Goal: Task Accomplishment & Management: Use online tool/utility

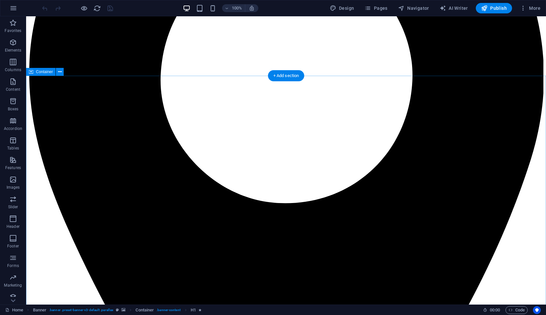
scroll to position [209, 0]
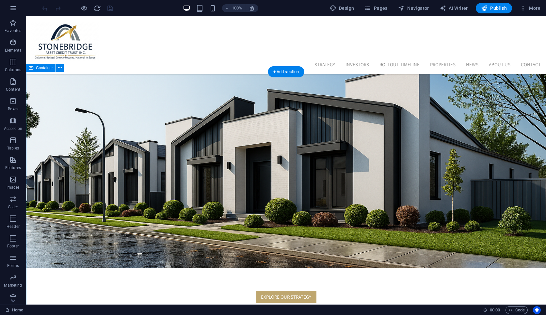
click at [375, 7] on span "Pages" at bounding box center [376, 8] width 23 height 7
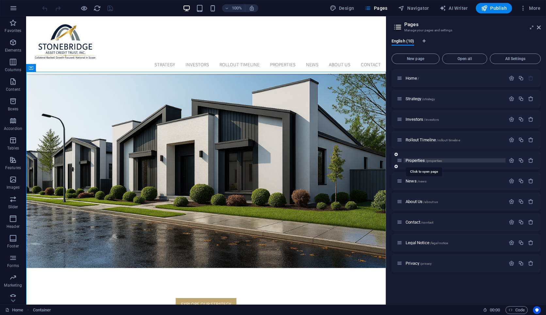
click at [417, 159] on span "Properties /properties" at bounding box center [424, 160] width 36 height 5
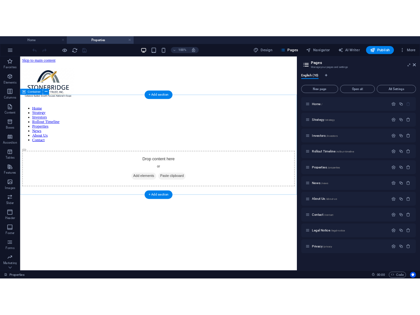
scroll to position [0, 0]
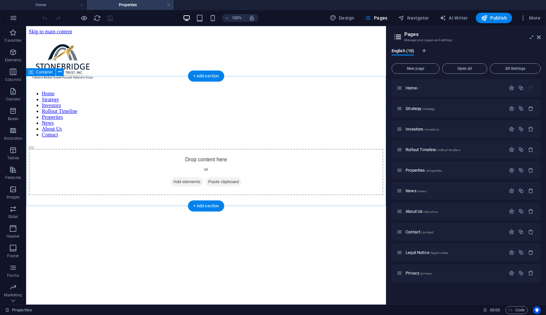
click at [154, 149] on div "Drop content here or Add elements Paste clipboard" at bounding box center [206, 172] width 355 height 46
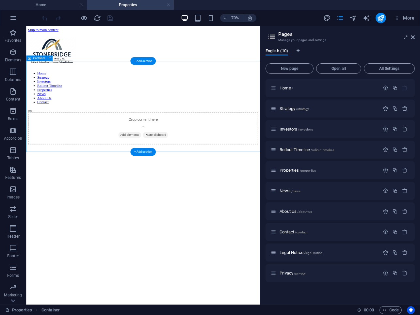
click at [208, 149] on div "Drop content here or Add elements Paste clipboard" at bounding box center [193, 172] width 329 height 46
click at [204, 149] on div "Drop content here or Add elements Paste clipboard" at bounding box center [193, 172] width 329 height 46
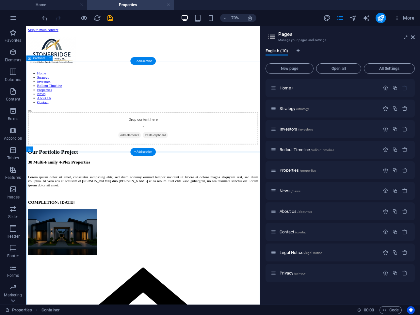
click at [136, 149] on div "Drop content here or Add elements Paste clipboard" at bounding box center [193, 172] width 329 height 46
click at [161, 177] on span "Add elements" at bounding box center [174, 181] width 32 height 9
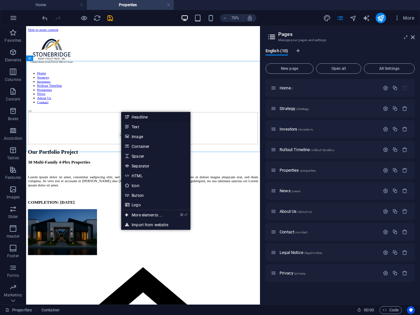
click at [139, 119] on link "Headline" at bounding box center [155, 117] width 69 height 10
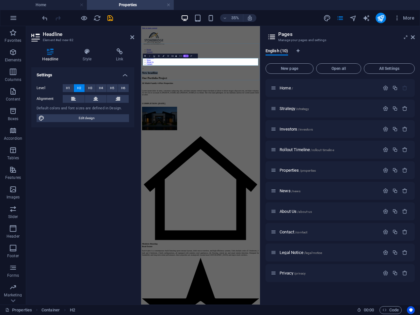
click at [335, 156] on h2 "New headline" at bounding box center [311, 160] width 335 height 9
click at [204, 162] on div "Explore Our Trust-Layered Portfolio of Income-Producing 4-Plexes" at bounding box center [311, 160] width 335 height 9
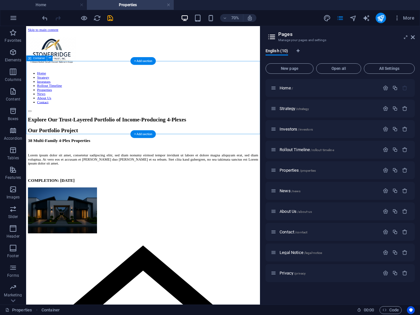
click at [95, 156] on div "Explore Our Trust-Layered Portfolio of Income-Producing 4-Plexes" at bounding box center [193, 160] width 329 height 9
click at [143, 133] on div "+ Add section" at bounding box center [142, 134] width 25 height 8
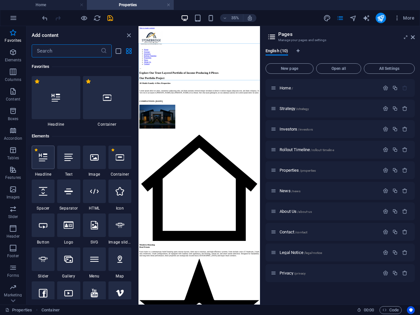
click at [46, 164] on div at bounding box center [43, 158] width 23 height 24
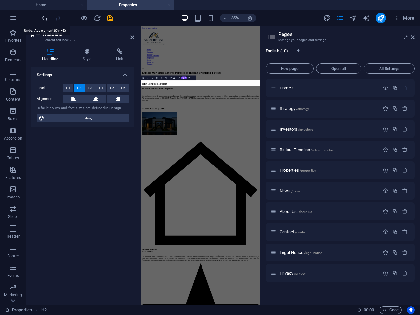
click at [46, 19] on icon "undo" at bounding box center [45, 18] width 8 height 8
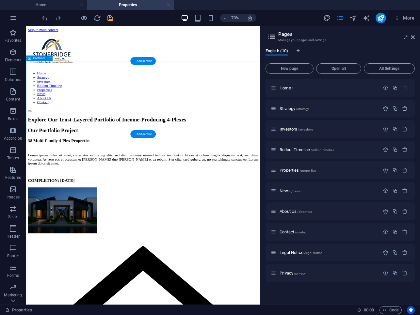
click at [92, 156] on div "Explore Our Trust-Layered Portfolio of Income-Producing 4-Plexes" at bounding box center [193, 160] width 329 height 9
click at [134, 132] on div "+ Add section" at bounding box center [142, 134] width 25 height 8
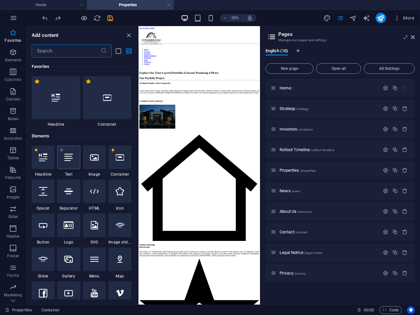
click at [69, 161] on icon at bounding box center [68, 157] width 8 height 8
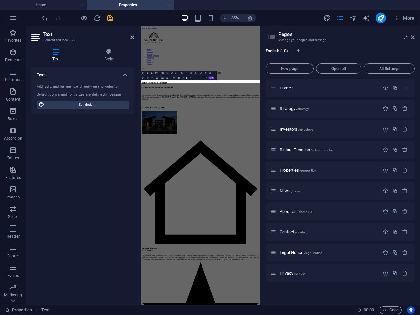
click at [243, 177] on p "New text element" at bounding box center [311, 174] width 335 height 6
click at [243, 177] on p "Each property is held in Land Trust → Irrevocable Trust, backed by receivables,…" at bounding box center [311, 174] width 335 height 6
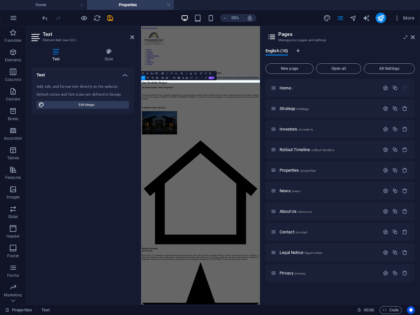
click at [243, 177] on p "Each property is held in Land Trust → Irrevocable Trust, backed by receivables,…" at bounding box center [311, 174] width 335 height 6
click at [412, 39] on icon at bounding box center [413, 37] width 4 height 5
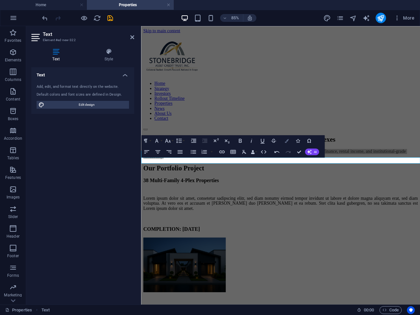
click at [287, 142] on icon "button" at bounding box center [287, 141] width 4 height 4
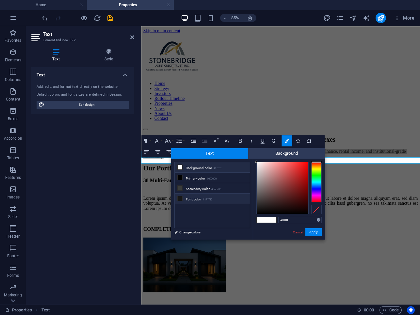
click at [180, 201] on span at bounding box center [179, 198] width 5 height 5
type input "#171717"
click at [309, 231] on button "Apply" at bounding box center [314, 232] width 16 height 8
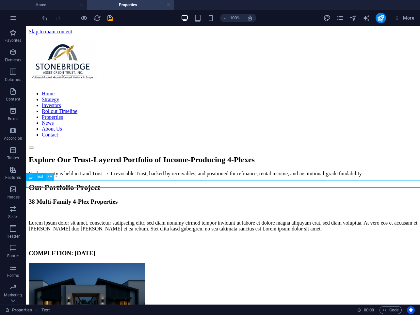
click at [49, 176] on icon at bounding box center [50, 176] width 4 height 7
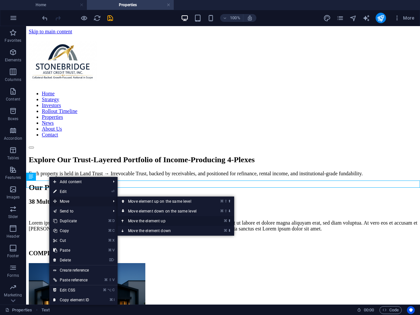
click at [132, 220] on link "⌘ ⬆ Move the element up" at bounding box center [164, 221] width 92 height 10
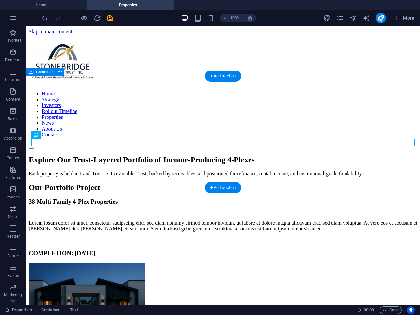
click at [145, 161] on div "Explore Our Trust-Layered Portfolio of Income-Producing 4-Plexes Each property …" at bounding box center [223, 166] width 389 height 21
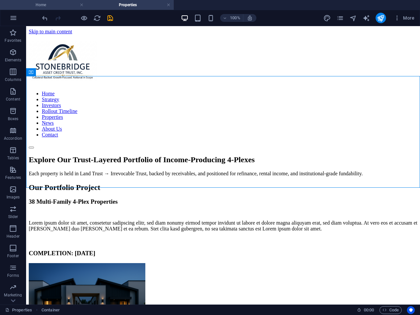
click at [57, 2] on h4 "Home" at bounding box center [43, 4] width 87 height 7
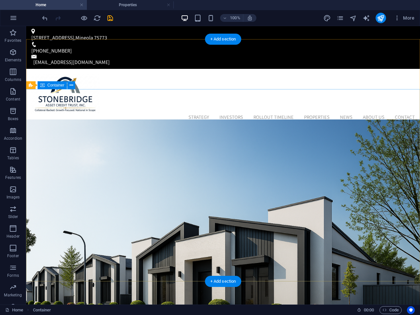
scroll to position [4, 0]
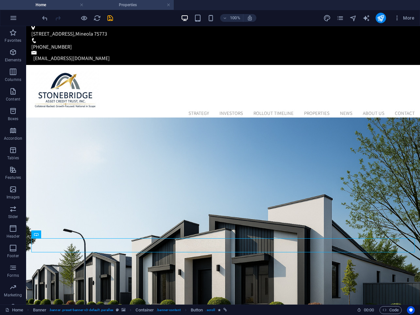
click at [132, 6] on h4 "Properties" at bounding box center [130, 4] width 87 height 7
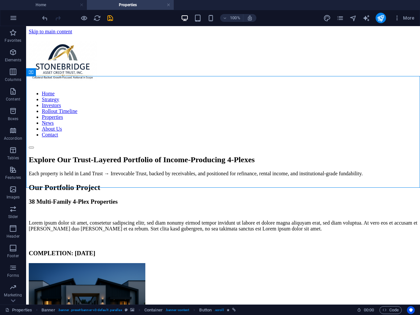
scroll to position [0, 0]
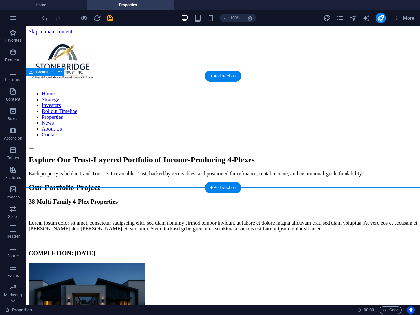
click at [125, 157] on div "Explore Our Trust-Layered Portfolio of Income-Producing 4-Plexes Each property …" at bounding box center [223, 166] width 389 height 21
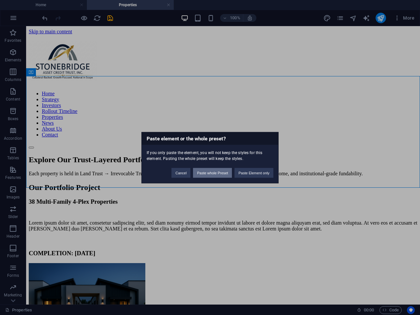
click at [223, 175] on button "Paste whole Preset" at bounding box center [212, 173] width 39 height 10
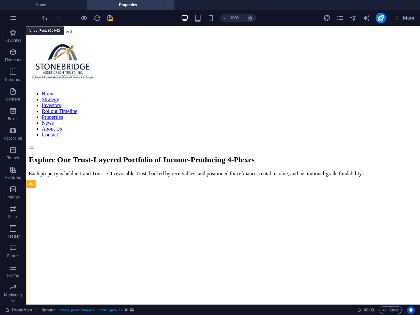
click at [43, 17] on icon "undo" at bounding box center [45, 18] width 8 height 8
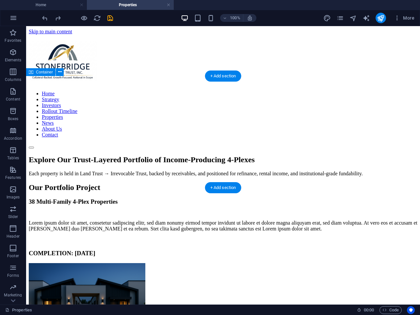
click at [123, 156] on div "Explore Our Trust-Layered Portfolio of Income-Producing 4-Plexes Each property …" at bounding box center [223, 166] width 389 height 21
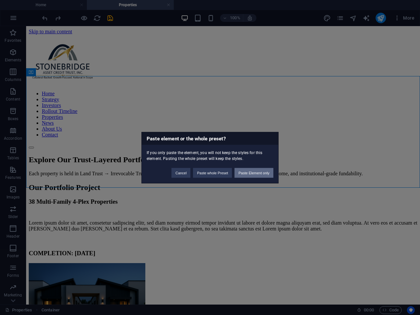
click at [245, 172] on button "Paste Element only" at bounding box center [254, 173] width 39 height 10
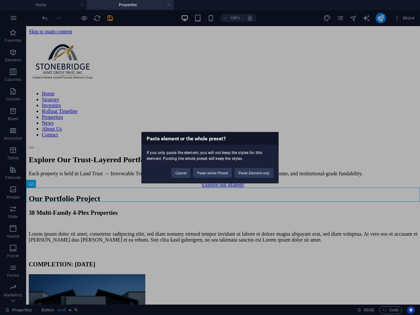
click at [61, 193] on div "Paste element or the whole preset? If you only paste the element, you will not …" at bounding box center [210, 157] width 420 height 315
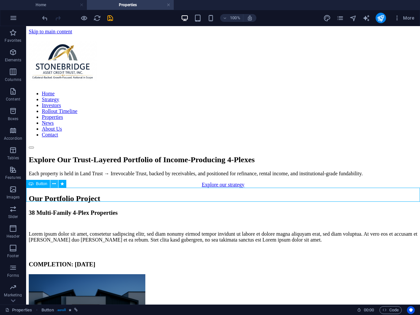
click at [56, 184] on icon at bounding box center [54, 184] width 4 height 7
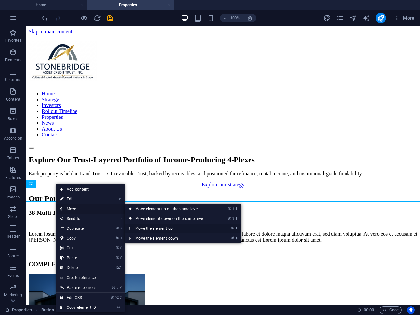
click at [138, 226] on link "⌘ ⬆ Move the element up" at bounding box center [171, 229] width 92 height 10
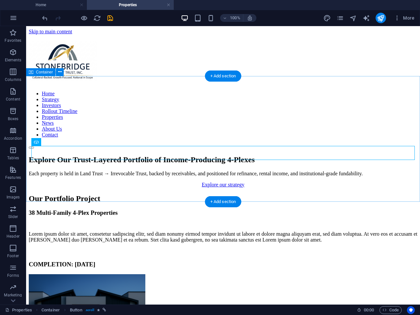
click at [113, 181] on div "Explore Our Trust-Layered Portfolio of Income-Producing 4-Plexes Each property …" at bounding box center [223, 172] width 389 height 32
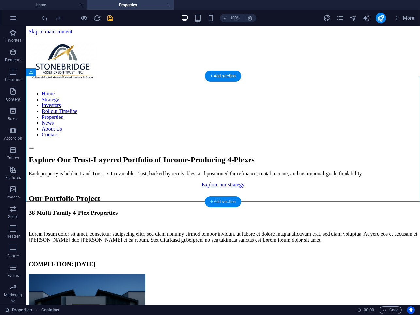
click at [213, 199] on div "+ Add section" at bounding box center [223, 201] width 36 height 11
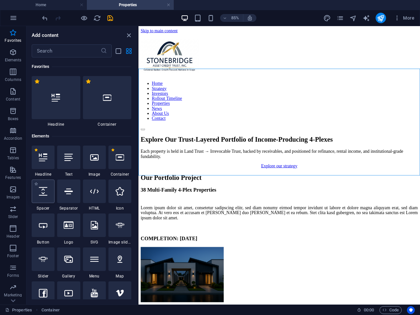
click at [45, 196] on div at bounding box center [43, 192] width 23 height 24
select select "px"
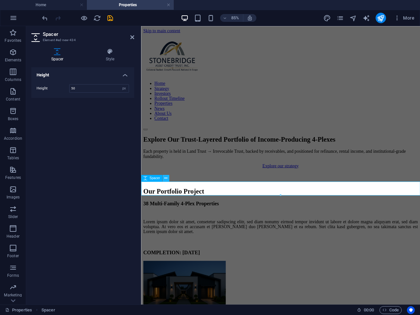
click at [164, 179] on button at bounding box center [165, 178] width 7 height 7
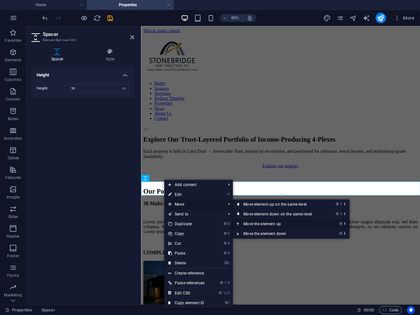
click at [254, 222] on link "⌘ ⬆ Move the element up" at bounding box center [279, 224] width 92 height 10
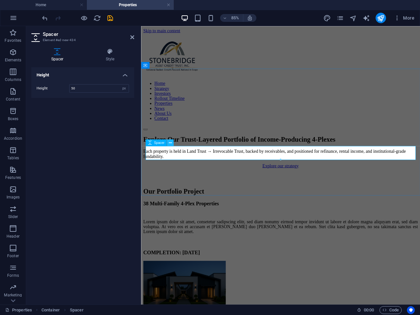
click at [171, 141] on icon at bounding box center [170, 143] width 3 height 6
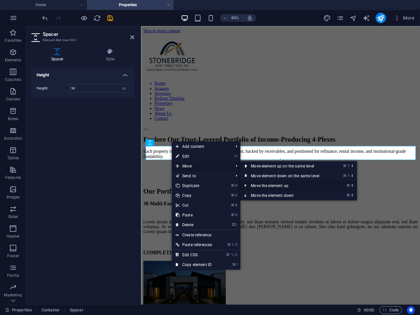
click at [248, 183] on icon at bounding box center [245, 186] width 3 height 10
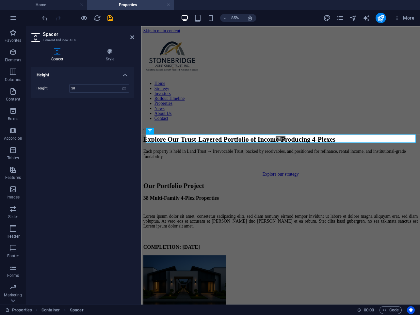
drag, startPoint x: 235, startPoint y: 148, endPoint x: 235, endPoint y: 141, distance: 7.5
click at [235, 141] on div "28px" at bounding box center [281, 138] width 270 height 8
type input "28"
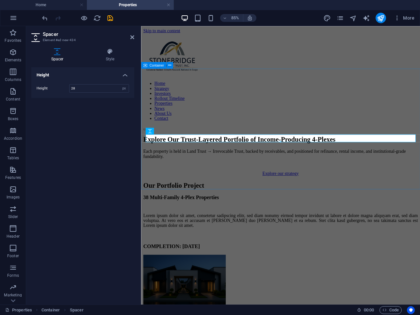
click at [222, 184] on div "Explore Our Trust-Layered Portfolio of Income-Producing 4-Plexes Each property …" at bounding box center [305, 179] width 323 height 47
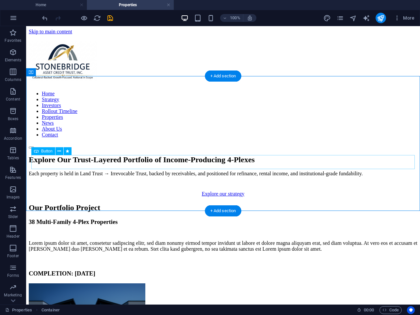
click at [218, 191] on div "Explore our strategy" at bounding box center [223, 194] width 389 height 6
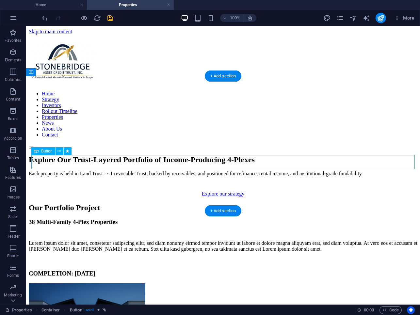
click at [218, 191] on div "Explore our strategy" at bounding box center [223, 194] width 389 height 6
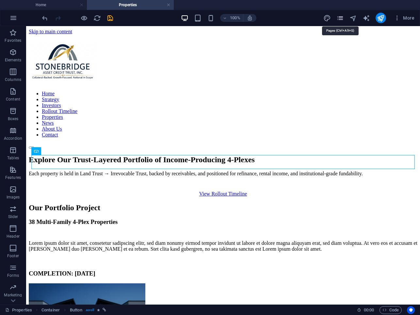
click at [341, 20] on icon "pages" at bounding box center [341, 18] width 8 height 8
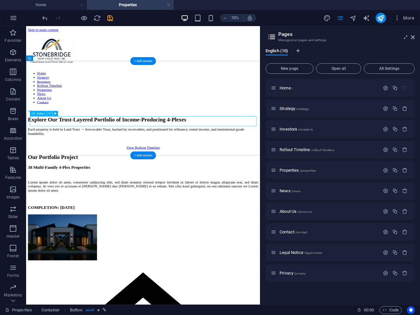
click at [202, 197] on div "View Rollout Timeline" at bounding box center [193, 200] width 329 height 6
select select "1"
select select
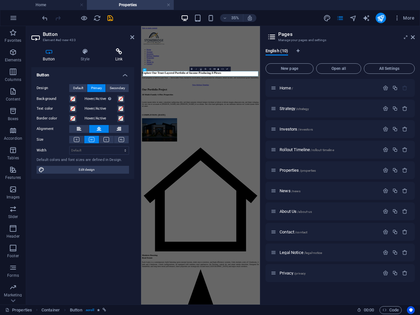
click at [118, 51] on icon at bounding box center [119, 51] width 31 height 7
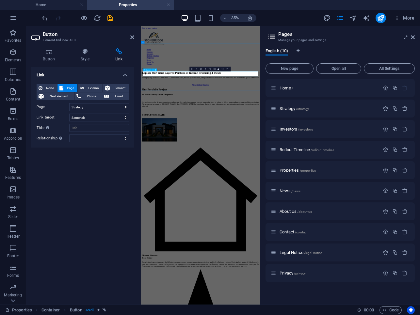
click at [302, 191] on link "View Rollout Timeline" at bounding box center [311, 194] width 48 height 6
click at [112, 111] on select "Home Strategy Investors Rollout Timeline Properties News About Us Contact Legal…" at bounding box center [99, 107] width 60 height 8
select select "3"
click at [69, 103] on select "Home Strategy Investors Rollout Timeline Properties News About Us Contact Legal…" at bounding box center [99, 107] width 60 height 8
click at [131, 37] on icon at bounding box center [132, 37] width 4 height 5
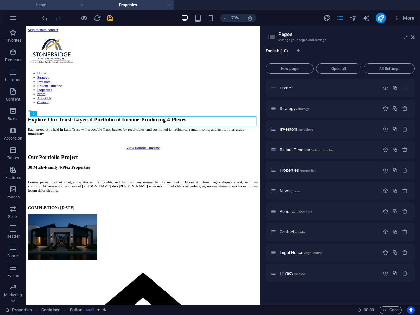
click at [66, 6] on h4 "Home" at bounding box center [43, 4] width 87 height 7
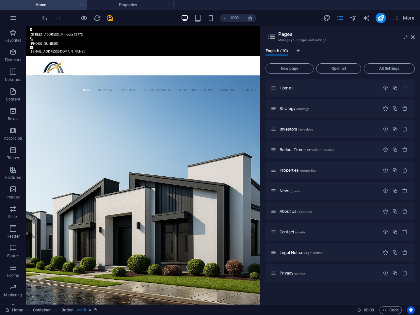
scroll to position [4, 0]
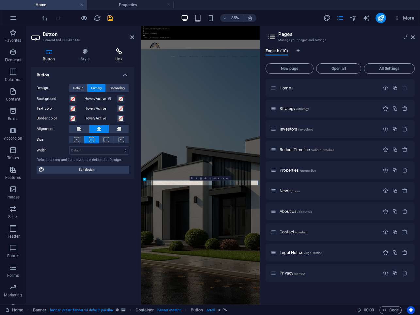
click at [121, 53] on icon at bounding box center [119, 51] width 31 height 7
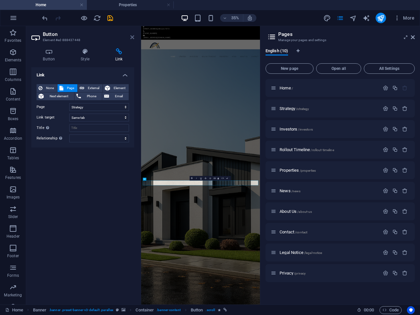
click at [132, 38] on icon at bounding box center [132, 37] width 4 height 5
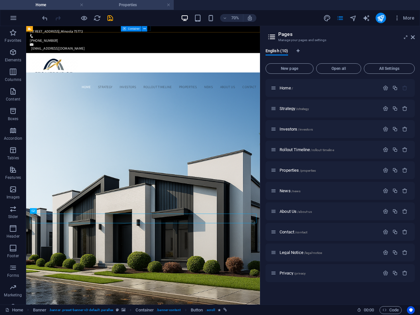
click at [123, 7] on h4 "Properties" at bounding box center [130, 4] width 87 height 7
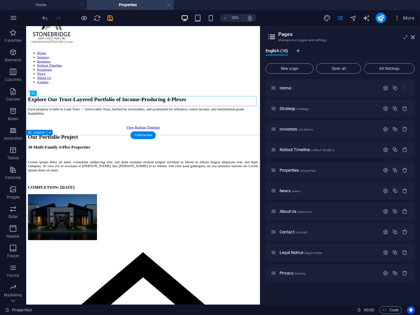
scroll to position [29, 0]
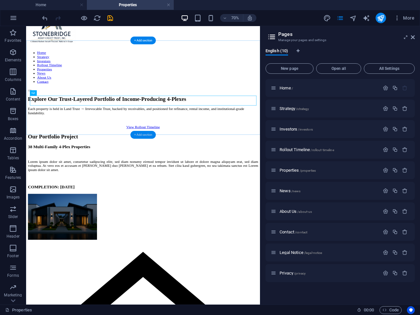
click at [153, 134] on div "+ Add section" at bounding box center [142, 135] width 25 height 8
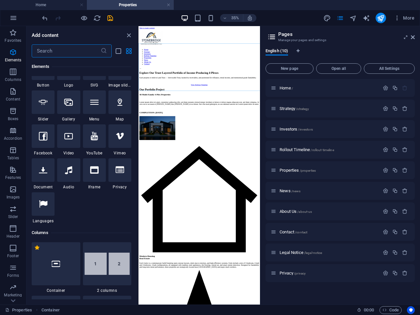
scroll to position [0, 0]
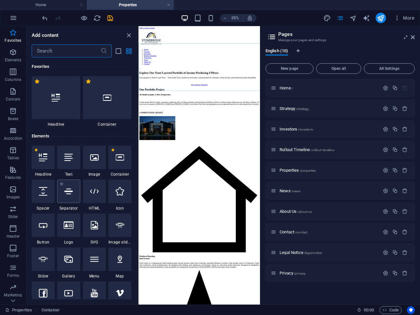
click at [64, 193] on div at bounding box center [68, 192] width 23 height 24
select select "%"
select select "px"
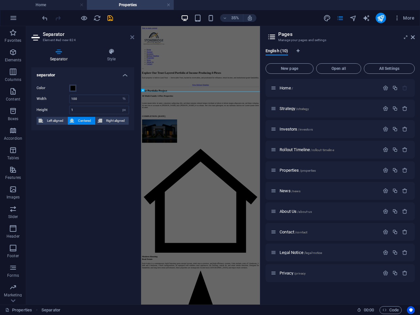
click at [133, 40] on icon at bounding box center [132, 37] width 4 height 5
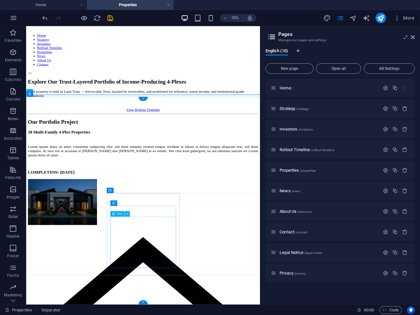
scroll to position [89, 0]
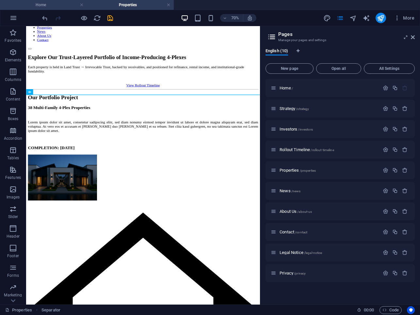
click at [53, 6] on h4 "Home" at bounding box center [43, 4] width 87 height 7
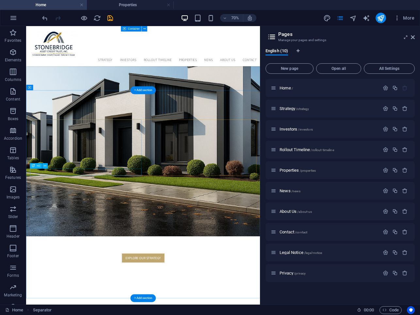
scroll to position [269, 0]
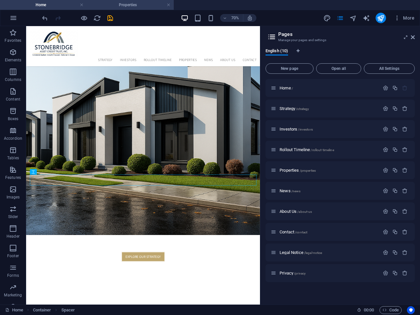
click at [129, 7] on h4 "Properties" at bounding box center [130, 4] width 87 height 7
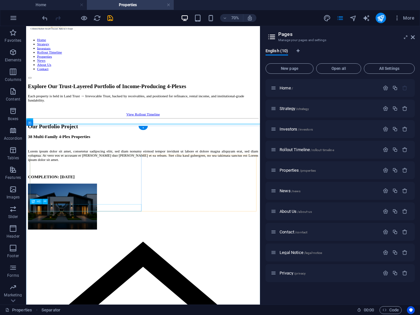
scroll to position [89, 0]
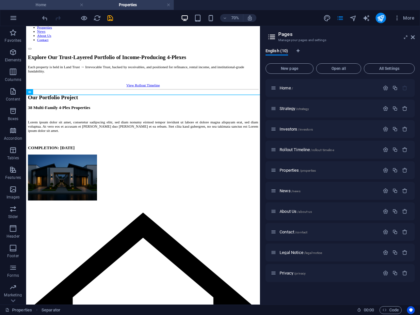
click at [51, 7] on h4 "Home" at bounding box center [43, 4] width 87 height 7
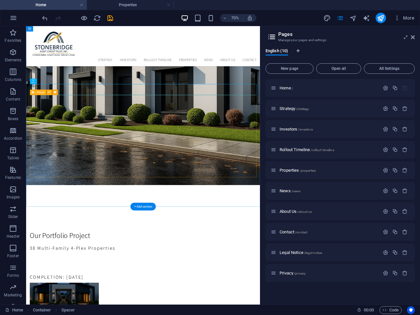
scroll to position [490, 0]
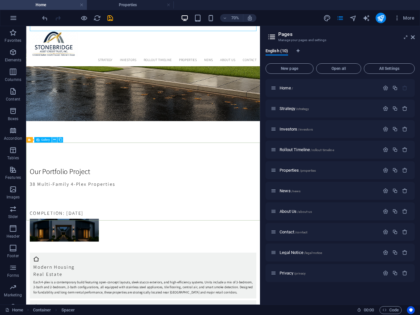
click at [53, 141] on icon at bounding box center [54, 140] width 3 height 5
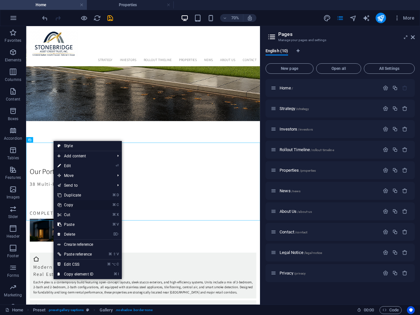
drag, startPoint x: 74, startPoint y: 203, endPoint x: 85, endPoint y: 74, distance: 129.6
click at [74, 203] on link "⌘ C Copy" at bounding box center [76, 205] width 44 height 10
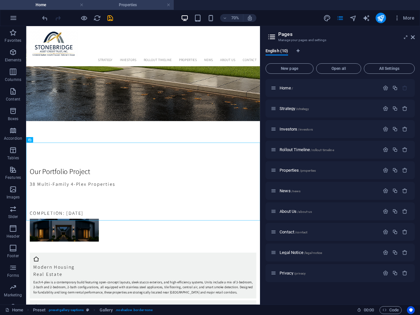
click at [130, 3] on h4 "Properties" at bounding box center [130, 4] width 87 height 7
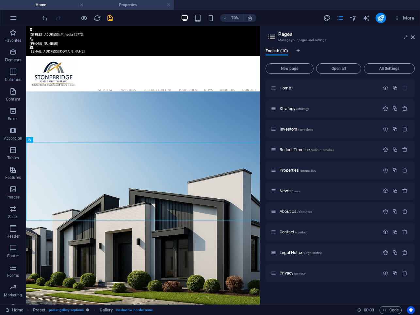
scroll to position [89, 0]
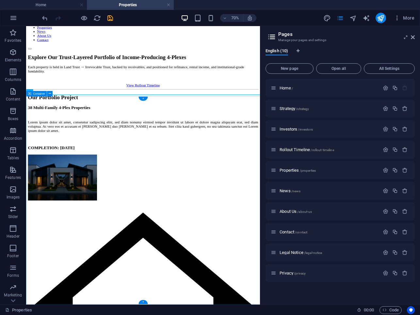
click at [141, 302] on div "+" at bounding box center [143, 302] width 9 height 4
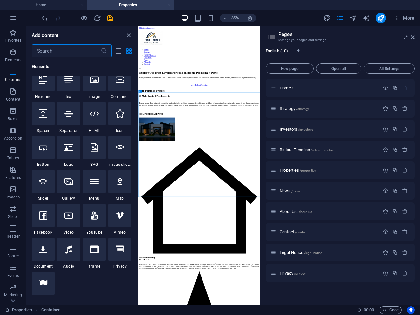
scroll to position [0, 0]
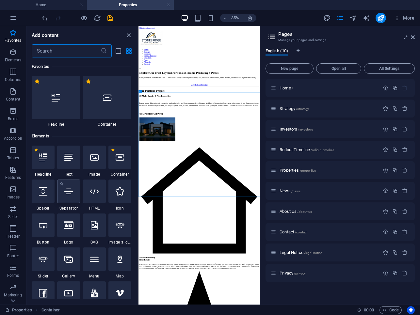
click at [68, 192] on icon at bounding box center [68, 191] width 8 height 8
select select "%"
select select "px"
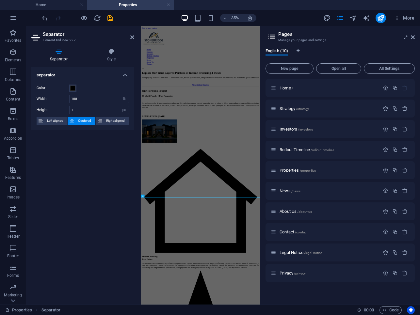
click at [73, 87] on span at bounding box center [72, 88] width 5 height 5
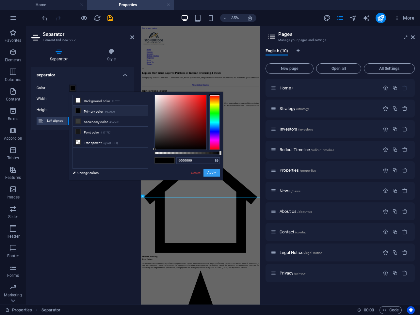
click at [210, 172] on button "Apply" at bounding box center [212, 173] width 16 height 8
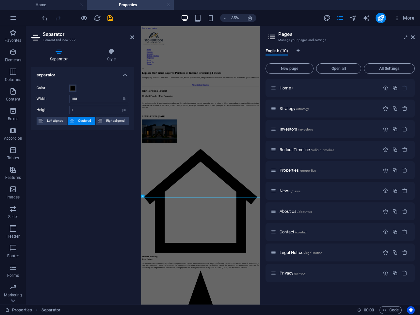
click at [132, 39] on icon at bounding box center [132, 37] width 4 height 5
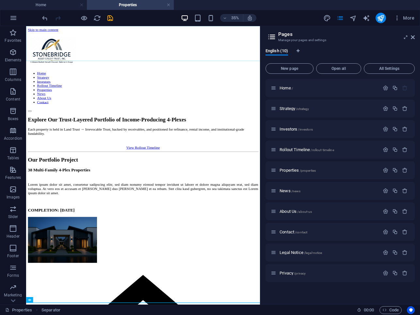
scroll to position [94, 0]
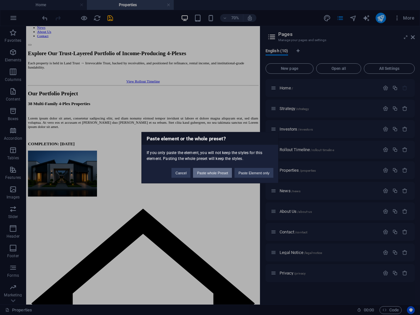
click at [222, 173] on button "Paste whole Preset" at bounding box center [212, 173] width 39 height 10
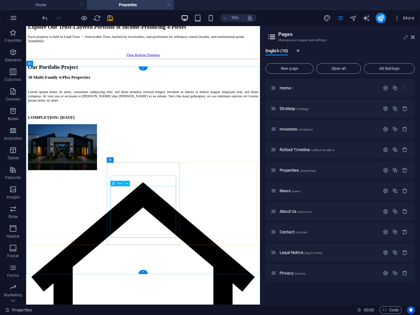
scroll to position [206, 0]
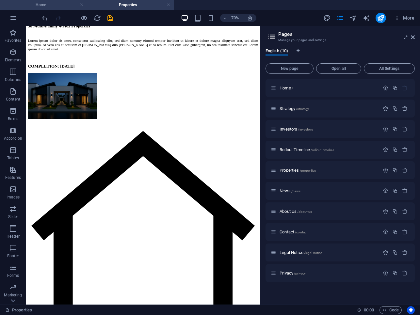
click at [53, 4] on h4 "Home" at bounding box center [43, 4] width 87 height 7
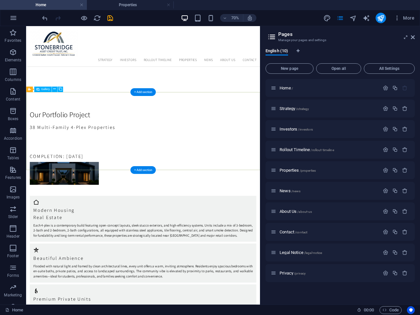
scroll to position [573, 0]
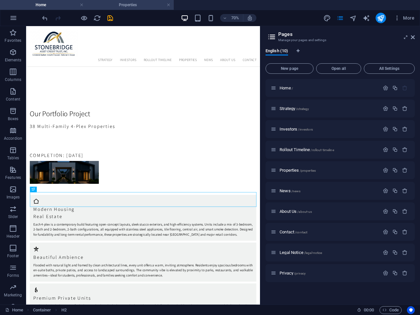
click at [113, 4] on h4 "Properties" at bounding box center [130, 4] width 87 height 7
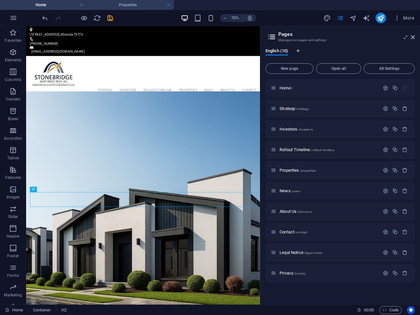
scroll to position [206, 0]
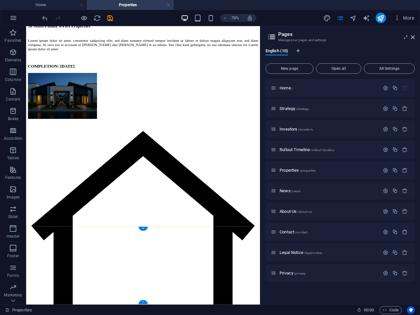
click at [140, 304] on div "+" at bounding box center [143, 302] width 9 height 4
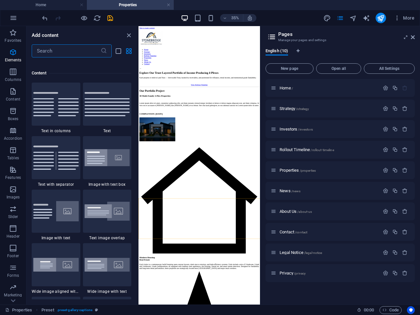
scroll to position [1144, 0]
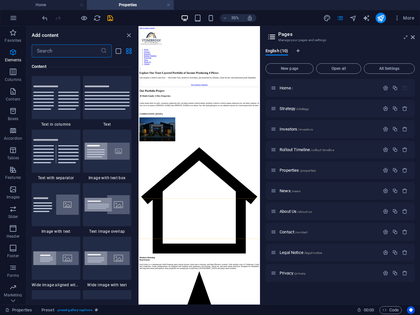
click at [128, 35] on icon "close panel" at bounding box center [129, 36] width 8 height 8
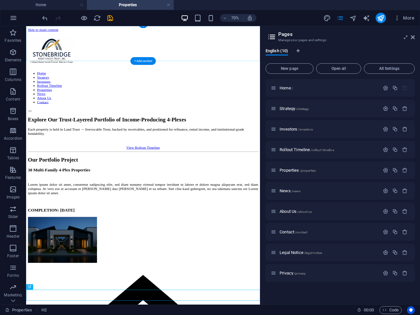
scroll to position [227, 0]
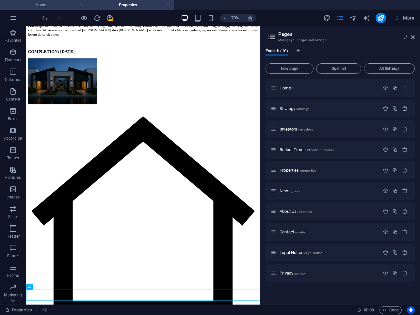
click at [55, 5] on h4 "Home" at bounding box center [43, 4] width 87 height 7
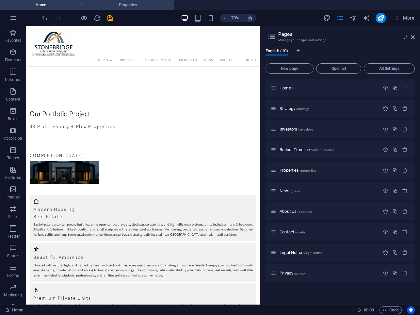
click at [125, 4] on h4 "Properties" at bounding box center [130, 4] width 87 height 7
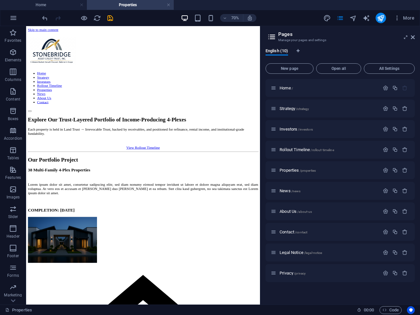
scroll to position [227, 0]
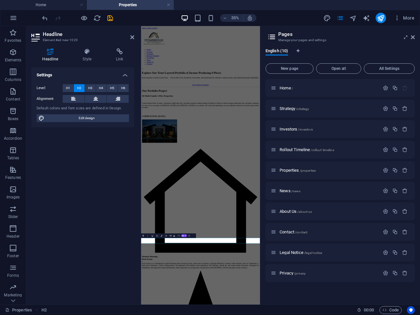
click at [134, 37] on aside "Headline Element #ed-new-1029 Headline Style Link Settings Level H1 H2 H3 H4 H5…" at bounding box center [83, 165] width 115 height 279
click at [132, 38] on icon at bounding box center [132, 37] width 4 height 5
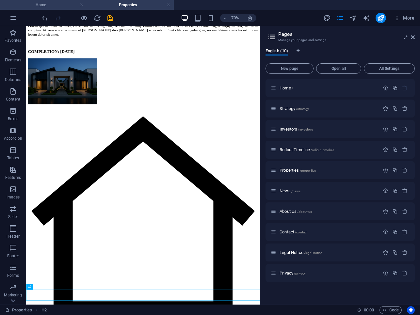
click at [60, 5] on h4 "Home" at bounding box center [43, 4] width 87 height 7
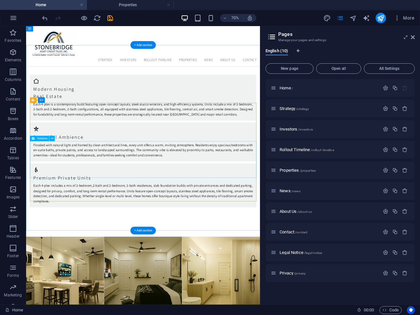
scroll to position [740, 0]
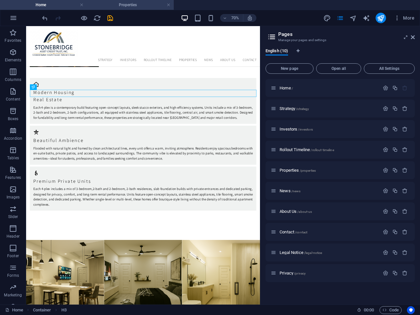
click at [125, 5] on h4 "Properties" at bounding box center [130, 4] width 87 height 7
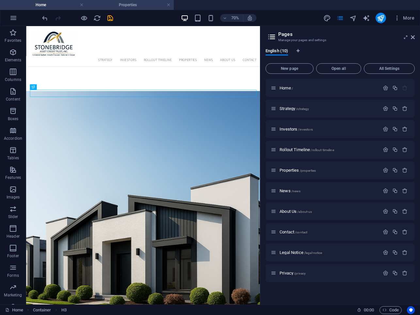
scroll to position [227, 0]
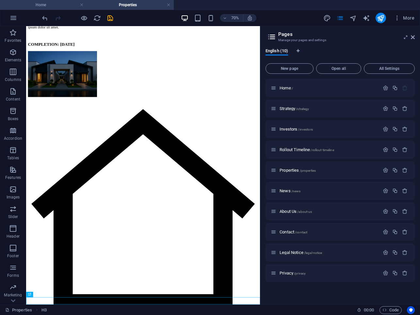
click at [45, 6] on h4 "Home" at bounding box center [43, 4] width 87 height 7
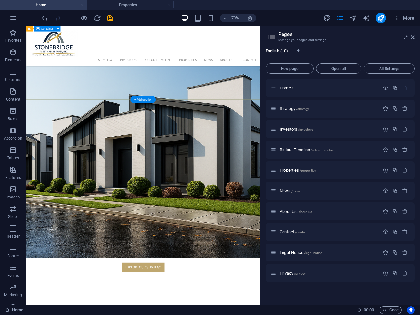
scroll to position [136, 0]
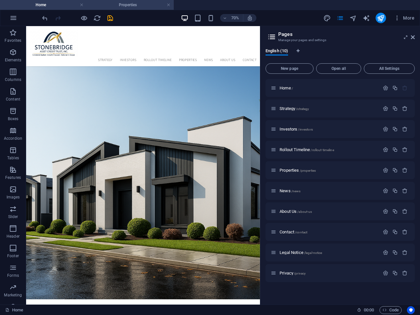
click at [125, 8] on h4 "Properties" at bounding box center [130, 4] width 87 height 7
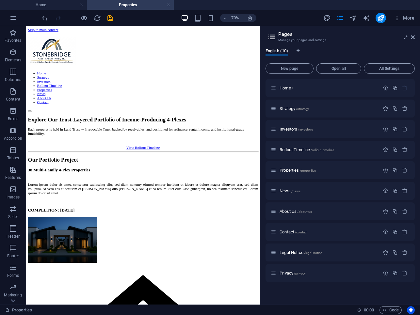
scroll to position [237, 0]
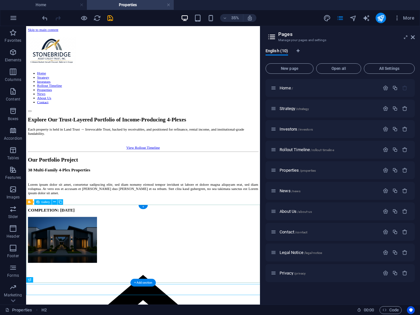
scroll to position [237, 0]
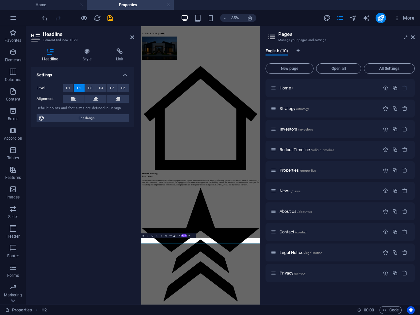
scroll to position [0, 0]
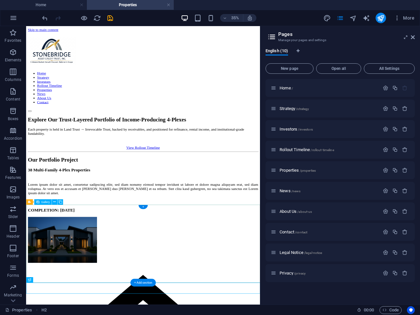
scroll to position [237, 0]
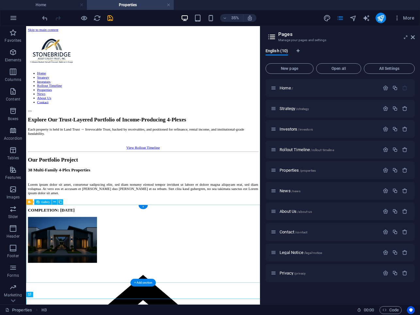
scroll to position [237, 0]
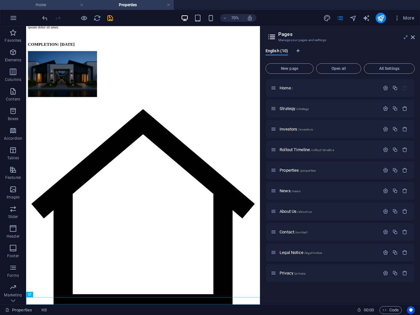
click at [53, 7] on h4 "Home" at bounding box center [43, 4] width 87 height 7
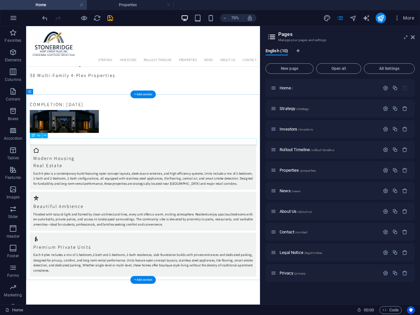
scroll to position [671, 0]
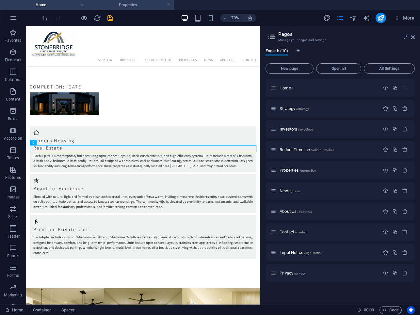
click at [122, 5] on h4 "Properties" at bounding box center [130, 4] width 87 height 7
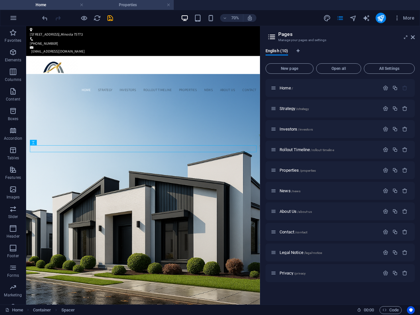
scroll to position [237, 0]
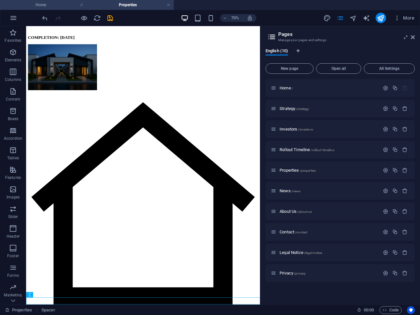
click at [45, 5] on h4 "Home" at bounding box center [43, 4] width 87 height 7
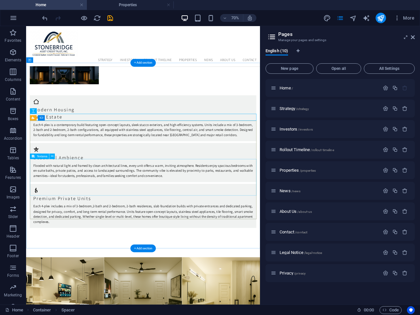
scroll to position [715, 0]
click div "I have read and understand the privacy policy."
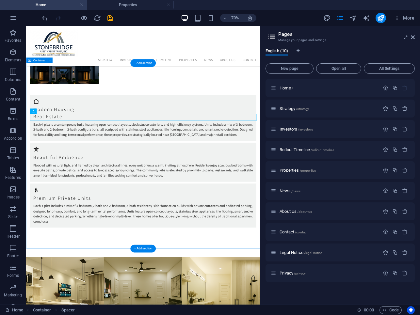
click div "What can we do for you? Please call me. Please contact me via E-mail. I have re…"
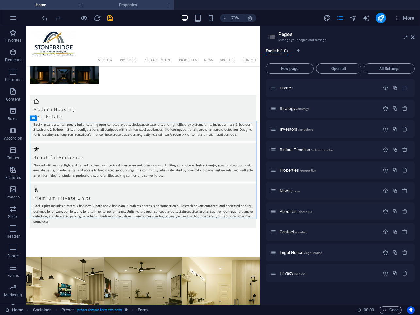
click at [116, 5] on h4 "Properties" at bounding box center [130, 4] width 87 height 7
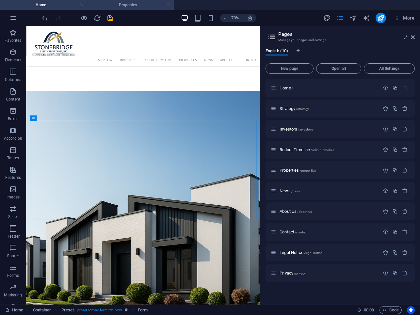
scroll to position [247, 0]
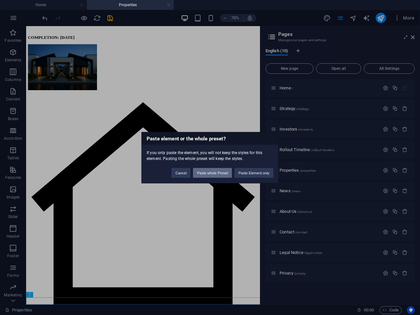
click at [227, 174] on button "Paste whole Preset" at bounding box center [212, 173] width 39 height 10
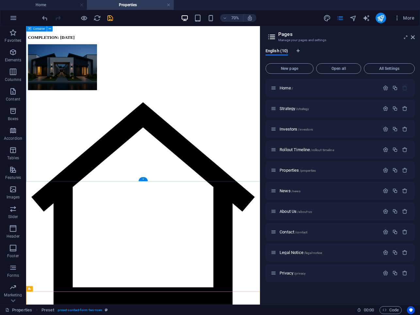
scroll to position [471, 0]
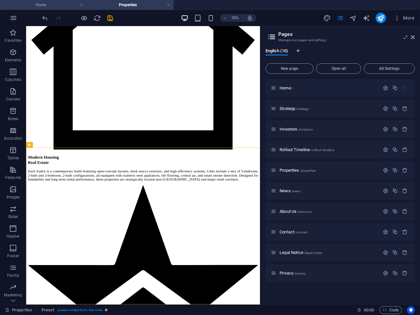
click at [65, 5] on h4 "Home" at bounding box center [43, 4] width 87 height 7
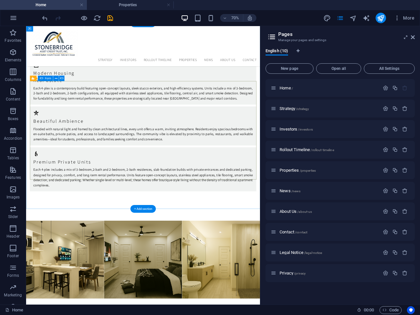
scroll to position [772, 0]
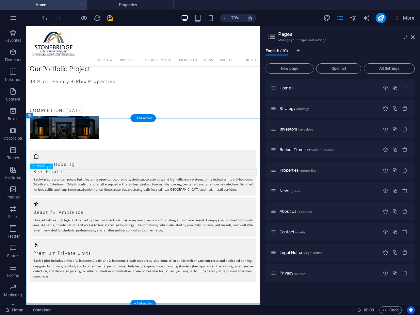
scroll to position [627, 0]
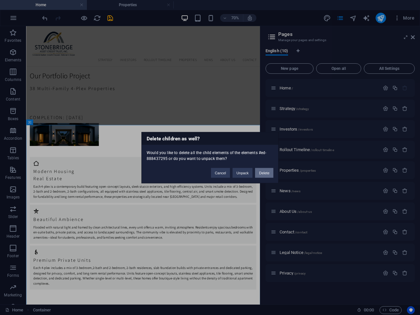
click at [263, 174] on button "Delete" at bounding box center [264, 173] width 18 height 10
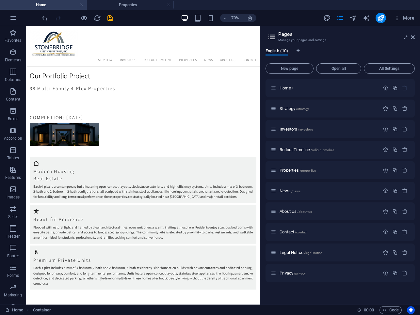
scroll to position [507, 0]
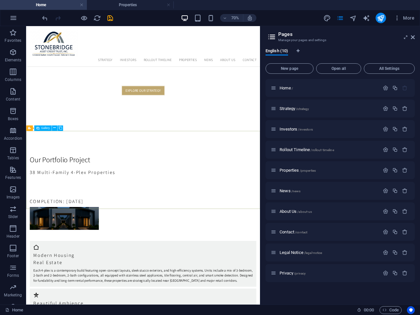
click at [65, 131] on div "Preset Gallery" at bounding box center [46, 129] width 40 height 6
click at [52, 129] on button at bounding box center [55, 129] width 6 height 6
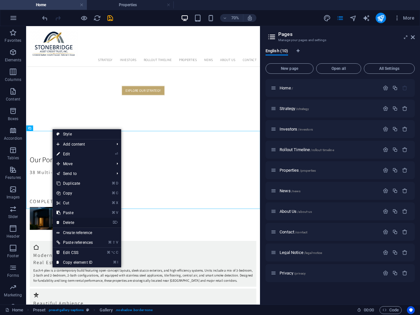
click at [72, 221] on link "⌦ Delete" at bounding box center [75, 223] width 44 height 10
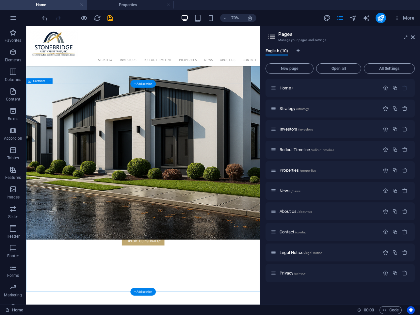
scroll to position [268, 0]
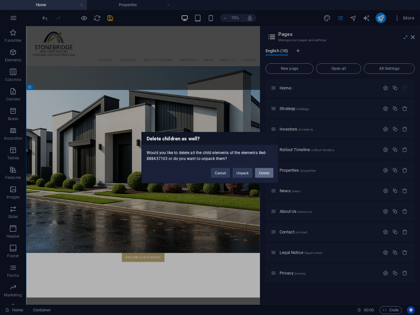
click at [261, 174] on button "Delete" at bounding box center [264, 173] width 18 height 10
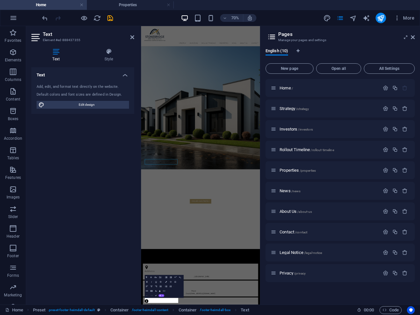
click at [50, 263] on div "Text Element #ed-888437355 Text Style Text Add, edit, and format text directly …" at bounding box center [143, 165] width 234 height 279
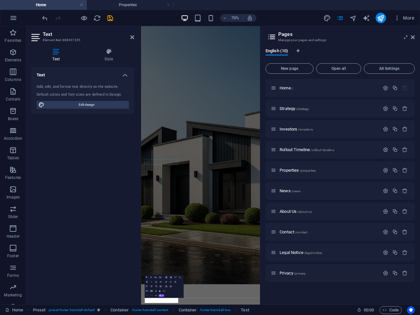
scroll to position [46, 0]
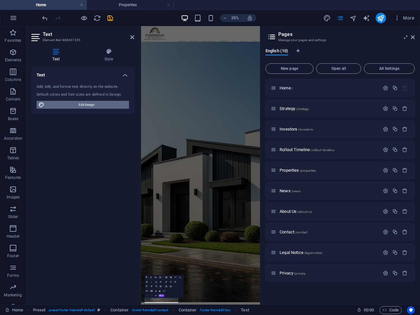
click at [85, 105] on span "Edit design" at bounding box center [86, 105] width 81 height 8
select select "px"
select select "400"
select select "px"
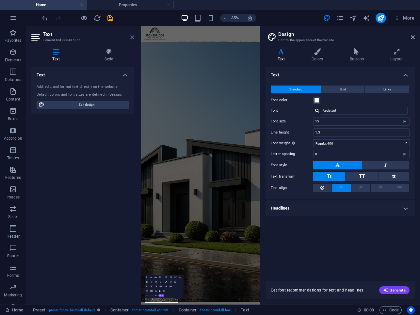
click at [133, 38] on icon at bounding box center [132, 37] width 4 height 5
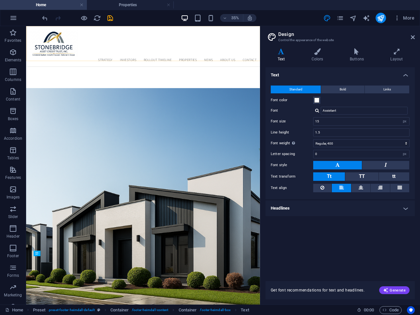
scroll to position [98, 0]
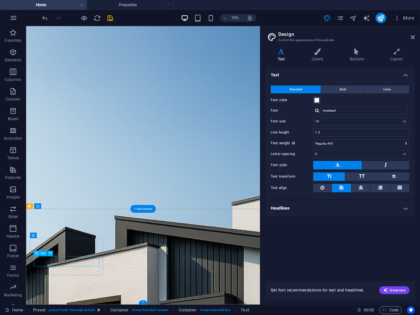
scroll to position [46, 0]
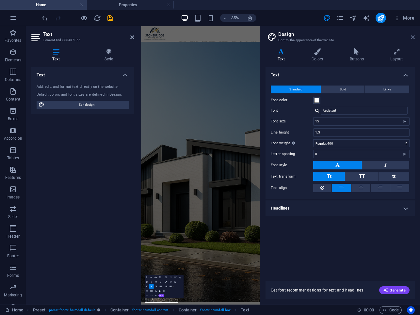
click at [411, 38] on icon at bounding box center [413, 37] width 4 height 5
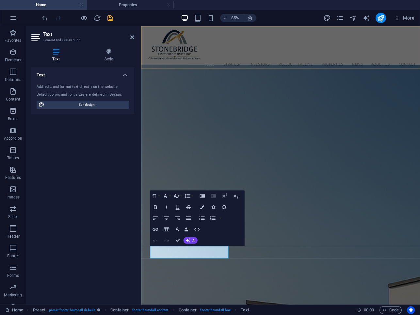
scroll to position [107, 0]
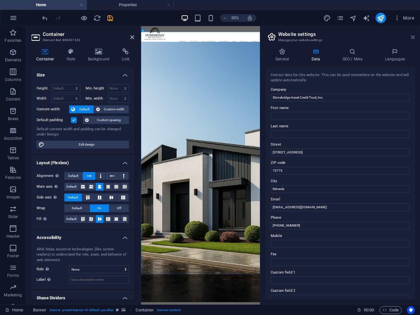
click at [413, 36] on icon at bounding box center [413, 37] width 4 height 5
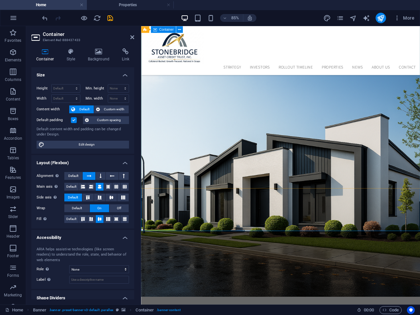
scroll to position [107, 0]
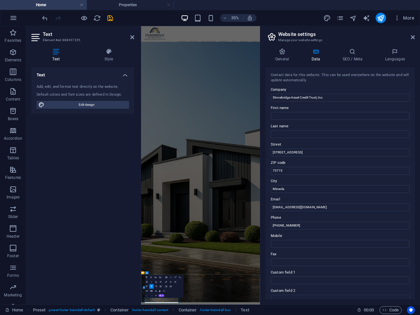
click at [165, 282] on icon "button" at bounding box center [166, 282] width 2 height 2
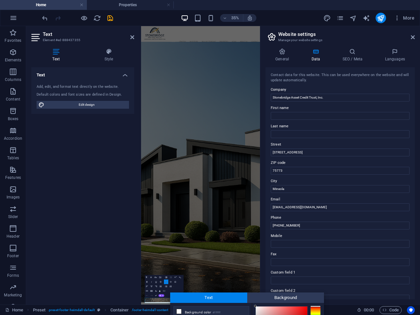
scroll to position [69, 0]
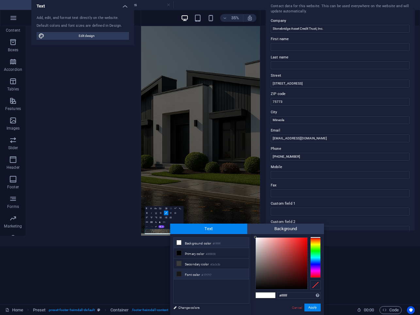
click at [180, 275] on icon at bounding box center [179, 274] width 5 height 5
click at [312, 306] on button "Apply" at bounding box center [313, 308] width 16 height 8
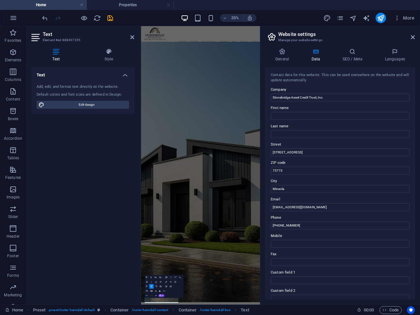
scroll to position [0, 0]
click at [165, 283] on button "Colors" at bounding box center [166, 282] width 4 height 5
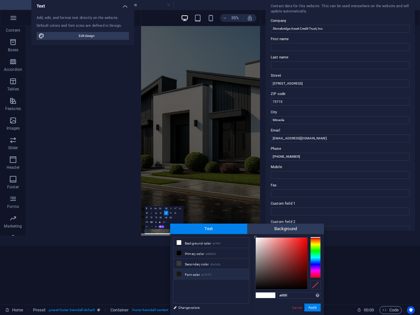
click at [180, 276] on icon at bounding box center [179, 274] width 5 height 5
type input "#171717"
click at [312, 308] on button "Apply" at bounding box center [313, 308] width 16 height 8
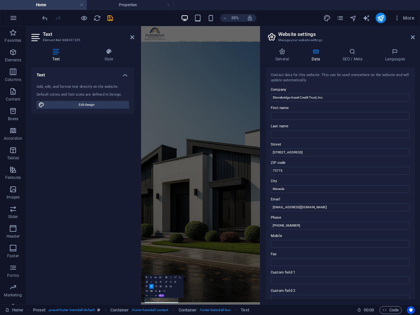
scroll to position [0, 0]
click at [166, 283] on button "Colors" at bounding box center [166, 282] width 4 height 5
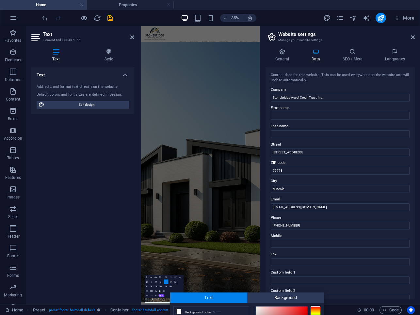
scroll to position [69, 0]
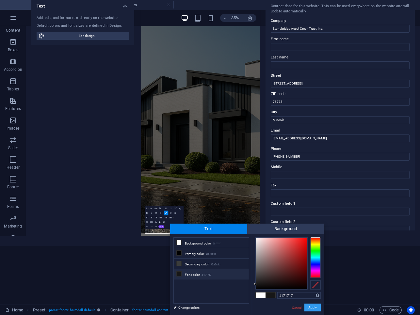
click at [317, 306] on button "Apply" at bounding box center [313, 308] width 16 height 8
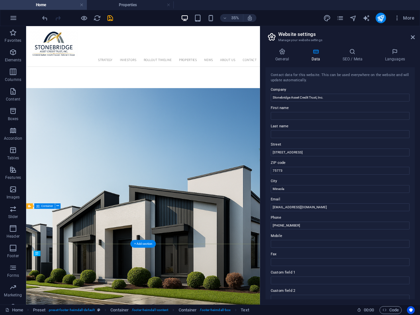
scroll to position [98, 0]
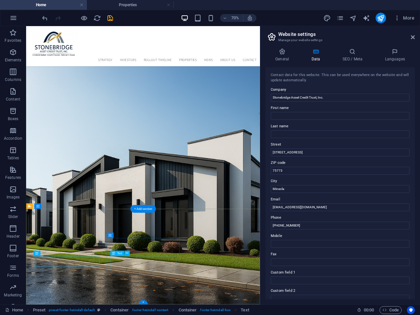
click at [126, 254] on icon at bounding box center [127, 253] width 3 height 5
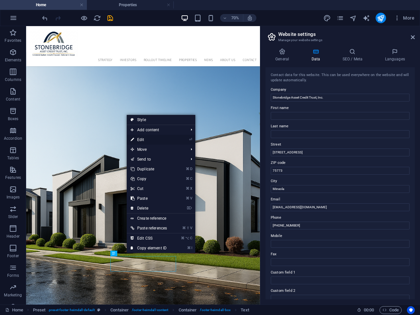
click at [161, 137] on link "⏎ Edit" at bounding box center [149, 140] width 44 height 10
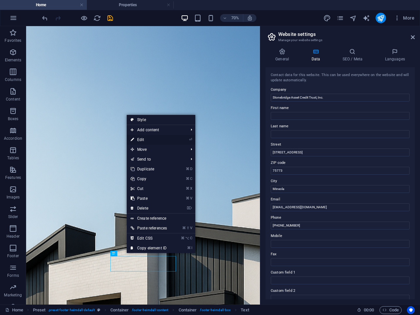
scroll to position [39, 0]
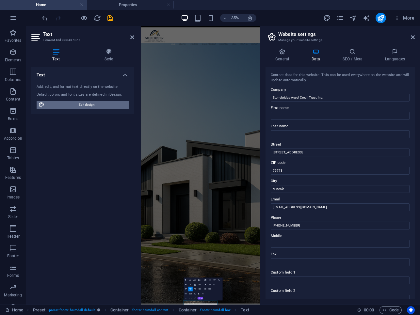
click at [92, 105] on span "Edit design" at bounding box center [86, 105] width 81 height 8
select select "px"
select select "400"
select select "px"
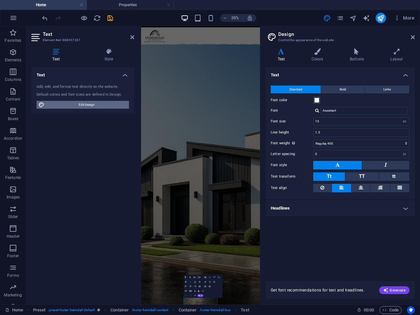
scroll to position [46, 0]
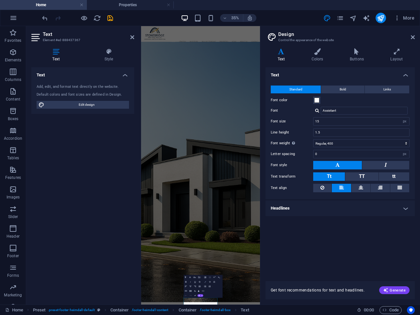
click at [206, 282] on icon "button" at bounding box center [206, 282] width 2 height 2
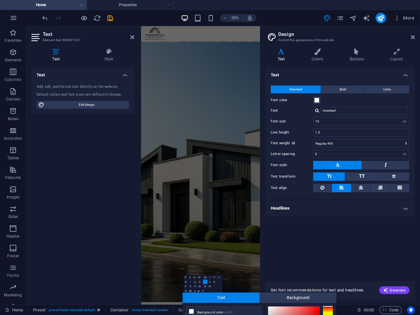
scroll to position [69, 0]
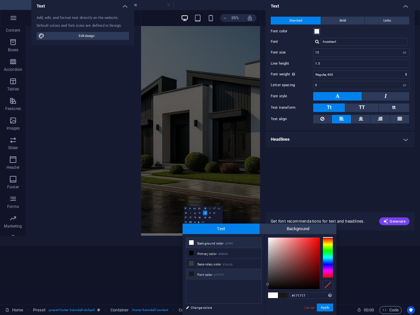
click at [191, 275] on icon at bounding box center [191, 274] width 5 height 5
click at [320, 306] on button "Apply" at bounding box center [325, 308] width 16 height 8
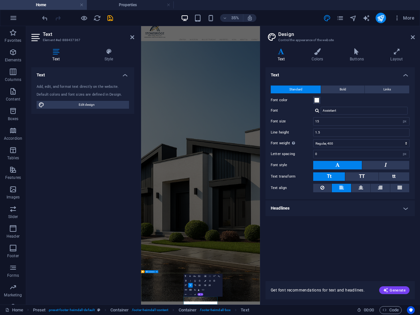
scroll to position [55, 0]
click at [413, 38] on icon at bounding box center [413, 37] width 4 height 5
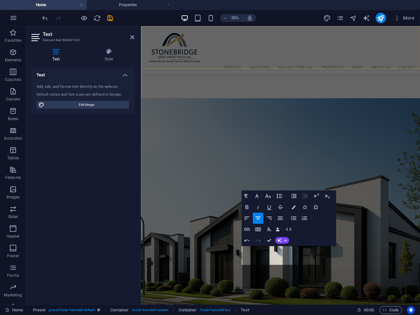
scroll to position [107, 0]
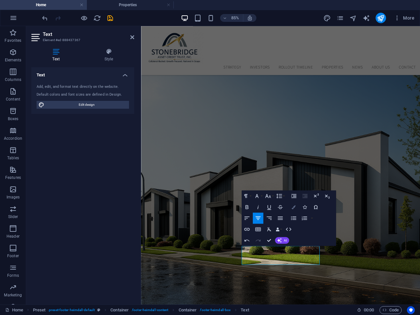
click at [294, 207] on icon "button" at bounding box center [294, 207] width 4 height 4
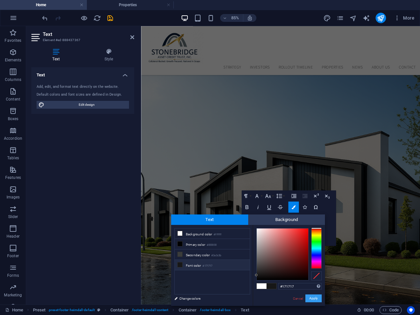
click at [311, 300] on button "Apply" at bounding box center [314, 299] width 16 height 8
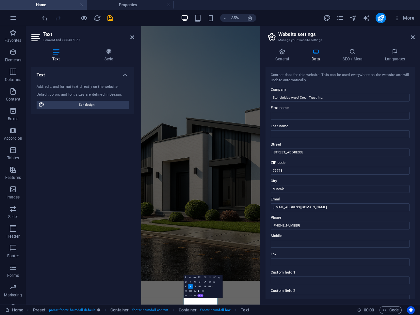
click at [285, 249] on div "Contact data for this website. This can be used everywhere on the website and w…" at bounding box center [340, 183] width 149 height 232
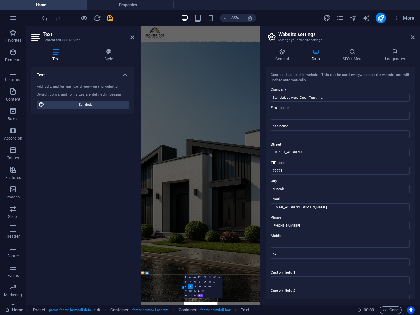
click at [205, 283] on button "Colors" at bounding box center [205, 282] width 4 height 5
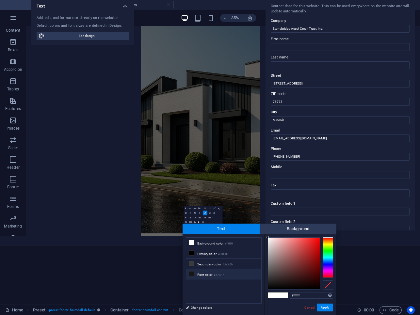
click at [192, 275] on icon at bounding box center [191, 274] width 5 height 5
type input "#171717"
click at [324, 308] on button "Apply" at bounding box center [325, 308] width 16 height 8
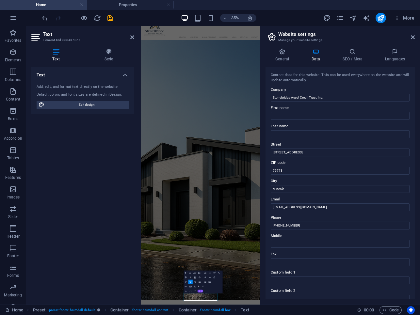
scroll to position [98, 0]
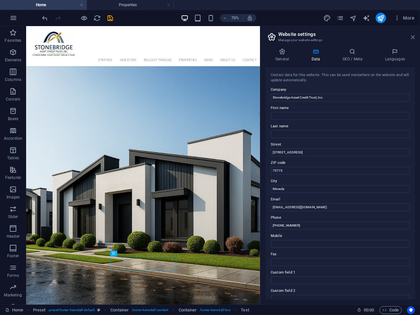
click at [414, 35] on icon at bounding box center [413, 37] width 4 height 5
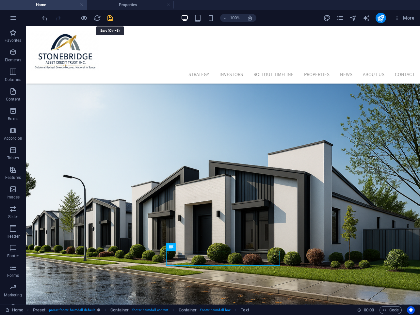
click at [108, 20] on icon "save" at bounding box center [111, 18] width 8 height 8
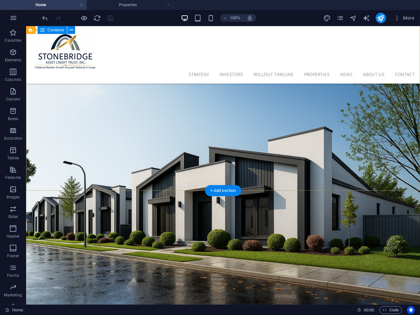
scroll to position [106, 0]
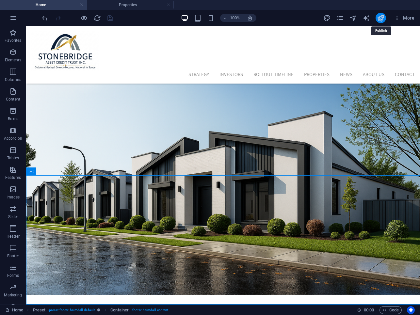
click at [381, 20] on icon "publish" at bounding box center [381, 18] width 8 height 8
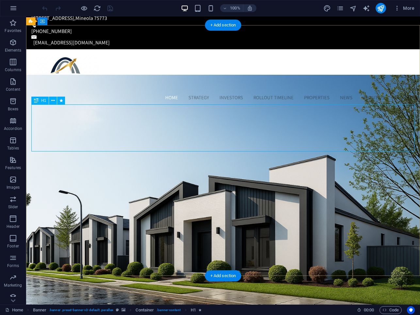
scroll to position [105, 0]
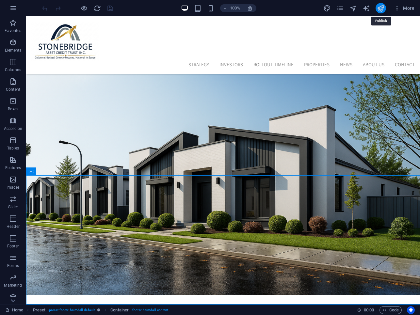
click at [380, 10] on icon "publish" at bounding box center [381, 9] width 8 height 8
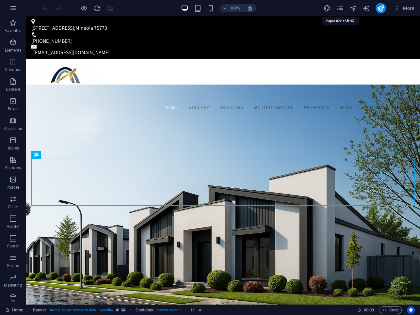
click at [339, 9] on icon "pages" at bounding box center [341, 9] width 8 height 8
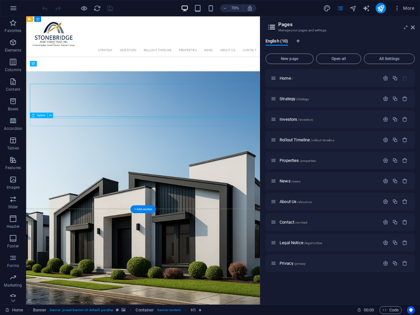
scroll to position [96, 0]
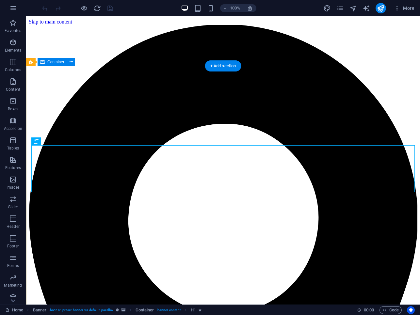
scroll to position [105, 0]
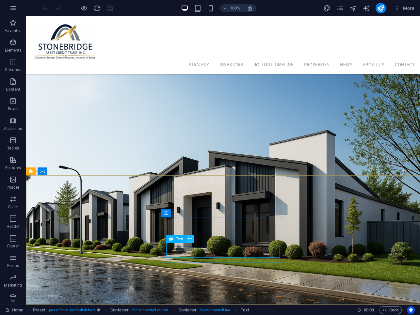
click at [191, 241] on icon at bounding box center [190, 239] width 4 height 7
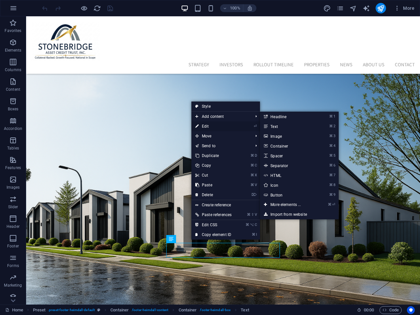
click at [221, 124] on link "⏎ Edit" at bounding box center [214, 127] width 44 height 10
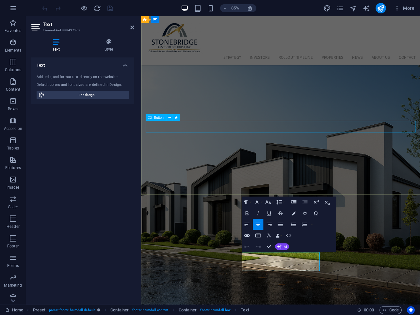
scroll to position [98, 0]
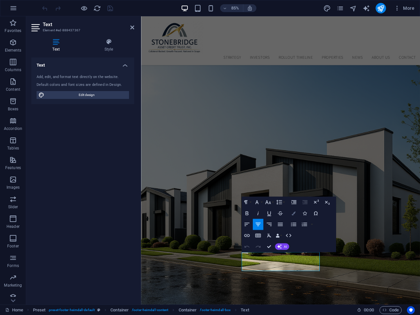
click at [295, 215] on icon "button" at bounding box center [294, 214] width 4 height 4
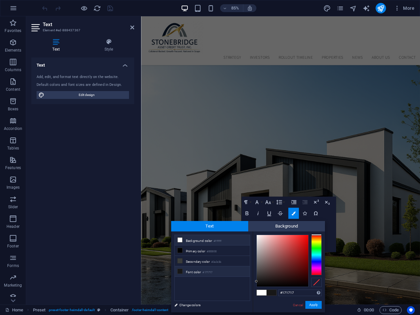
click at [181, 273] on icon at bounding box center [180, 271] width 5 height 5
click at [313, 305] on button "Apply" at bounding box center [314, 305] width 16 height 8
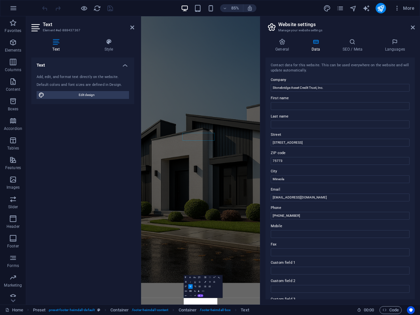
scroll to position [42, 0]
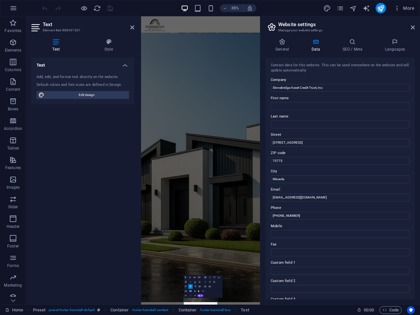
click at [205, 282] on icon "button" at bounding box center [206, 282] width 2 height 2
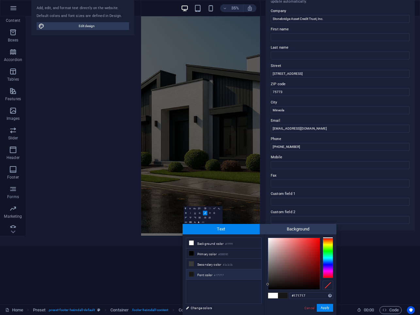
click at [192, 276] on icon at bounding box center [191, 274] width 5 height 5
click at [329, 310] on button "Apply" at bounding box center [325, 308] width 16 height 8
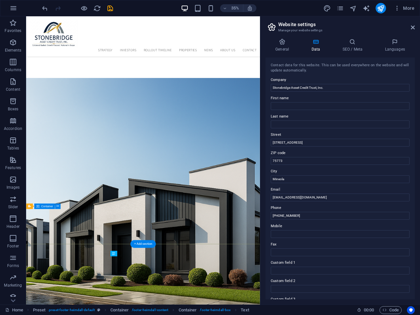
scroll to position [96, 0]
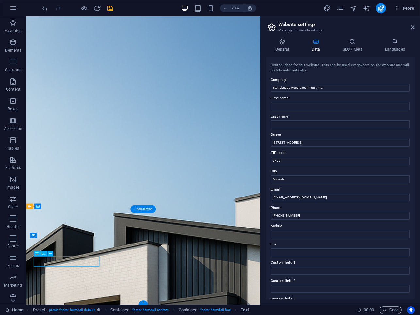
scroll to position [42, 0]
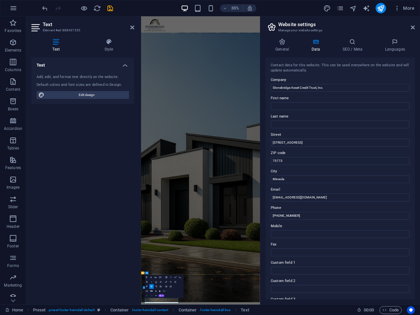
drag, startPoint x: 157, startPoint y: 828, endPoint x: 203, endPoint y: 828, distance: 45.8
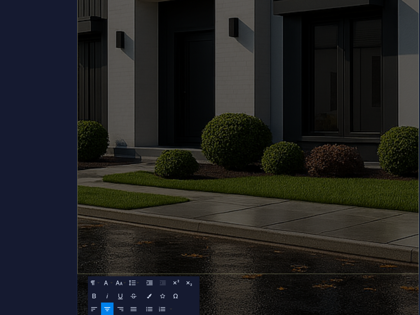
scroll to position [0, 0]
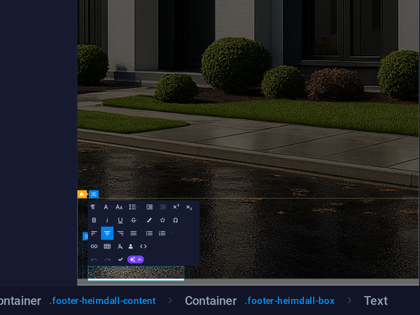
click at [165, 282] on button "Colors" at bounding box center [166, 282] width 4 height 5
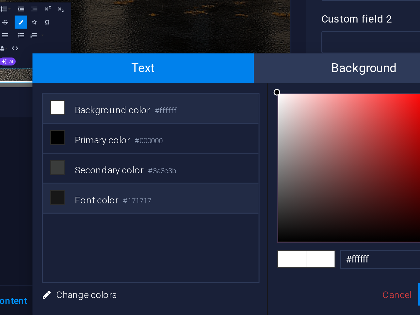
click at [179, 273] on icon at bounding box center [179, 274] width 5 height 5
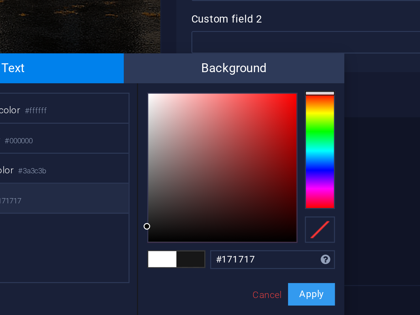
click at [318, 306] on button "Apply" at bounding box center [313, 308] width 16 height 8
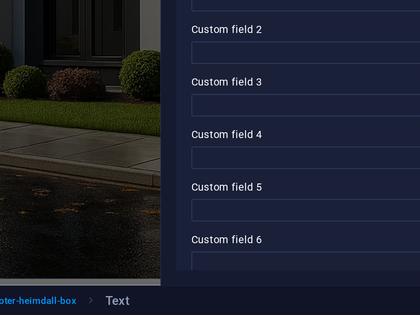
scroll to position [72, 0]
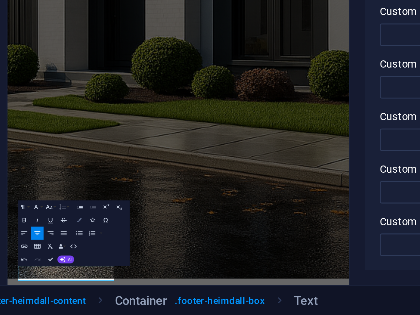
click at [165, 282] on icon "button" at bounding box center [166, 282] width 2 height 2
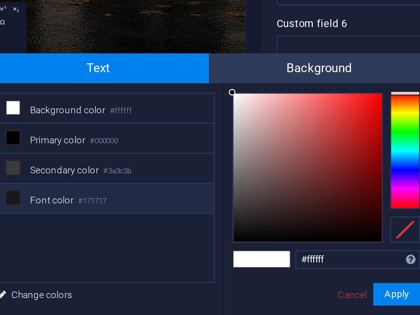
click at [180, 274] on icon at bounding box center [179, 274] width 5 height 5
type input "#171717"
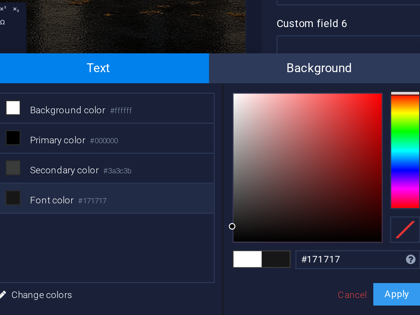
click at [310, 306] on button "Apply" at bounding box center [313, 308] width 16 height 8
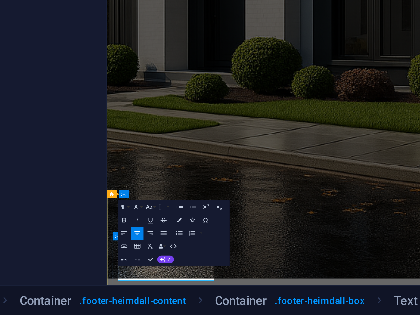
click at [166, 282] on icon "button" at bounding box center [166, 282] width 2 height 2
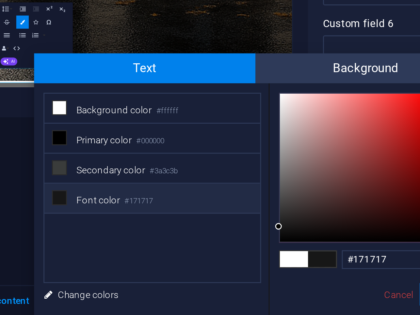
click at [178, 272] on span at bounding box center [178, 274] width 5 height 5
click at [179, 272] on icon at bounding box center [179, 274] width 5 height 5
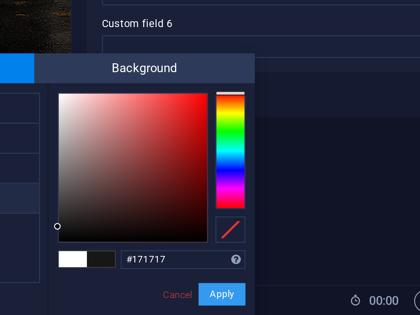
click at [309, 308] on button "Apply" at bounding box center [313, 308] width 16 height 8
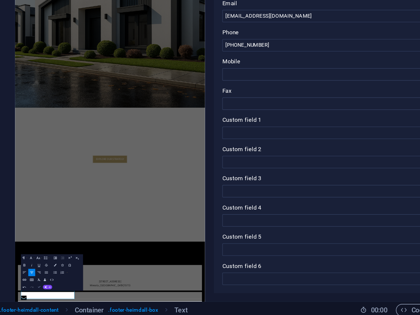
scroll to position [96, 0]
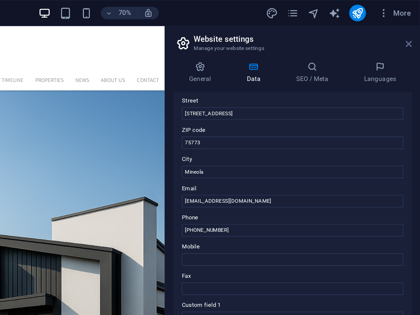
click at [414, 28] on icon at bounding box center [413, 27] width 4 height 5
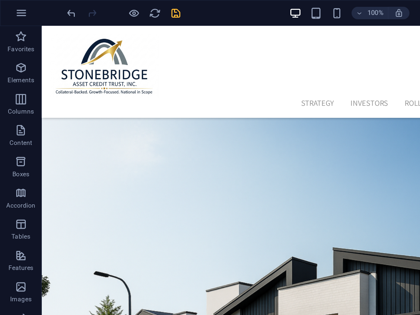
click at [112, 8] on icon "save" at bounding box center [111, 9] width 8 height 8
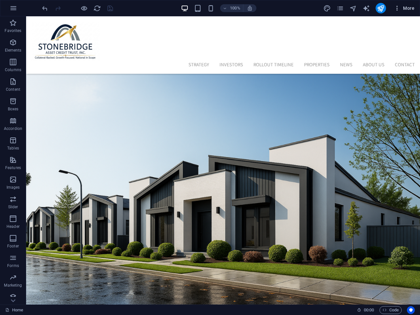
click at [400, 10] on icon "button" at bounding box center [397, 8] width 7 height 7
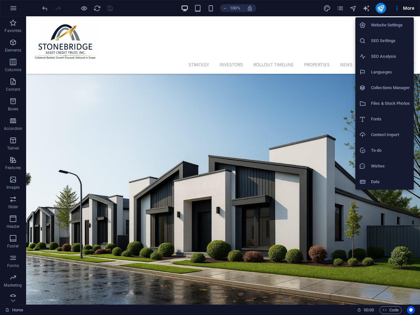
click at [339, 7] on div at bounding box center [210, 157] width 420 height 315
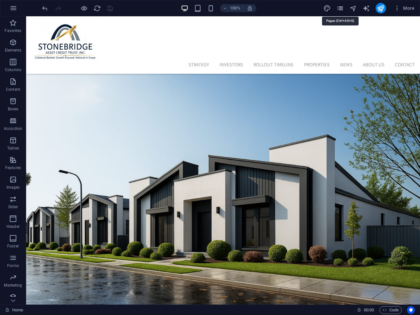
click at [339, 9] on icon "pages" at bounding box center [341, 9] width 8 height 8
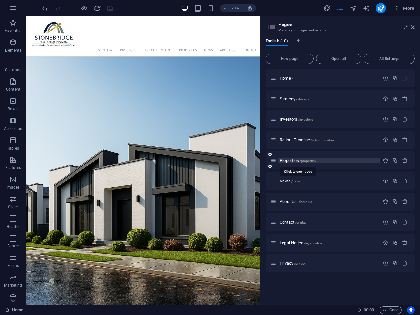
click at [294, 161] on span "Properties /properties" at bounding box center [298, 160] width 36 height 5
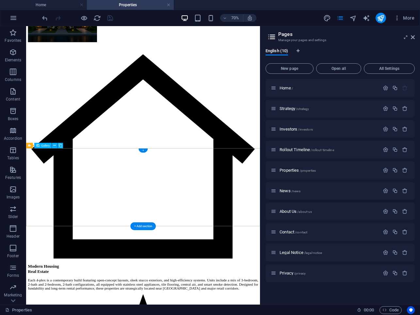
scroll to position [321, 0]
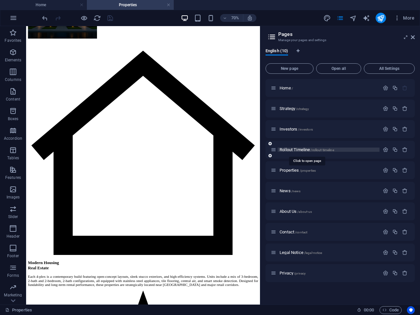
click at [300, 151] on span "Rollout Timeline /rollout-timeline" at bounding box center [307, 149] width 55 height 5
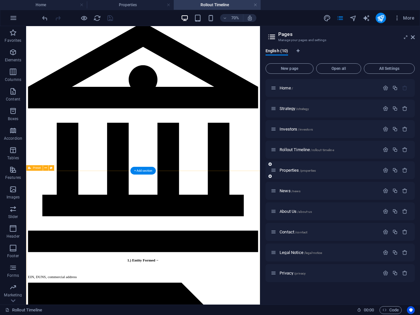
scroll to position [459, 0]
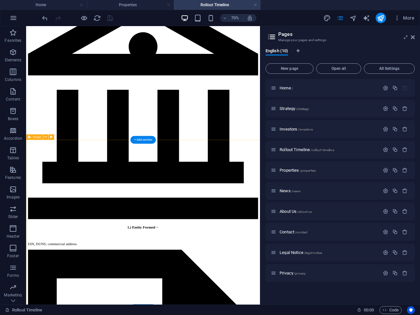
click at [204, 6] on h4 "Rollout Timeline" at bounding box center [217, 4] width 87 height 7
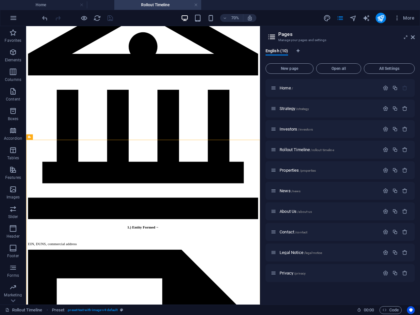
drag, startPoint x: 199, startPoint y: 7, endPoint x: 136, endPoint y: 8, distance: 62.4
drag, startPoint x: 196, startPoint y: 4, endPoint x: 127, endPoint y: 4, distance: 68.6
click at [210, 3] on h4 "Properties" at bounding box center [217, 4] width 87 height 7
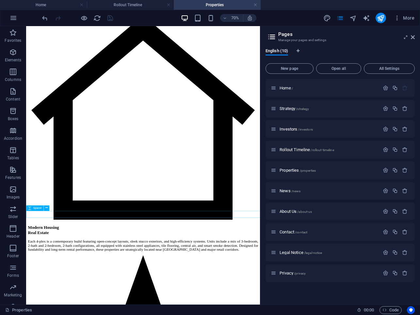
scroll to position [372, 0]
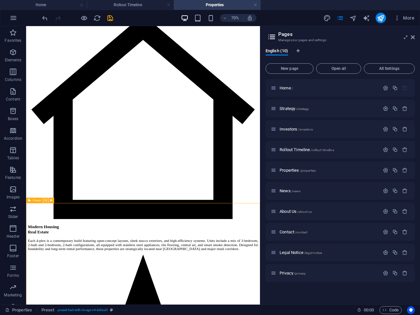
click at [44, 202] on button at bounding box center [46, 201] width 6 height 6
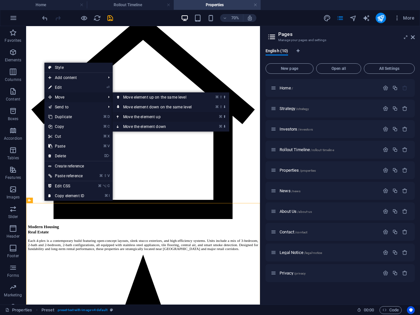
click at [128, 115] on link "⌘ ⬆ Move the element up" at bounding box center [159, 117] width 92 height 10
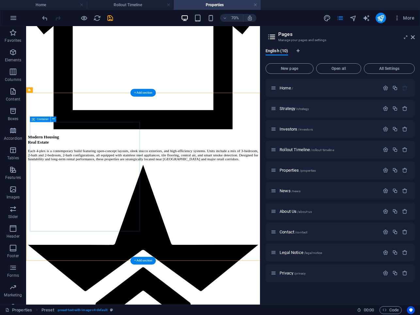
scroll to position [514, 0]
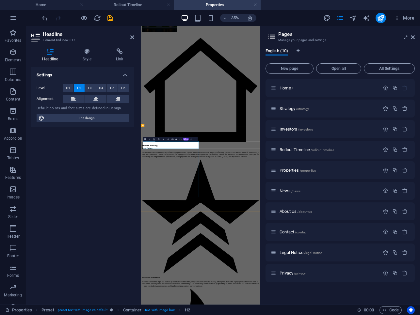
drag, startPoint x: 244, startPoint y: 367, endPoint x: 170, endPoint y: 369, distance: 74.5
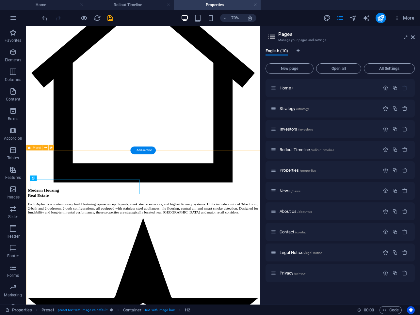
scroll to position [427, 0]
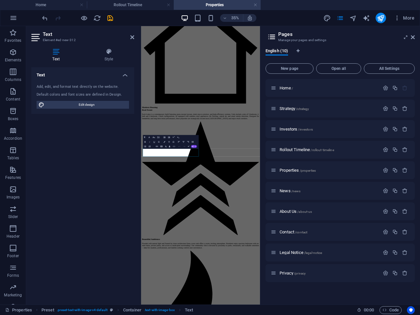
scroll to position [318, 0]
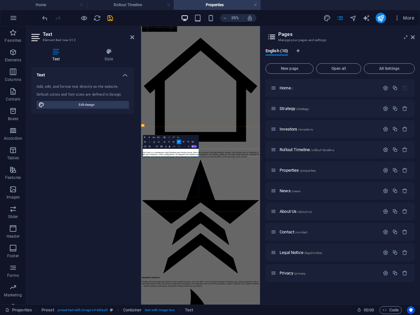
click at [411, 39] on icon at bounding box center [413, 37] width 4 height 5
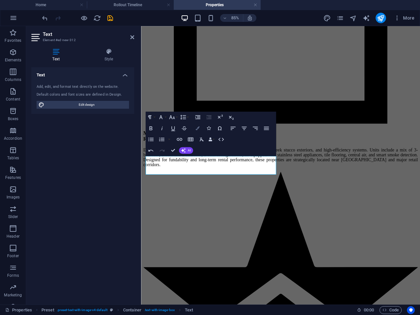
click at [198, 127] on icon "button" at bounding box center [198, 128] width 4 height 4
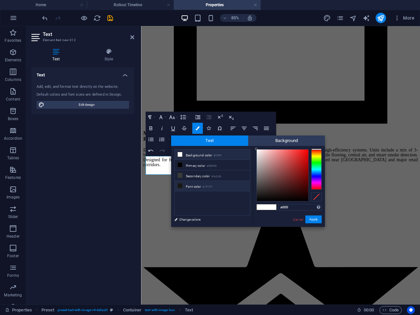
click at [178, 187] on icon at bounding box center [180, 186] width 5 height 5
type input "#171717"
click at [315, 220] on button "Apply" at bounding box center [314, 220] width 16 height 8
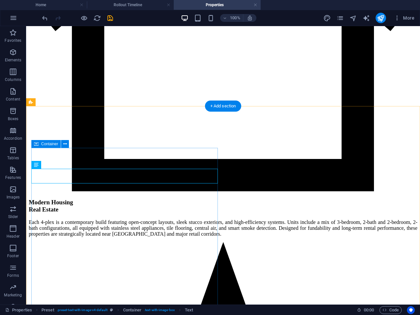
scroll to position [537, 0]
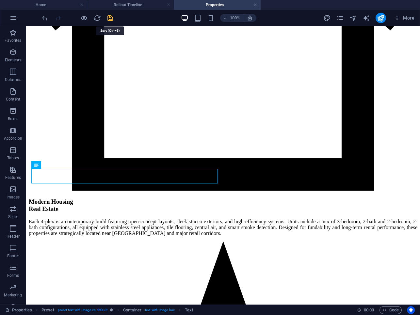
click at [108, 20] on icon "save" at bounding box center [111, 18] width 8 height 8
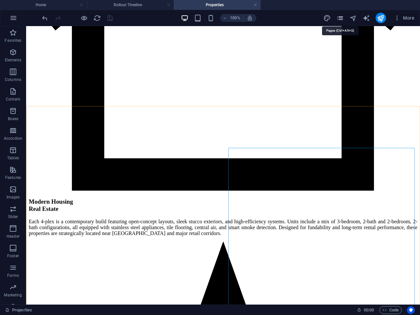
click at [342, 18] on icon "pages" at bounding box center [341, 18] width 8 height 8
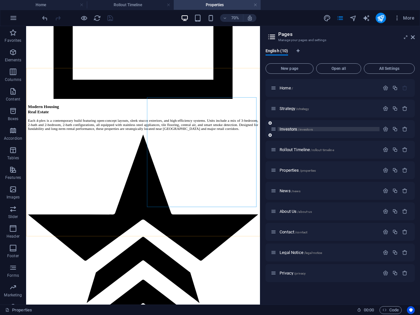
click at [289, 129] on span "Investors /investors" at bounding box center [296, 129] width 33 height 5
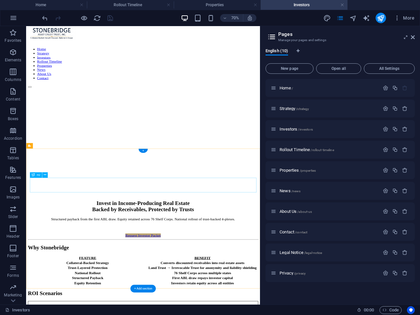
scroll to position [33, 0]
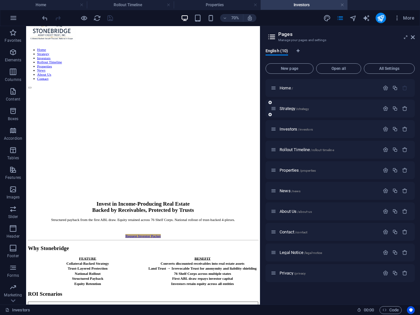
click at [288, 111] on div "Strategy /strategy" at bounding box center [325, 109] width 109 height 8
click at [288, 109] on span "Strategy /strategy" at bounding box center [294, 108] width 29 height 5
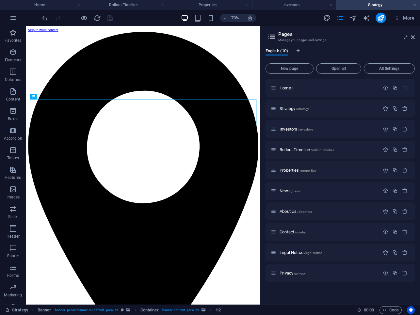
scroll to position [0, 0]
drag, startPoint x: 368, startPoint y: 6, endPoint x: 143, endPoint y: 11, distance: 224.6
drag, startPoint x: 188, startPoint y: 5, endPoint x: 118, endPoint y: 2, distance: 70.0
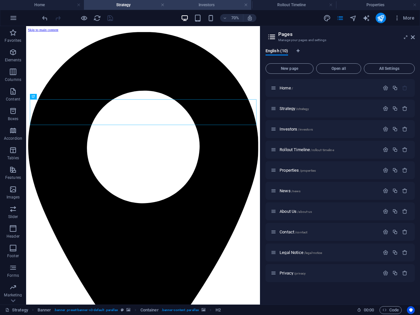
drag, startPoint x: 367, startPoint y: 5, endPoint x: 198, endPoint y: 9, distance: 169.0
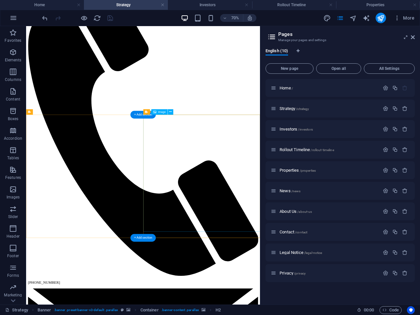
scroll to position [546, 0]
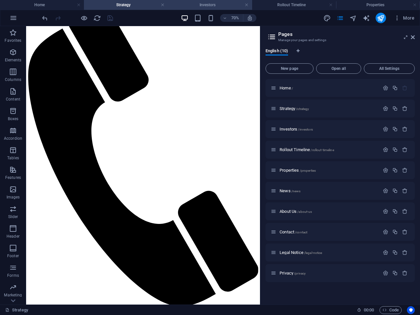
click at [198, 3] on h4 "Investors" at bounding box center [210, 4] width 84 height 7
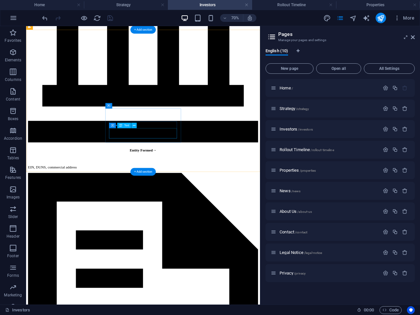
scroll to position [610, 0]
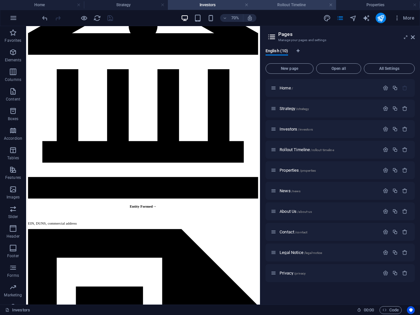
click at [277, 3] on h4 "Rollout Timeline" at bounding box center [294, 4] width 84 height 7
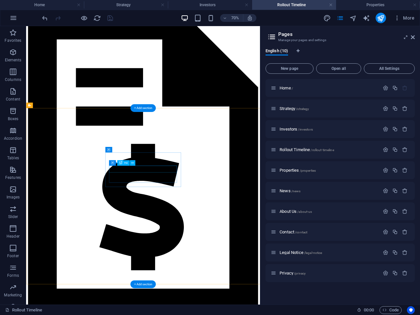
scroll to position [0, 0]
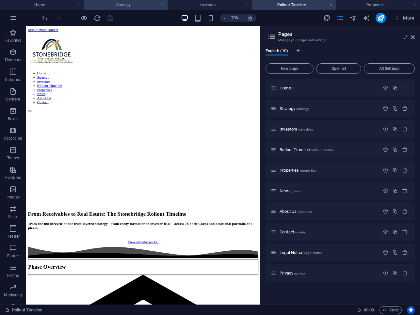
click at [137, 6] on h4 "Strategy" at bounding box center [126, 4] width 84 height 7
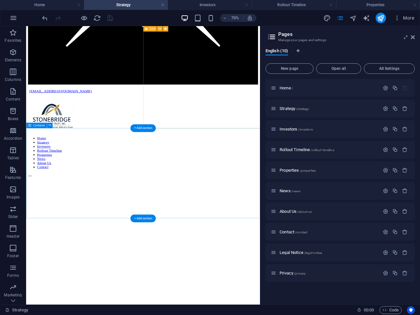
scroll to position [1113, 0]
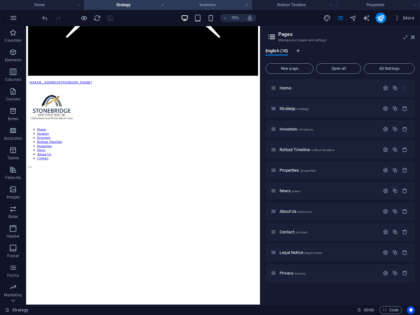
click at [192, 7] on h4 "Investors" at bounding box center [210, 4] width 84 height 7
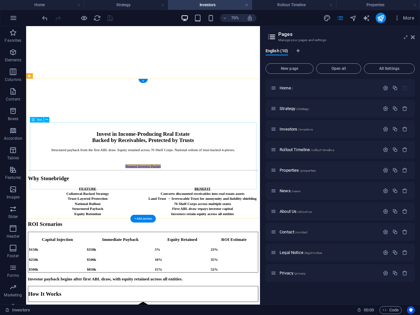
scroll to position [132, 0]
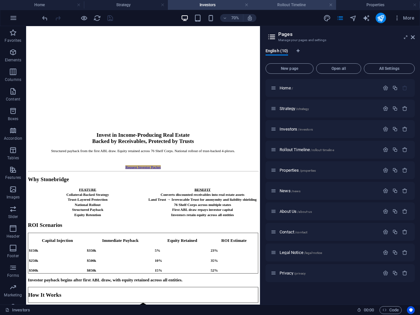
click at [270, 5] on h4 "Rollout Timeline" at bounding box center [294, 4] width 84 height 7
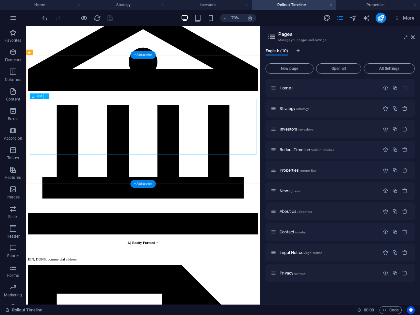
scroll to position [385, 0]
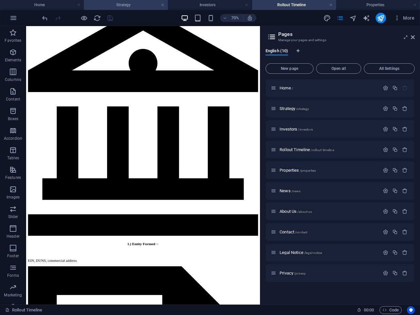
click at [130, 7] on h4 "Strategy" at bounding box center [126, 4] width 84 height 7
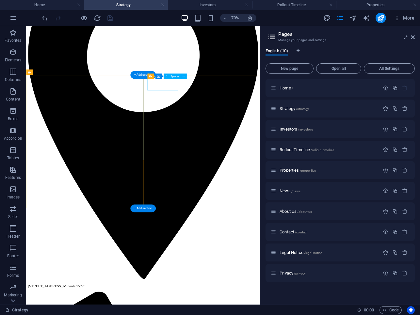
scroll to position [89, 0]
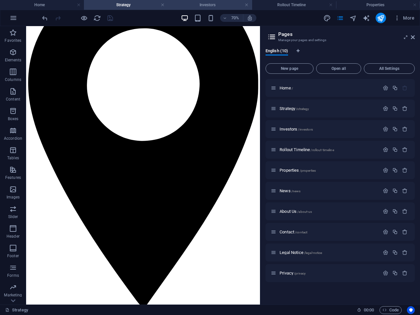
click at [215, 7] on h4 "Investors" at bounding box center [210, 4] width 84 height 7
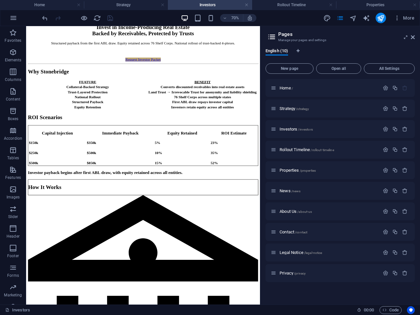
scroll to position [0, 0]
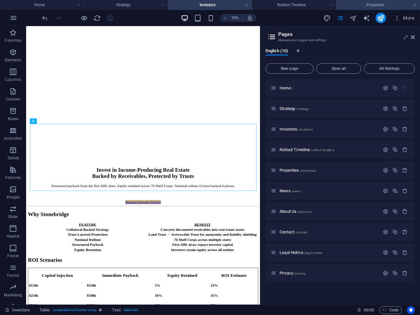
click at [361, 5] on h4 "Properties" at bounding box center [378, 4] width 84 height 7
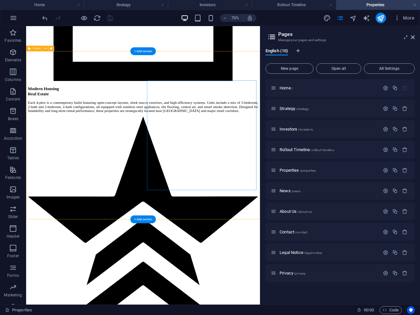
scroll to position [571, 0]
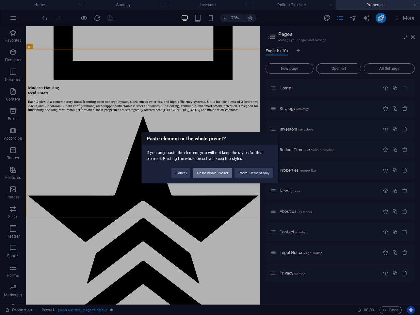
click at [225, 172] on button "Paste whole Preset" at bounding box center [212, 173] width 39 height 10
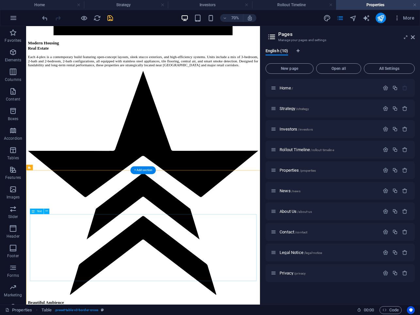
scroll to position [640, 0]
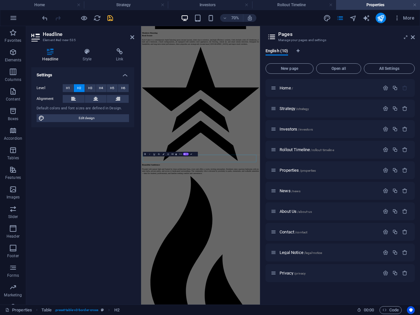
click at [63, 203] on div "Settings Level H1 H2 H3 H4 H5 H6 Alignment Default colors and font sizes are de…" at bounding box center [82, 183] width 103 height 232
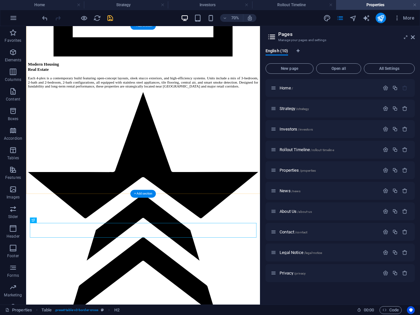
scroll to position [606, 0]
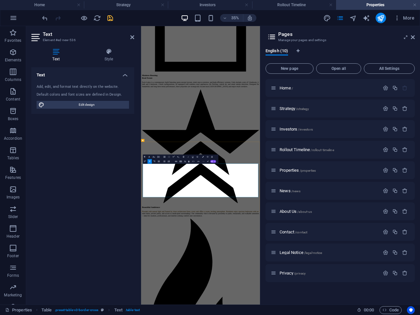
drag, startPoint x: 238, startPoint y: 428, endPoint x: 226, endPoint y: 428, distance: 11.4
click at [412, 39] on icon at bounding box center [413, 37] width 4 height 5
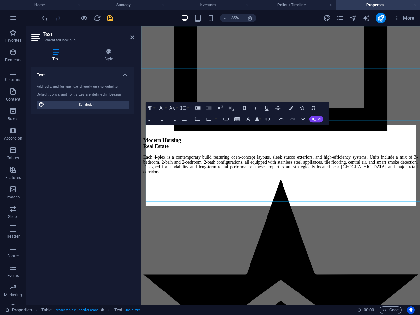
scroll to position [801, 0]
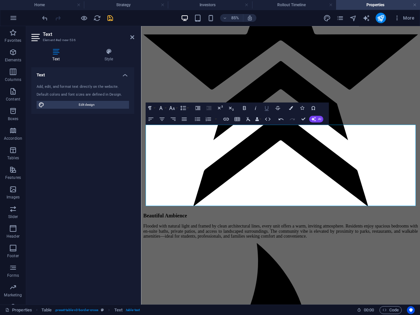
click at [267, 109] on icon "button" at bounding box center [266, 108] width 7 height 7
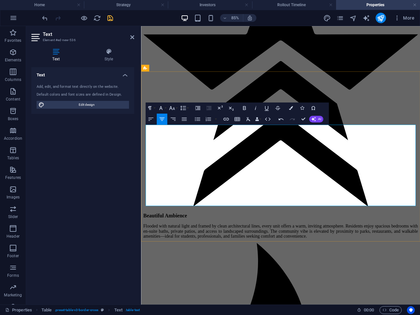
click at [268, 107] on icon "button" at bounding box center [267, 108] width 4 height 5
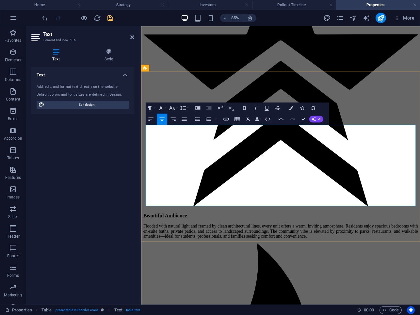
click at [292, 108] on icon "button" at bounding box center [291, 108] width 4 height 4
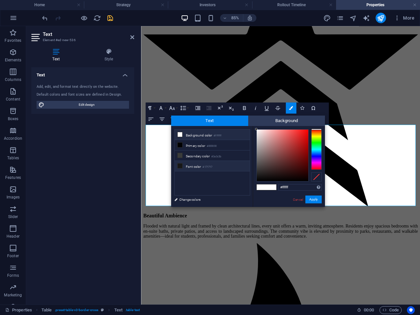
click at [180, 164] on icon at bounding box center [180, 166] width 5 height 5
click at [312, 199] on button "Apply" at bounding box center [314, 200] width 16 height 8
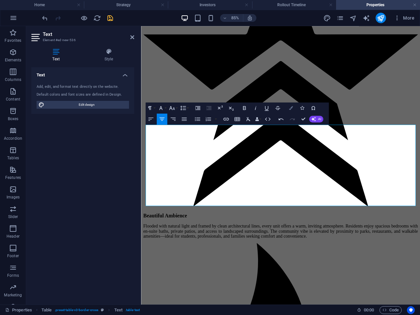
click at [293, 106] on icon "button" at bounding box center [291, 108] width 4 height 4
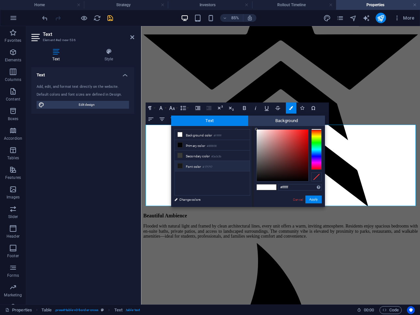
click at [181, 165] on icon at bounding box center [180, 166] width 5 height 5
click at [311, 199] on button "Apply" at bounding box center [314, 200] width 16 height 8
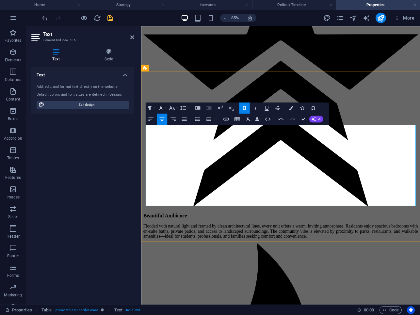
click at [289, 109] on button "Colors" at bounding box center [291, 108] width 10 height 11
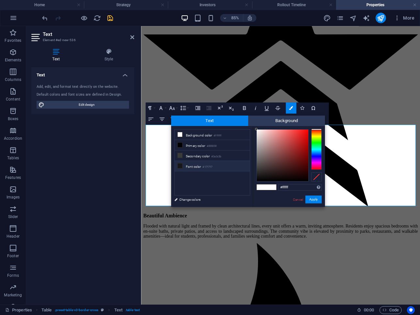
click at [181, 165] on icon at bounding box center [180, 166] width 5 height 5
click at [312, 201] on button "Apply" at bounding box center [314, 200] width 16 height 8
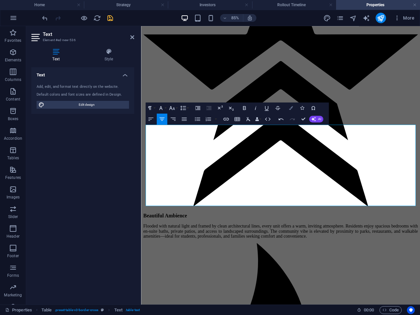
click at [293, 108] on icon "button" at bounding box center [291, 108] width 4 height 4
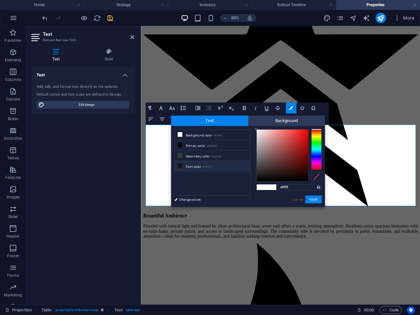
click at [181, 165] on icon at bounding box center [180, 166] width 5 height 5
click at [308, 198] on button "Apply" at bounding box center [314, 200] width 16 height 8
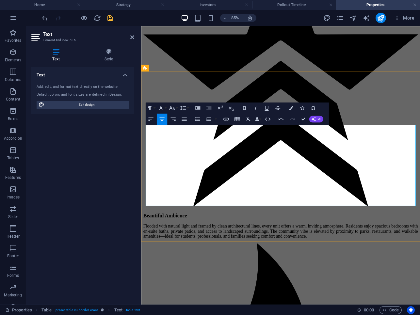
click at [289, 109] on button "Colors" at bounding box center [291, 108] width 10 height 11
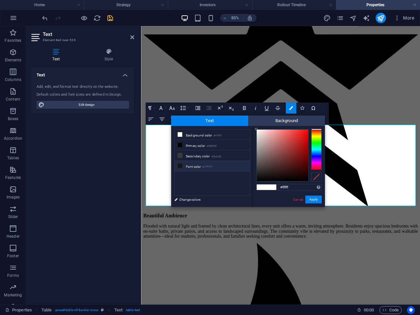
click at [182, 164] on icon at bounding box center [180, 166] width 5 height 5
click at [311, 199] on button "Apply" at bounding box center [314, 200] width 16 height 8
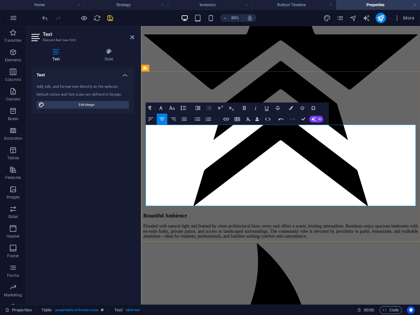
click at [293, 109] on button "Colors" at bounding box center [291, 108] width 10 height 11
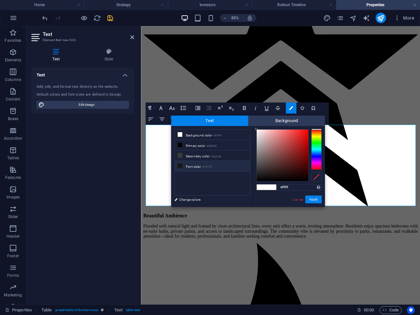
click at [182, 165] on icon at bounding box center [180, 166] width 5 height 5
click at [310, 201] on button "Apply" at bounding box center [314, 200] width 16 height 8
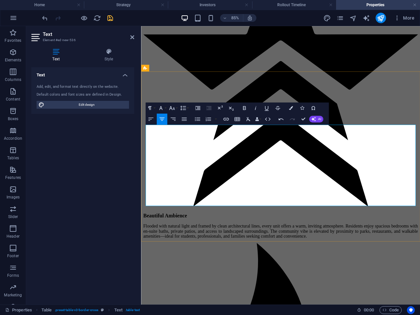
click at [293, 107] on button "Colors" at bounding box center [291, 108] width 10 height 11
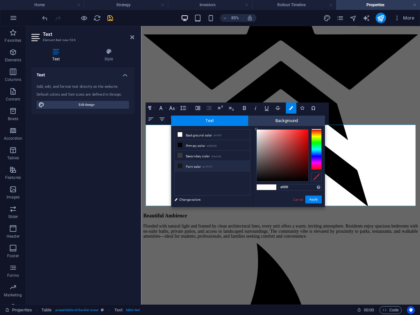
click at [180, 164] on icon at bounding box center [180, 166] width 5 height 5
click at [308, 197] on button "Apply" at bounding box center [314, 200] width 16 height 8
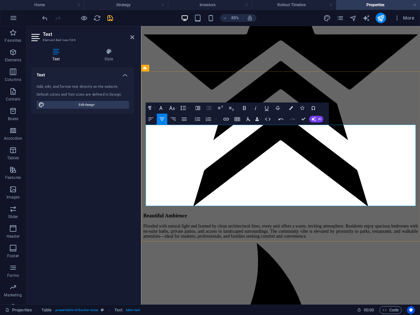
click at [291, 109] on icon "button" at bounding box center [291, 108] width 4 height 4
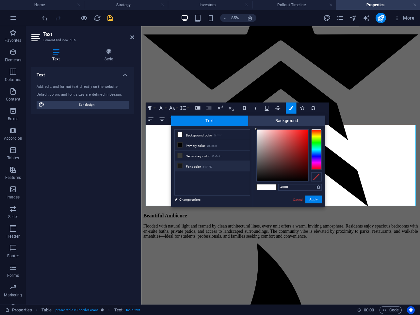
click at [181, 166] on icon at bounding box center [180, 166] width 5 height 5
click at [312, 199] on button "Apply" at bounding box center [314, 200] width 16 height 8
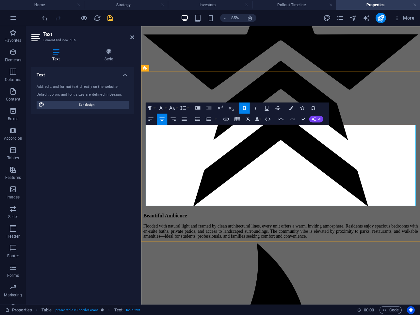
click at [291, 108] on icon "button" at bounding box center [291, 108] width 4 height 4
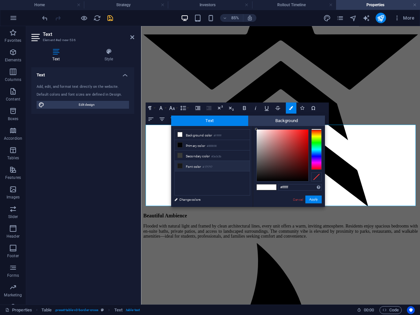
click at [181, 165] on icon at bounding box center [180, 166] width 5 height 5
click at [318, 197] on button "Apply" at bounding box center [314, 200] width 16 height 8
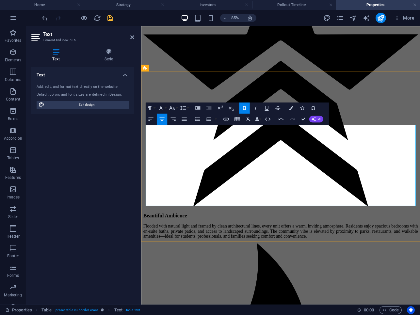
click at [292, 109] on icon "button" at bounding box center [291, 108] width 4 height 4
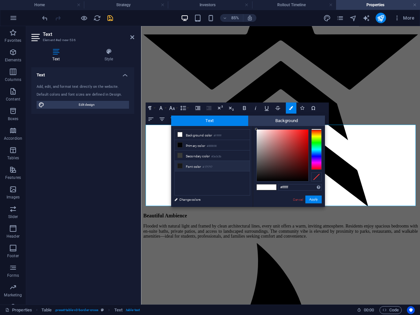
click at [179, 166] on icon at bounding box center [180, 166] width 5 height 5
type input "#171717"
click at [309, 200] on button "Apply" at bounding box center [314, 200] width 16 height 8
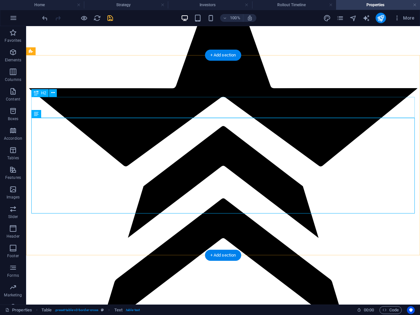
scroll to position [858, 0]
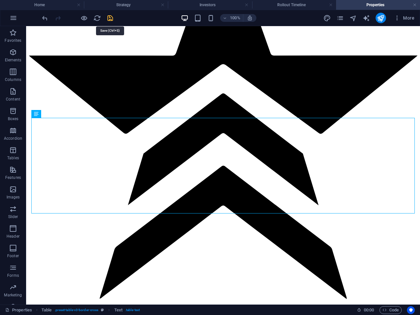
click at [112, 18] on icon "save" at bounding box center [111, 18] width 8 height 8
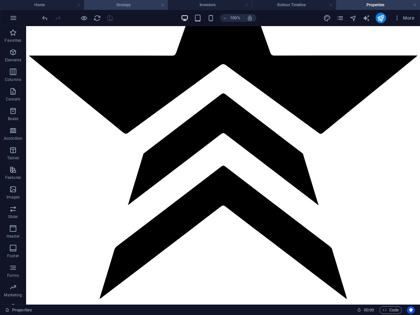
click at [134, 7] on h4 "Strategy" at bounding box center [126, 4] width 84 height 7
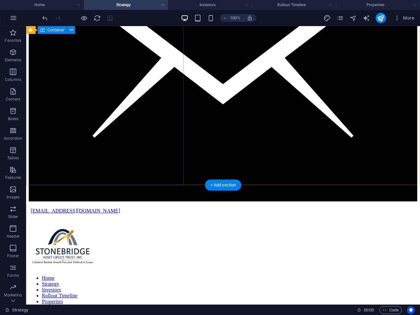
scroll to position [1258, 0]
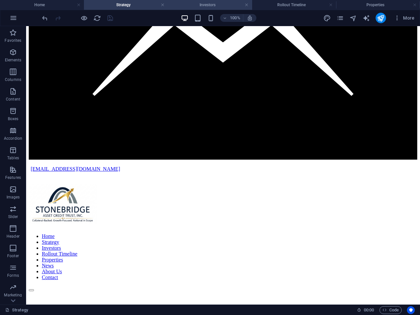
click at [196, 5] on h4 "Investors" at bounding box center [210, 4] width 84 height 7
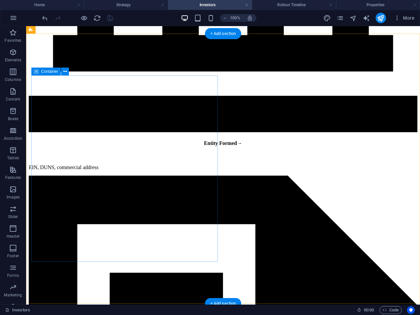
scroll to position [1025, 0]
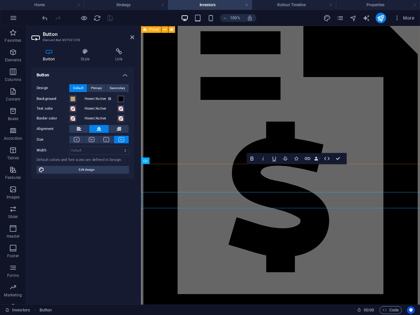
scroll to position [943, 0]
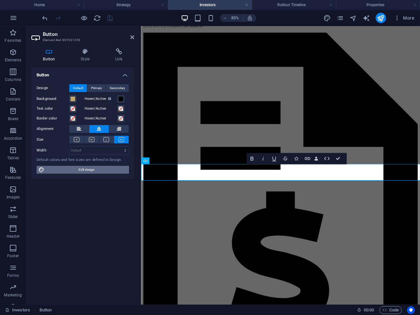
click at [110, 169] on span "Edit design" at bounding box center [86, 170] width 81 height 8
select select "px"
select select "400"
select select "px"
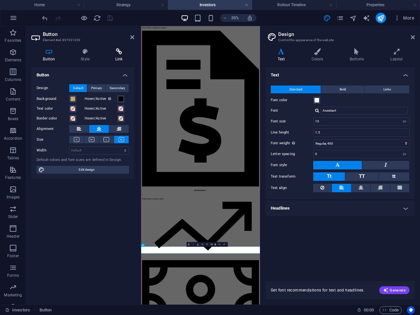
scroll to position [480, 0]
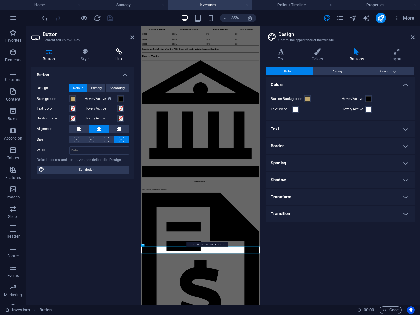
click at [120, 52] on icon at bounding box center [119, 51] width 31 height 7
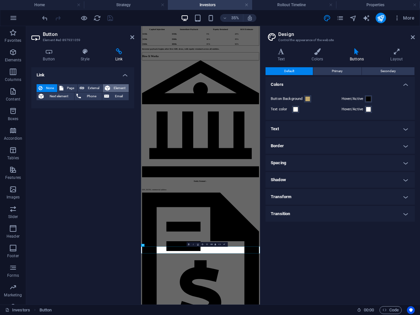
click at [111, 88] on button "Element" at bounding box center [116, 88] width 26 height 8
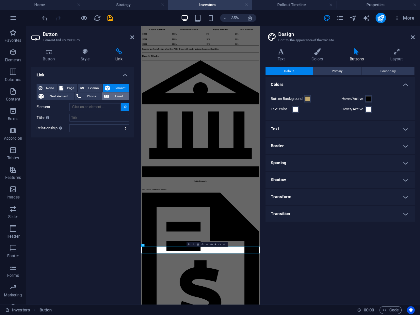
click at [111, 94] on span "Email" at bounding box center [119, 96] width 16 height 8
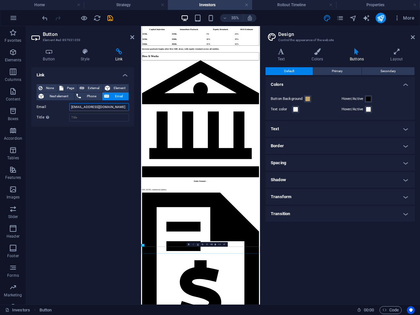
scroll to position [0, 8]
type input "Investor@StonebridgeAssetCreditTrust.com"
click at [132, 53] on icon at bounding box center [119, 51] width 31 height 7
click at [133, 38] on icon at bounding box center [132, 37] width 4 height 5
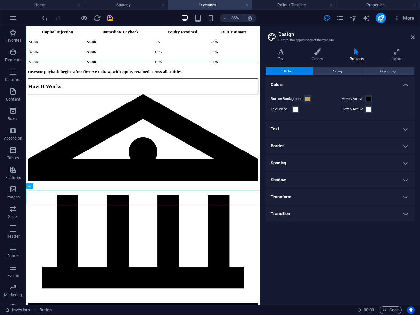
scroll to position [876, 0]
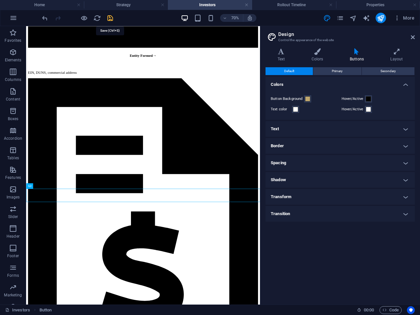
click at [111, 21] on icon "save" at bounding box center [111, 18] width 8 height 8
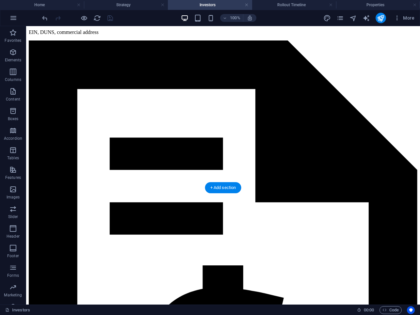
scroll to position [1025, 0]
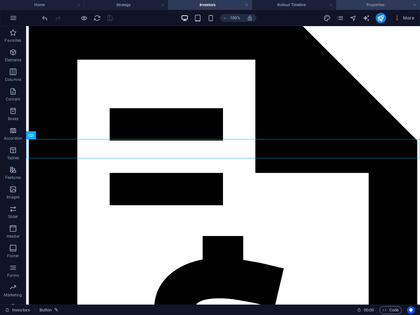
click at [358, 8] on h4 "Properties" at bounding box center [378, 4] width 84 height 7
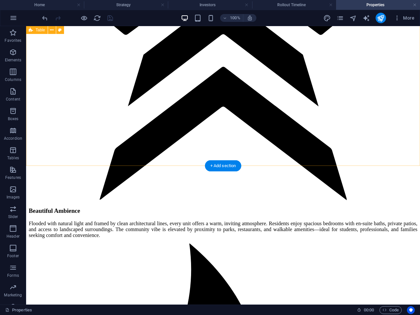
scroll to position [944, 0]
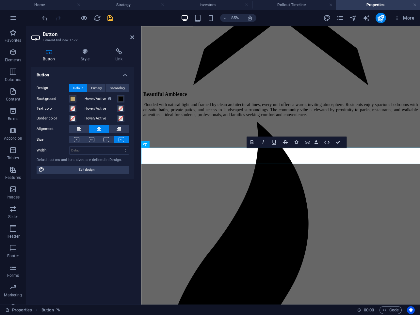
scroll to position [911, 0]
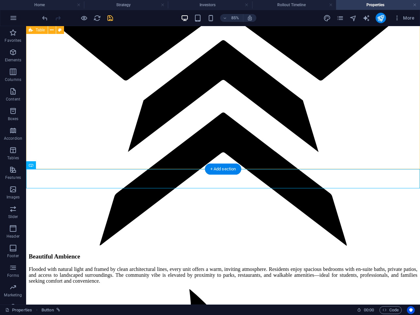
scroll to position [944, 0]
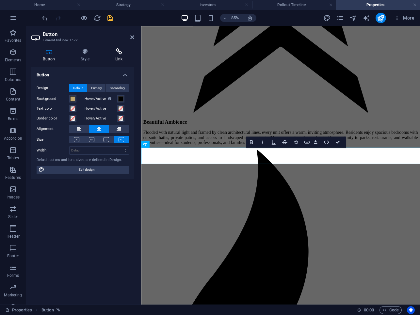
click at [121, 59] on h4 "Link" at bounding box center [119, 55] width 31 height 14
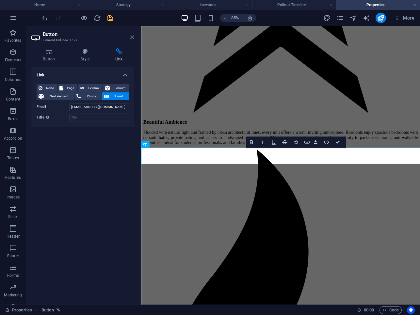
click at [131, 37] on icon at bounding box center [132, 37] width 4 height 5
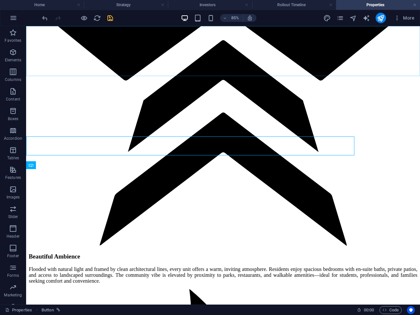
scroll to position [944, 0]
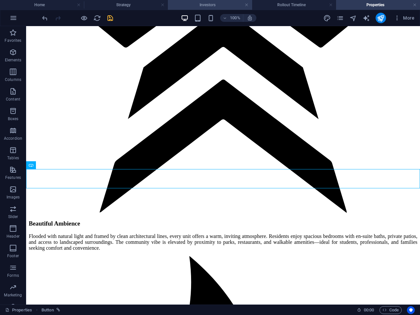
click at [192, 5] on h4 "Investors" at bounding box center [210, 4] width 84 height 7
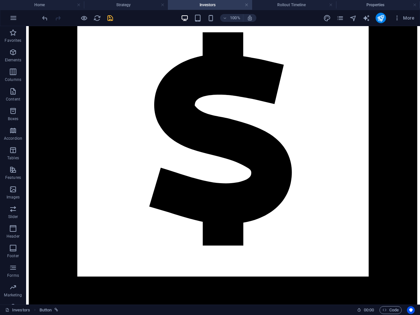
scroll to position [0, 0]
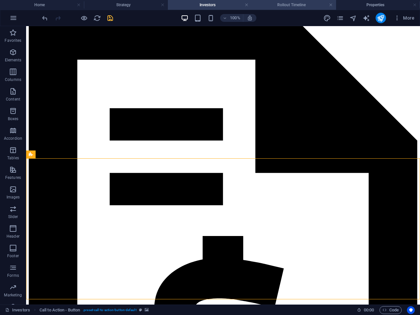
click at [275, 4] on h4 "Rollout Timeline" at bounding box center [294, 4] width 84 height 7
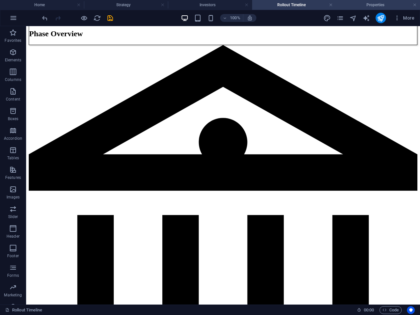
click at [367, 7] on h4 "Properties" at bounding box center [378, 4] width 84 height 7
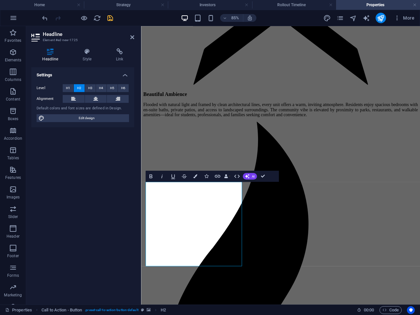
scroll to position [911, 0]
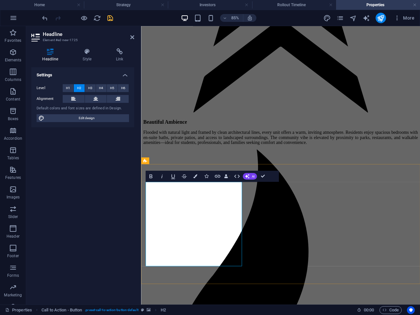
drag, startPoint x: 160, startPoint y: 233, endPoint x: 202, endPoint y: 234, distance: 41.8
drag, startPoint x: 228, startPoint y: 280, endPoint x: 161, endPoint y: 279, distance: 67.0
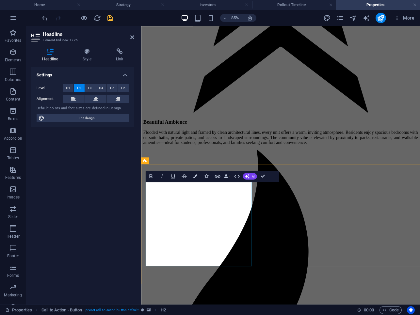
drag, startPoint x: 189, startPoint y: 280, endPoint x: 160, endPoint y: 279, distance: 29.1
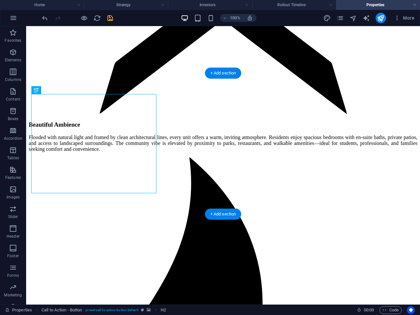
scroll to position [1132, 0]
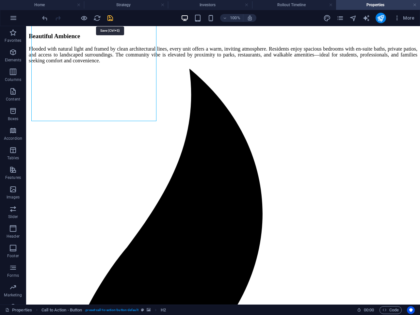
click at [113, 19] on icon "save" at bounding box center [111, 18] width 8 height 8
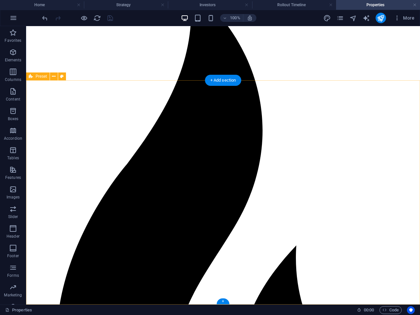
scroll to position [1234, 0]
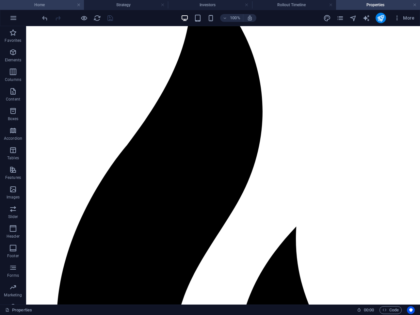
click at [50, 7] on h4 "Home" at bounding box center [42, 4] width 84 height 7
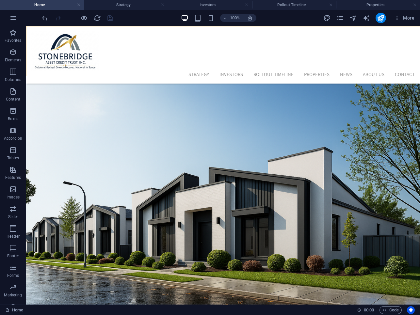
scroll to position [72, 0]
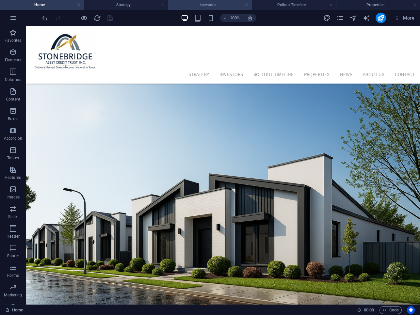
click at [199, 2] on h4 "Investors" at bounding box center [210, 4] width 84 height 7
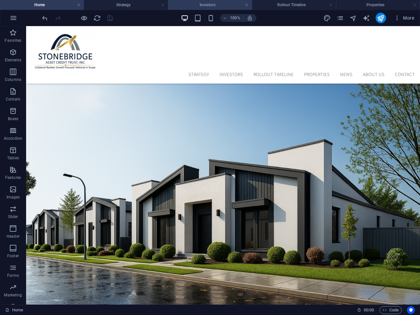
scroll to position [1025, 0]
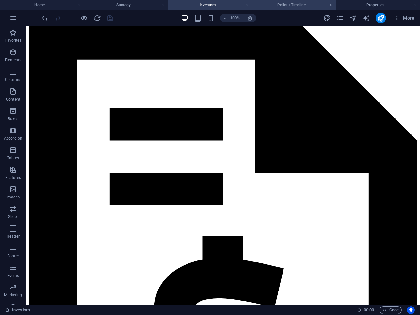
click at [283, 5] on h4 "Rollout Timeline" at bounding box center [294, 4] width 84 height 7
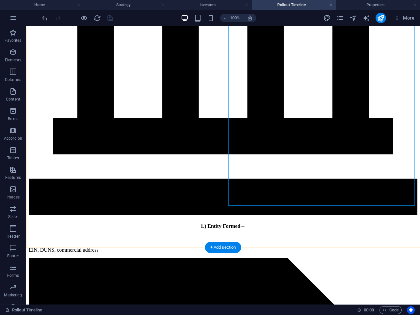
scroll to position [1034, 0]
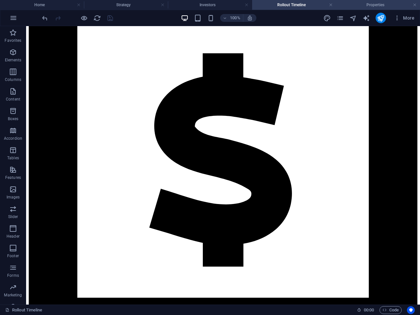
click at [360, 3] on h4 "Properties" at bounding box center [378, 4] width 84 height 7
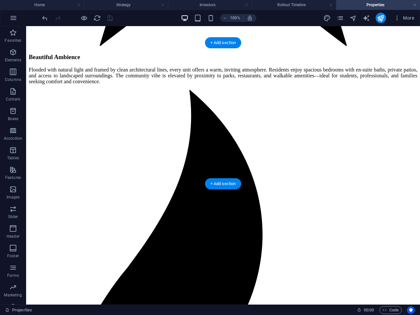
scroll to position [1137, 0]
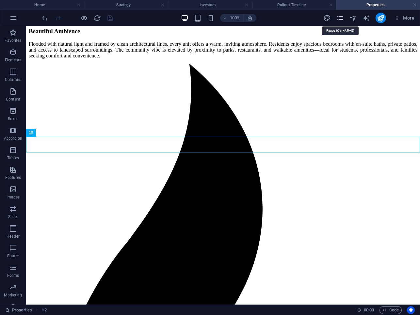
click at [343, 18] on icon "pages" at bounding box center [341, 18] width 8 height 8
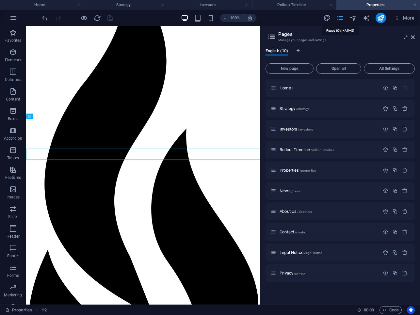
scroll to position [1072, 0]
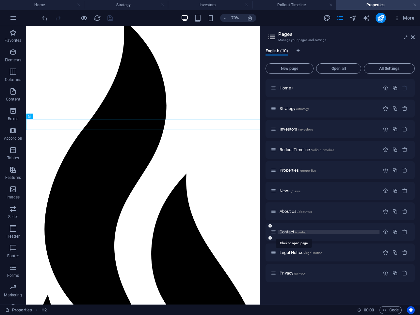
click at [291, 231] on span "Contact /contact" at bounding box center [294, 232] width 28 height 5
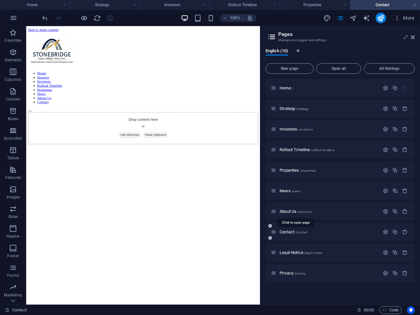
scroll to position [0, 0]
click at [191, 198] on html "Skip to main content Home Strategy Investors Rollout Timeline Properties News A…" at bounding box center [193, 112] width 334 height 172
click at [190, 198] on html "Skip to main content Home Strategy Investors Rollout Timeline Properties News A…" at bounding box center [193, 112] width 334 height 172
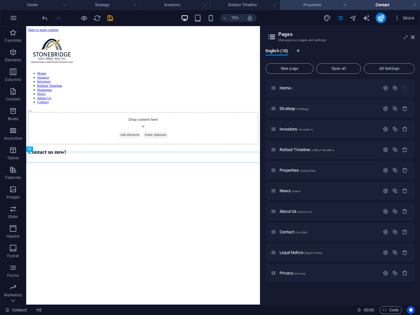
click at [309, 4] on h4 "Properties" at bounding box center [315, 4] width 70 height 7
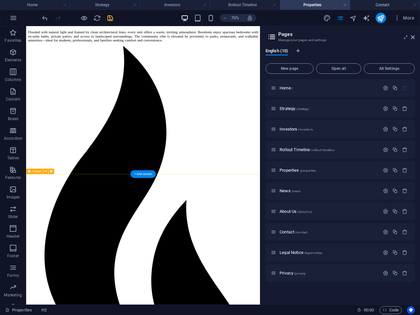
scroll to position [1072, 0]
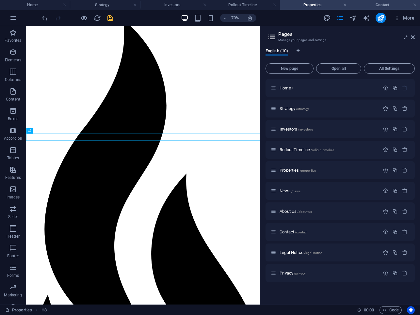
click at [369, 7] on h4 "Contact" at bounding box center [385, 4] width 70 height 7
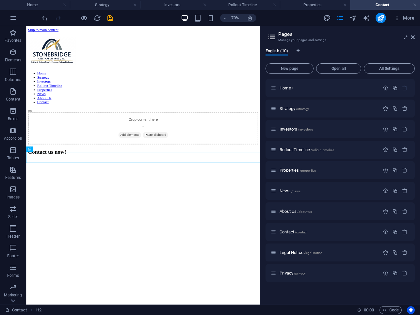
scroll to position [0, 0]
click at [159, 217] on html "Skip to main content Home Strategy Investors Rollout Timeline Properties News A…" at bounding box center [193, 121] width 334 height 191
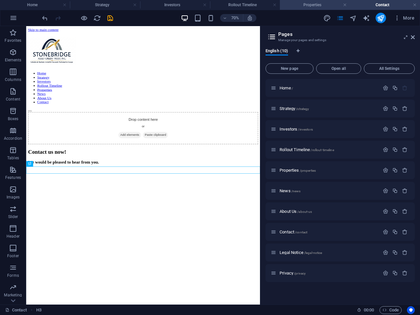
click at [302, 7] on h4 "Properties" at bounding box center [315, 4] width 70 height 7
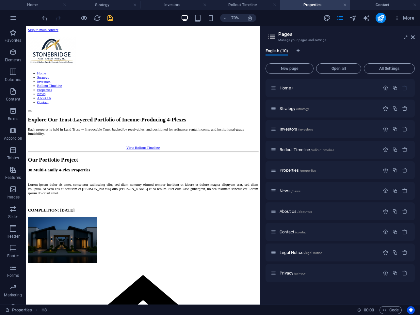
scroll to position [1072, 0]
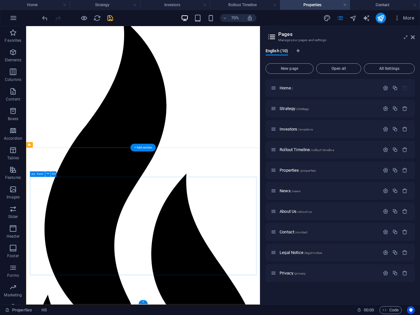
click div "What can we do for you? Please call me. Please contact me via E-mail. I have re…"
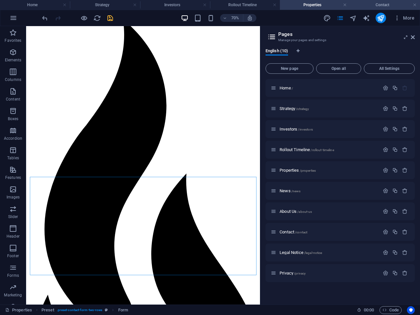
click at [371, 2] on h4 "Contact" at bounding box center [385, 4] width 70 height 7
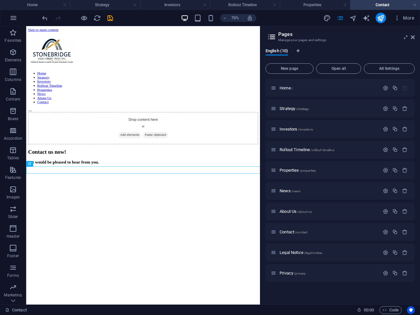
click at [191, 230] on html "Skip to main content Home Strategy Investors Rollout Timeline Properties News A…" at bounding box center [193, 128] width 334 height 204
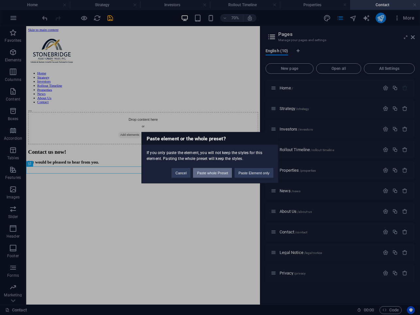
click at [218, 172] on button "Paste whole Preset" at bounding box center [212, 173] width 39 height 10
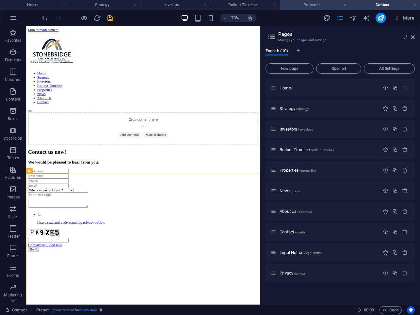
click at [305, 3] on h4 "Properties" at bounding box center [315, 4] width 70 height 7
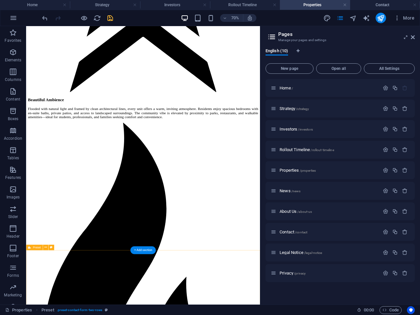
scroll to position [926, 0]
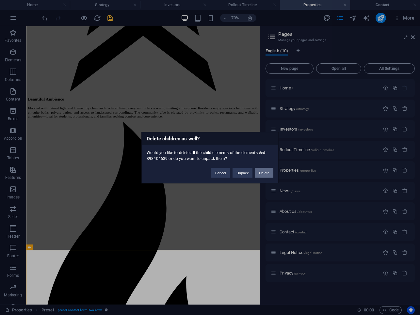
click at [261, 173] on button "Delete" at bounding box center [264, 173] width 18 height 10
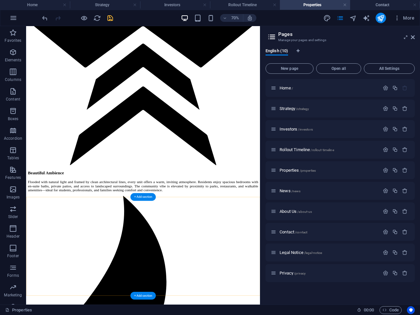
scroll to position [821, 0]
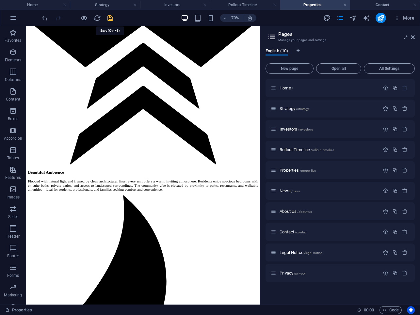
click at [110, 21] on icon "save" at bounding box center [111, 18] width 8 height 8
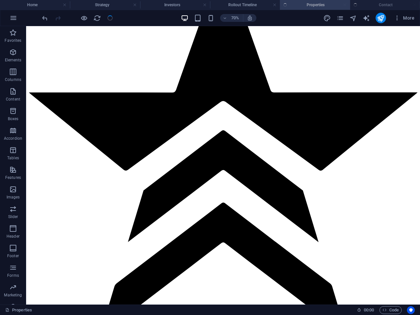
scroll to position [834, 0]
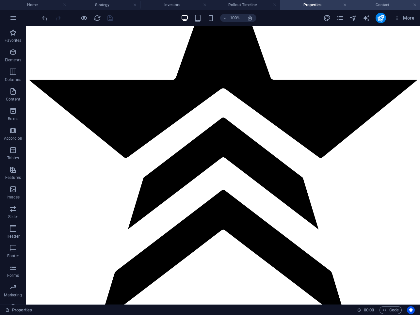
click at [380, 1] on h4 "Contact" at bounding box center [385, 4] width 70 height 7
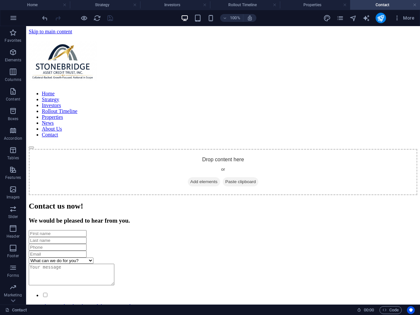
scroll to position [0, 0]
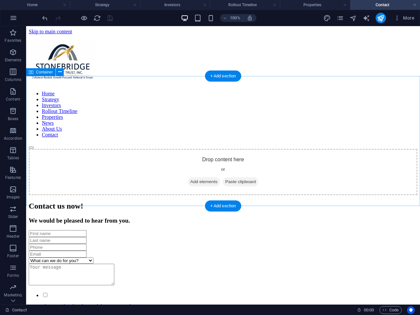
click at [196, 177] on span "Add elements" at bounding box center [204, 181] width 32 height 9
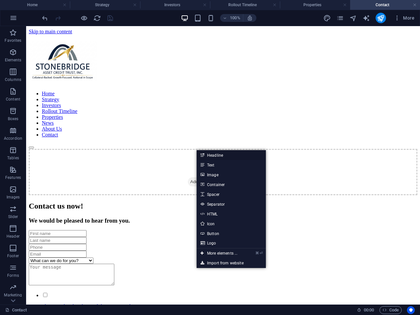
click at [207, 154] on link "Headline" at bounding box center [231, 155] width 69 height 10
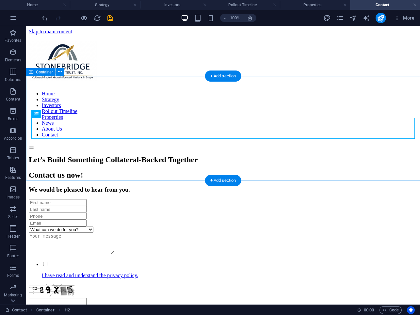
click at [218, 156] on div "Let’s Build Something Collateral-Backed Together" at bounding box center [223, 160] width 389 height 9
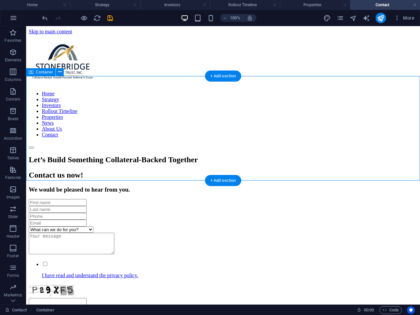
click at [186, 156] on div "Let’s Build Something Collateral-Backed Together" at bounding box center [223, 160] width 389 height 9
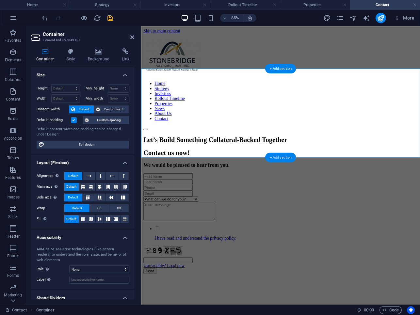
drag, startPoint x: 281, startPoint y: 156, endPoint x: 139, endPoint y: 139, distance: 143.2
click at [281, 156] on div "+ Add section" at bounding box center [280, 157] width 31 height 9
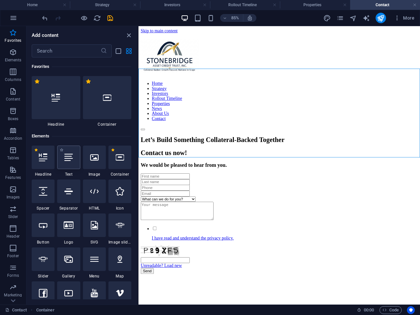
click at [72, 154] on icon at bounding box center [68, 157] width 8 height 8
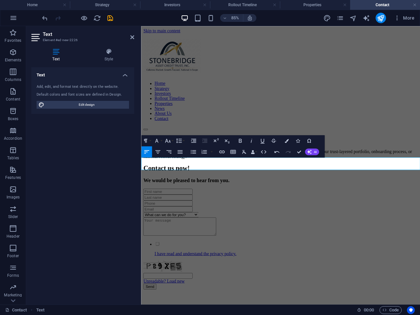
click at [252, 183] on p "Whether you're an investor, lender, or strategic partner, we’re ready to connec…" at bounding box center [305, 177] width 323 height 12
click at [287, 141] on icon "button" at bounding box center [287, 141] width 4 height 4
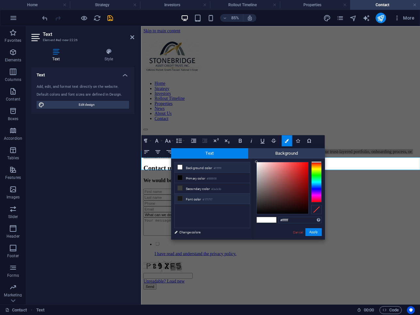
click at [180, 199] on icon at bounding box center [180, 198] width 5 height 5
type input "#171717"
click at [312, 232] on button "Apply" at bounding box center [314, 232] width 16 height 8
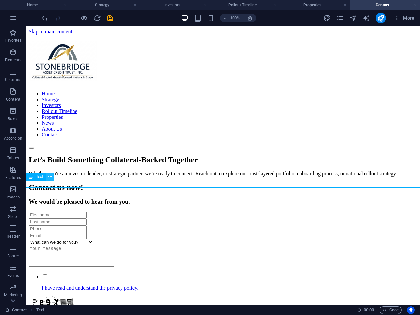
click at [48, 178] on button at bounding box center [50, 177] width 8 height 8
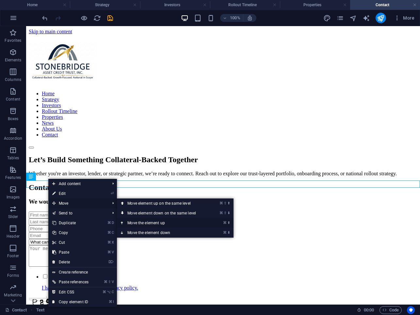
click at [133, 222] on link "⌘ ⬆ Move the element up" at bounding box center [163, 223] width 92 height 10
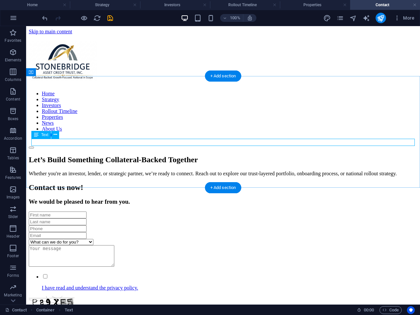
click at [102, 171] on div "Whether you're an investor, lender, or strategic partner, we’re ready to connec…" at bounding box center [223, 174] width 389 height 6
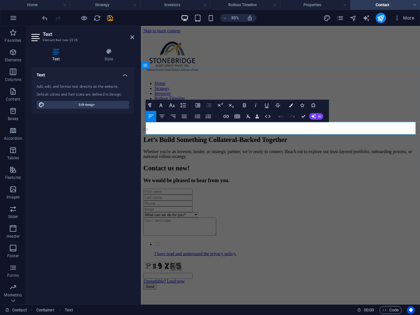
click at [217, 171] on span "Whether you're an investor, lender, or strategic partner, we’re ready to connec…" at bounding box center [302, 176] width 316 height 11
drag, startPoint x: 437, startPoint y: 143, endPoint x: 453, endPoint y: 143, distance: 16.7
click at [420, 171] on p "Whether you're an investor, or strategic partner, we’re ready to connect. Reach…" at bounding box center [305, 177] width 323 height 12
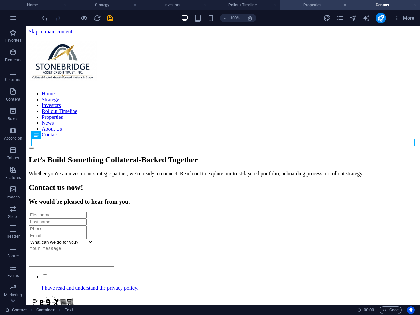
click at [324, 4] on h4 "Properties" at bounding box center [315, 4] width 70 height 7
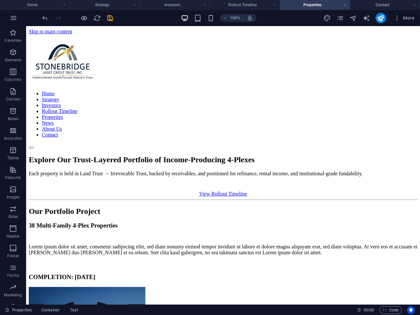
scroll to position [834, 0]
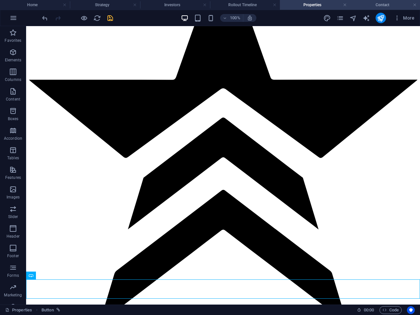
click at [381, 4] on h4 "Contact" at bounding box center [385, 4] width 70 height 7
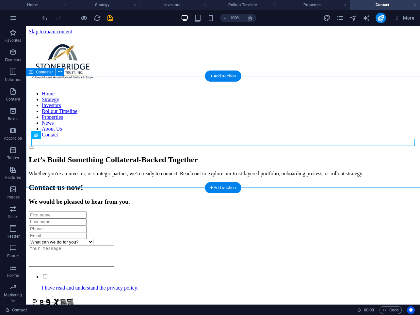
click at [233, 156] on div "Let’s Build Something Collateral-Backed Together Whether you're an investor, or…" at bounding box center [223, 166] width 389 height 21
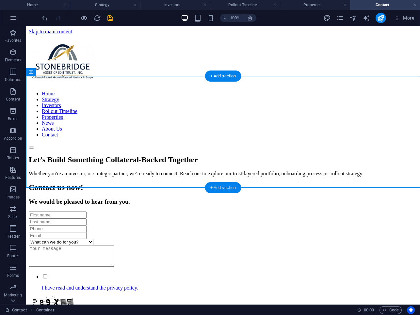
click at [221, 185] on div "+ Add section" at bounding box center [223, 187] width 36 height 11
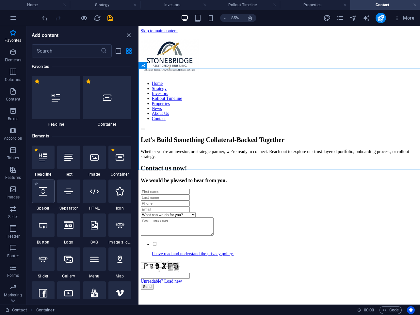
click at [45, 191] on icon at bounding box center [43, 191] width 8 height 8
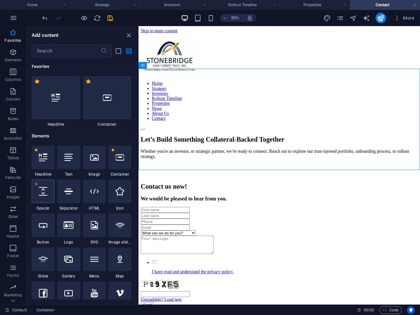
select select "px"
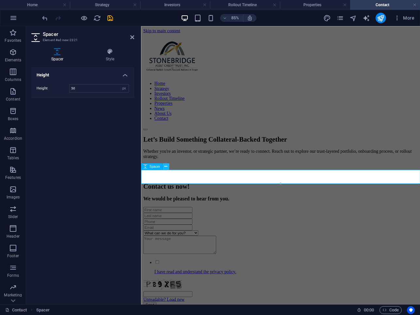
click at [163, 168] on button at bounding box center [165, 166] width 7 height 7
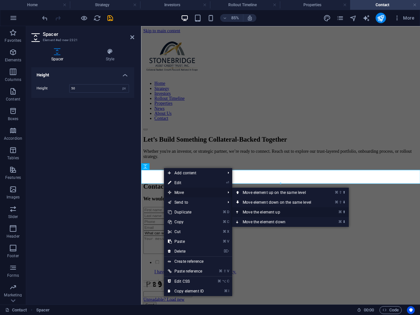
click at [247, 211] on link "⌘ ⬆ Move the element up" at bounding box center [278, 213] width 92 height 10
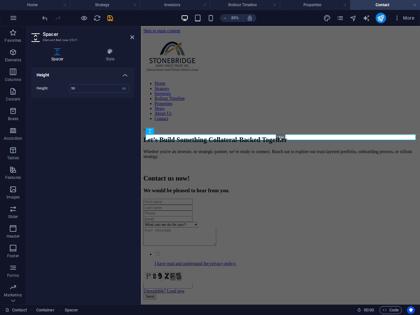
drag, startPoint x: 169, startPoint y: 147, endPoint x: 168, endPoint y: 138, distance: 9.2
click at [168, 138] on div "18px" at bounding box center [281, 137] width 270 height 6
type input "18"
click at [175, 164] on div "Let’s Build Something Collateral-Backed Together Whether you're an investor, or…" at bounding box center [305, 175] width 323 height 38
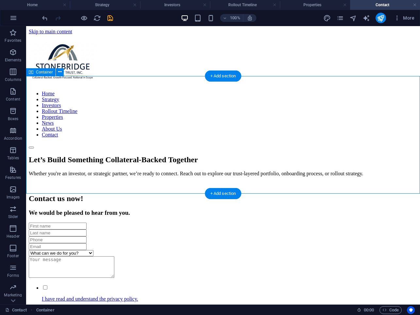
click at [173, 157] on div "Let’s Build Something Collateral-Backed Together Whether you're an investor, or…" at bounding box center [223, 172] width 389 height 32
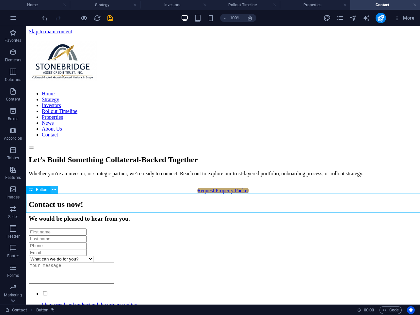
click at [52, 191] on button at bounding box center [54, 190] width 8 height 8
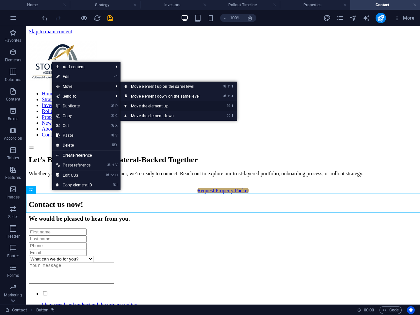
click at [141, 107] on link "⌘ ⬆ Move the element up" at bounding box center [167, 106] width 92 height 10
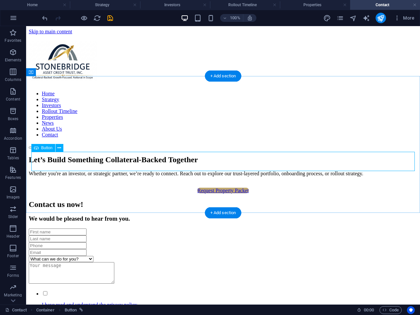
click at [214, 188] on div "Request Property Packet" at bounding box center [223, 191] width 389 height 6
click at [112, 186] on div "Let’s Build Something Collateral-Backed Together Whether you're an investor, or…" at bounding box center [223, 175] width 389 height 38
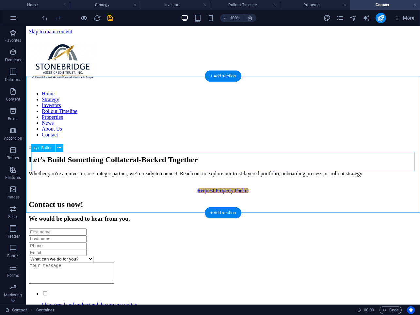
click at [233, 188] on div "Request Property Packet" at bounding box center [223, 191] width 389 height 6
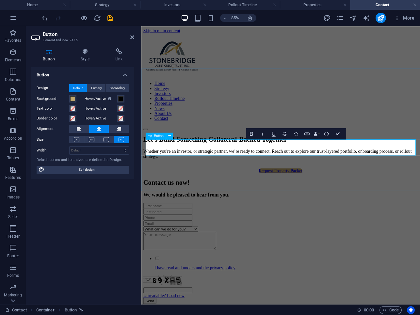
click at [312, 194] on link "Request Property Packet" at bounding box center [305, 197] width 51 height 6
drag, startPoint x: 317, startPoint y: 170, endPoint x: 300, endPoint y: 170, distance: 16.7
click at [300, 194] on link "Request Property Packet" at bounding box center [305, 197] width 51 height 6
click at [317, 194] on link "Request Property Packet" at bounding box center [305, 197] width 51 height 6
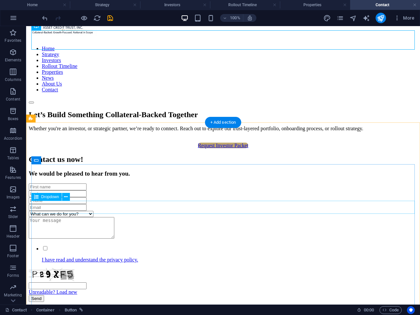
scroll to position [163, 0]
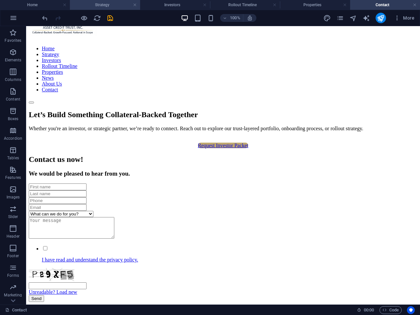
click at [118, 6] on h4 "Strategy" at bounding box center [105, 4] width 70 height 7
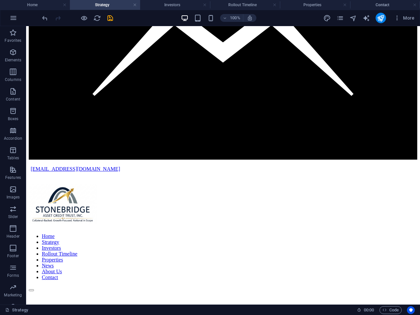
scroll to position [0, 0]
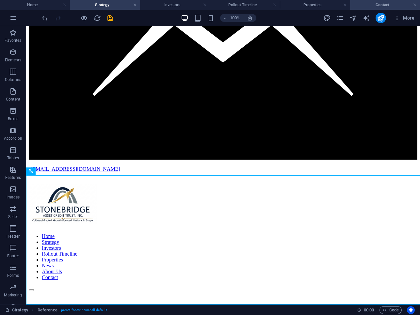
click at [379, 3] on h4 "Contact" at bounding box center [385, 4] width 70 height 7
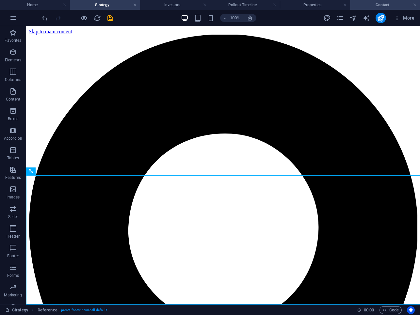
scroll to position [163, 0]
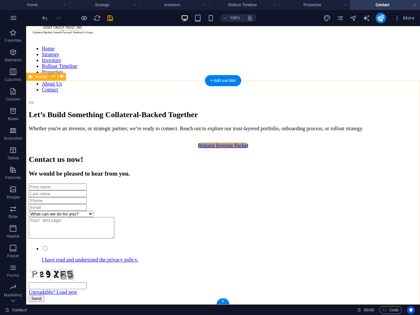
click at [126, 265] on div "What can we do for you? Please call me. Please contact me via E-mail. I have re…" at bounding box center [223, 243] width 389 height 119
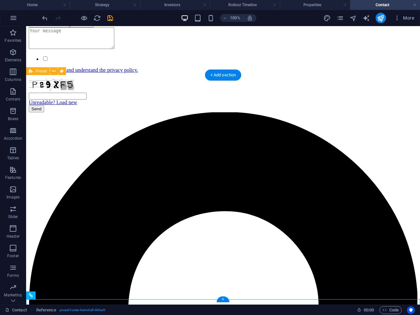
scroll to position [293, 0]
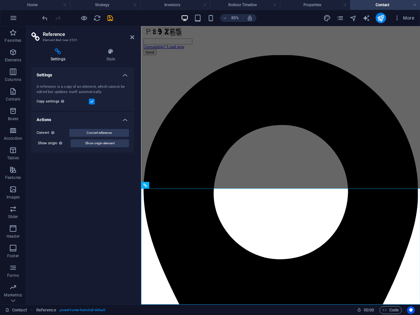
scroll to position [259, 0]
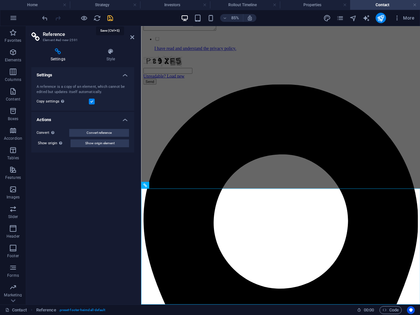
click at [112, 20] on icon "save" at bounding box center [111, 18] width 8 height 8
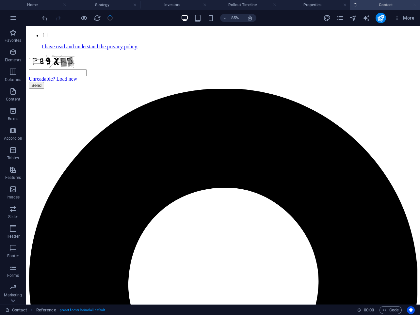
scroll to position [293, 0]
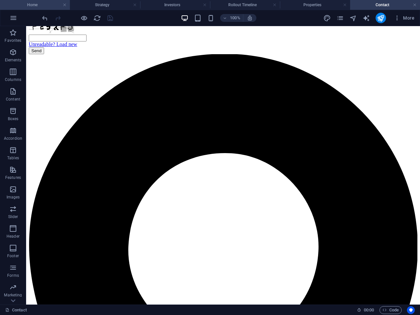
click at [48, 4] on h4 "Home" at bounding box center [35, 4] width 70 height 7
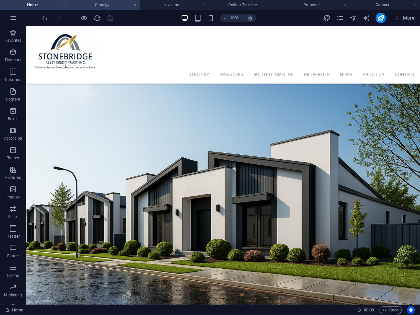
click at [97, 4] on h4 "Strategy" at bounding box center [105, 4] width 70 height 7
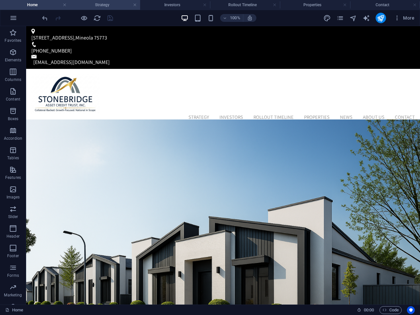
scroll to position [1258, 0]
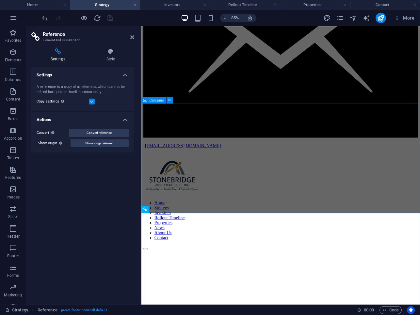
scroll to position [1164, 0]
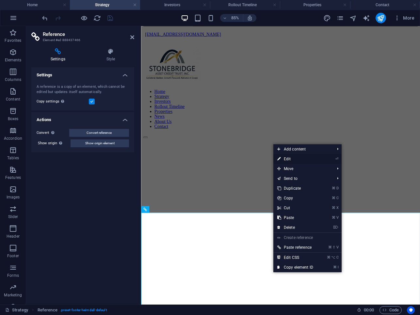
click at [295, 160] on link "⏎ Edit" at bounding box center [296, 159] width 44 height 10
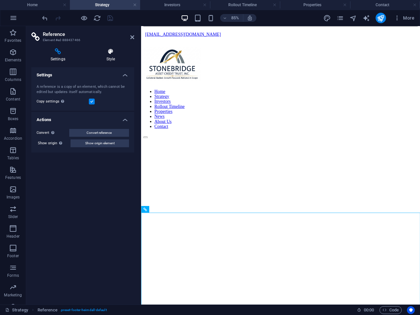
click at [110, 49] on icon at bounding box center [110, 51] width 47 height 7
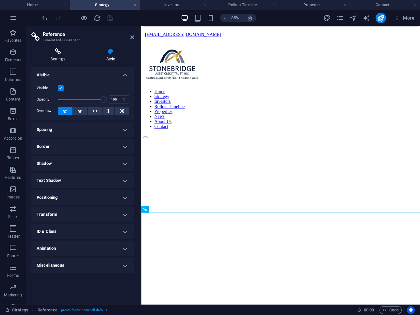
click at [60, 55] on icon at bounding box center [57, 51] width 53 height 7
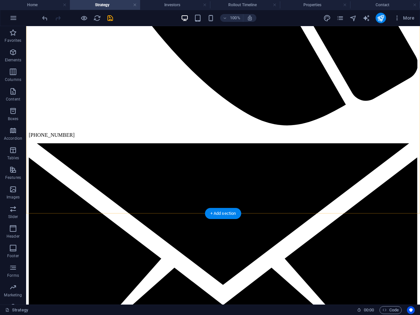
scroll to position [1128, 0]
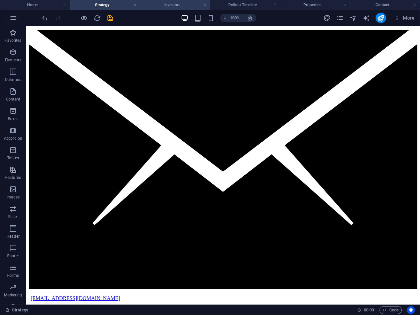
click at [175, 6] on h4 "Investors" at bounding box center [175, 4] width 70 height 7
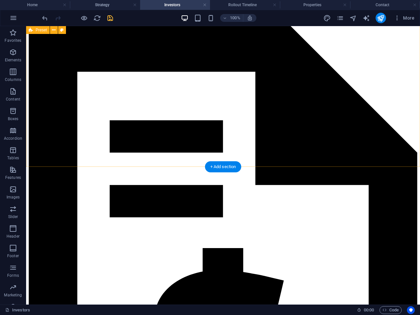
scroll to position [1025, 0]
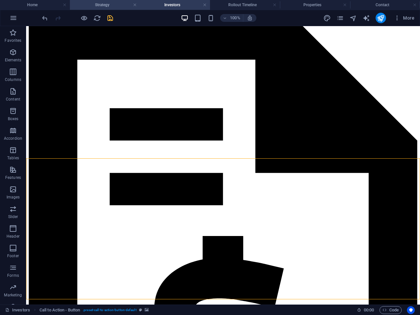
click at [121, 3] on h4 "Strategy" at bounding box center [105, 4] width 70 height 7
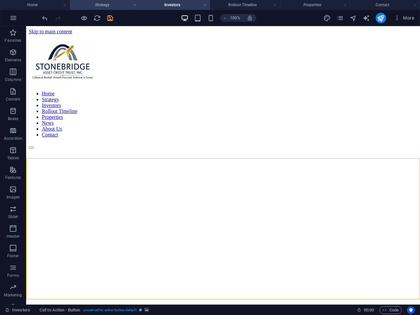
scroll to position [1128, 0]
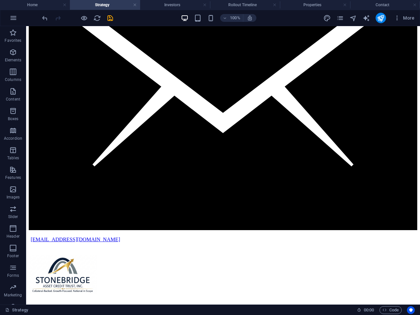
scroll to position [1202, 0]
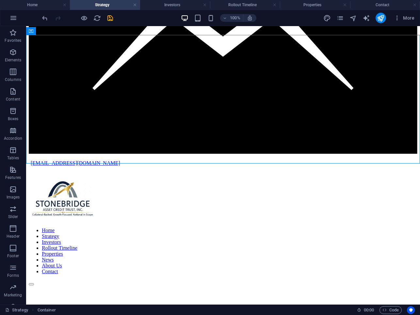
scroll to position [1269, 0]
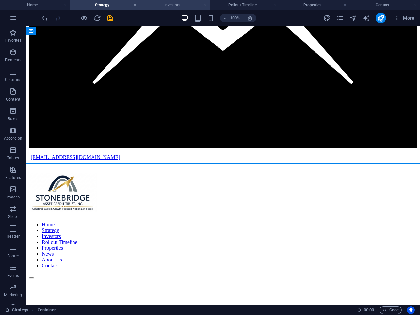
click at [169, 9] on li "Investors" at bounding box center [175, 5] width 70 height 10
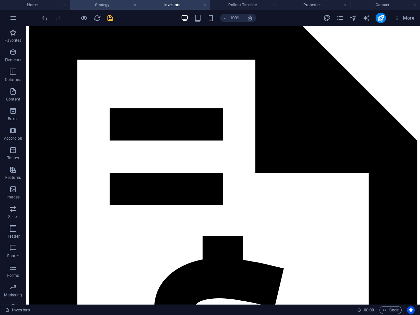
click at [123, 2] on h4 "Strategy" at bounding box center [105, 4] width 70 height 7
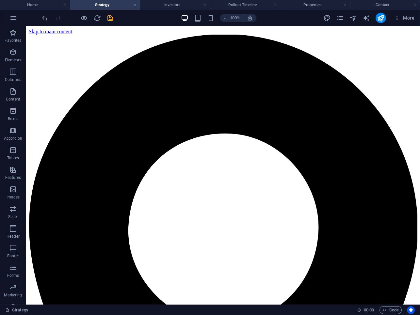
scroll to position [1269, 0]
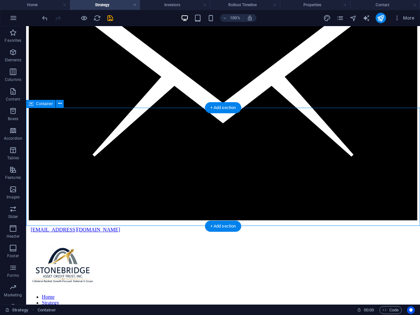
scroll to position [1197, 0]
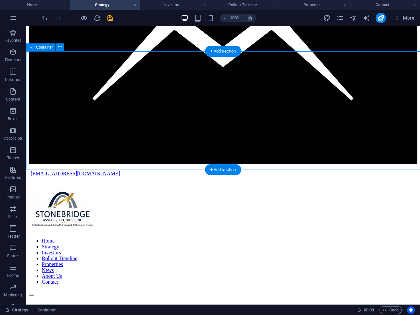
scroll to position [1259, 0]
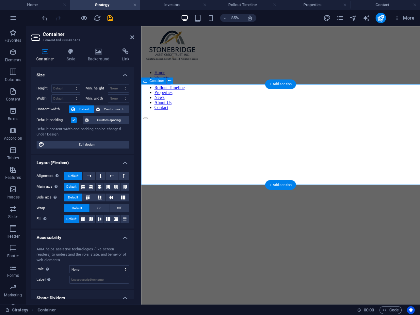
scroll to position [1183, 0]
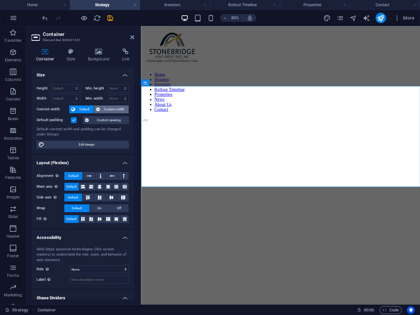
click at [113, 112] on span "Custom width" at bounding box center [114, 110] width 25 height 8
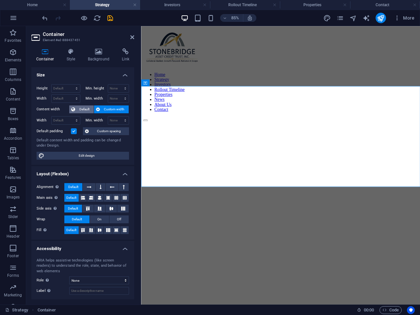
click at [76, 108] on button "Default" at bounding box center [81, 110] width 25 height 8
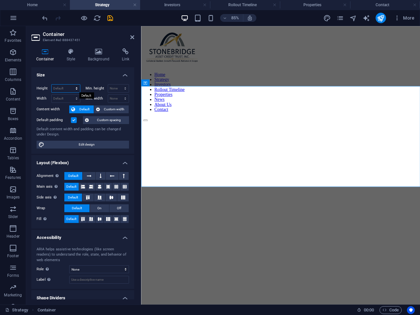
click at [68, 89] on select "Default px rem % vh vw" at bounding box center [66, 89] width 28 height 8
select select "px"
click at [70, 85] on select "Default px rem % vh vw" at bounding box center [66, 89] width 28 height 8
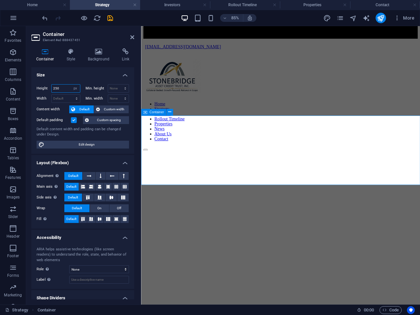
type input "250"
click at [133, 37] on icon at bounding box center [132, 37] width 4 height 5
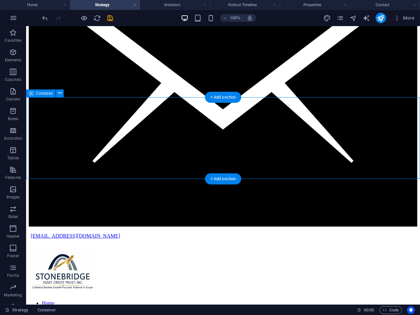
scroll to position [1222, 0]
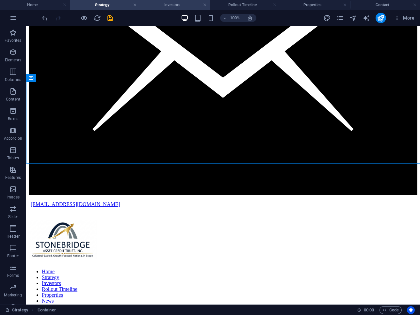
click at [175, 6] on h4 "Investors" at bounding box center [175, 4] width 70 height 7
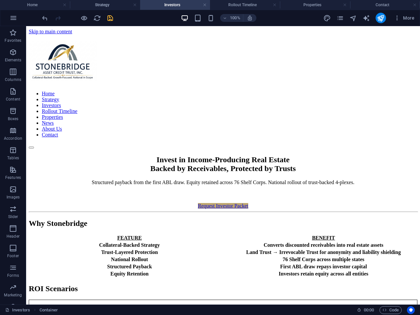
scroll to position [1025, 0]
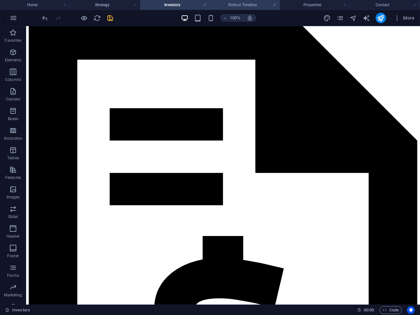
click at [249, 7] on h4 "Rollout Timeline" at bounding box center [245, 4] width 70 height 7
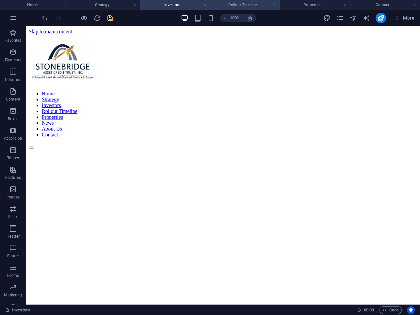
scroll to position [1034, 0]
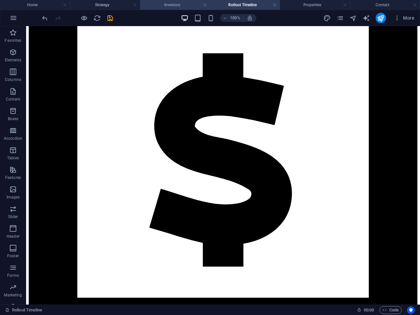
click at [182, 4] on h4 "Investors" at bounding box center [175, 4] width 70 height 7
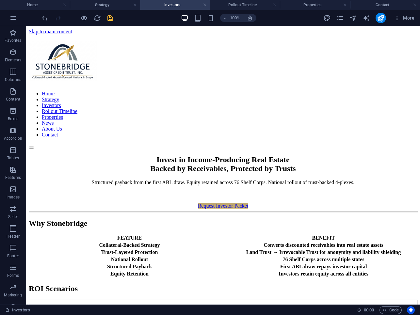
scroll to position [1025, 0]
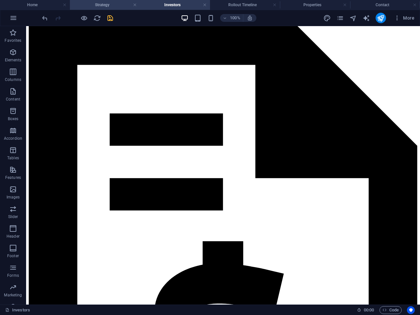
click at [117, 5] on h4 "Strategy" at bounding box center [105, 4] width 70 height 7
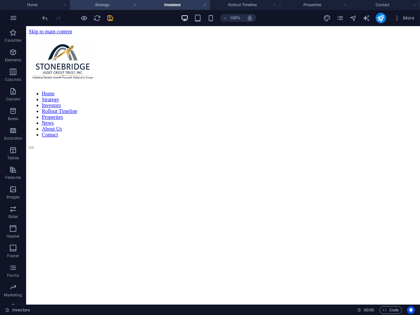
scroll to position [1222, 0]
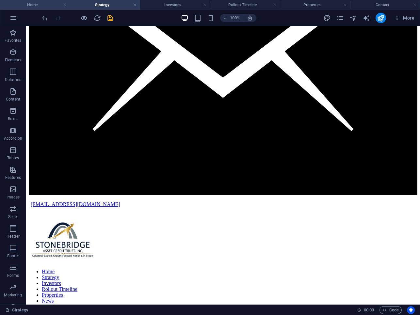
click at [51, 4] on h4 "Home" at bounding box center [35, 4] width 70 height 7
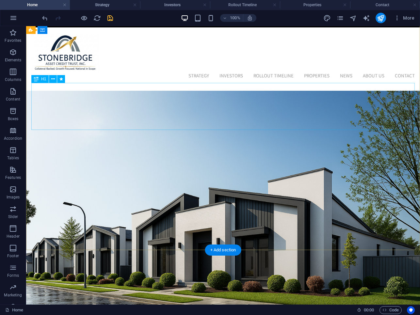
scroll to position [106, 0]
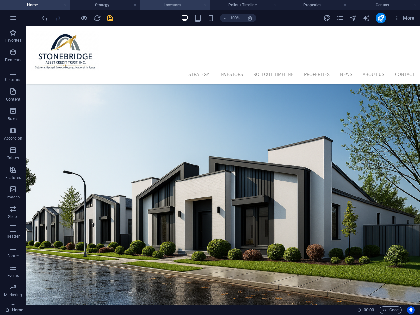
click at [178, 5] on h4 "Investors" at bounding box center [175, 4] width 70 height 7
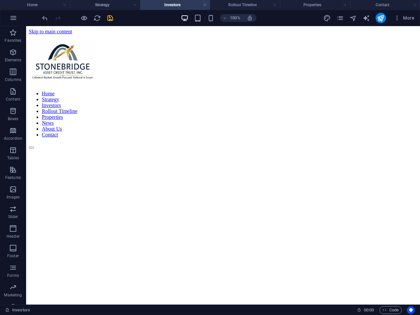
scroll to position [1020, 0]
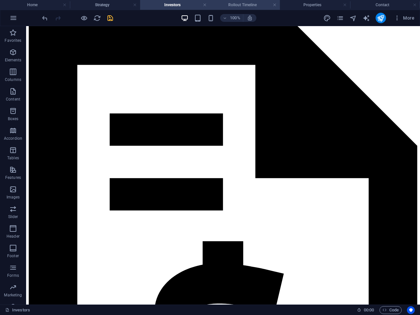
click at [245, 4] on h4 "Rollout Timeline" at bounding box center [245, 4] width 70 height 7
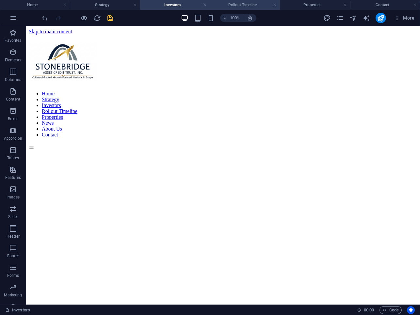
scroll to position [1034, 0]
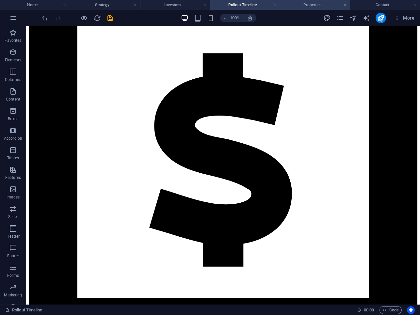
click at [293, 6] on h4 "Properties" at bounding box center [315, 4] width 70 height 7
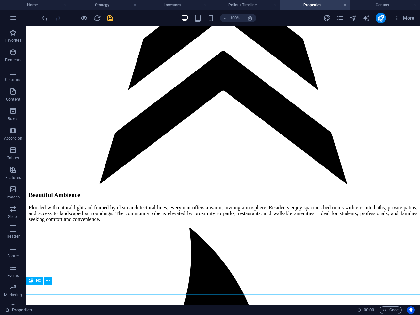
scroll to position [1010, 0]
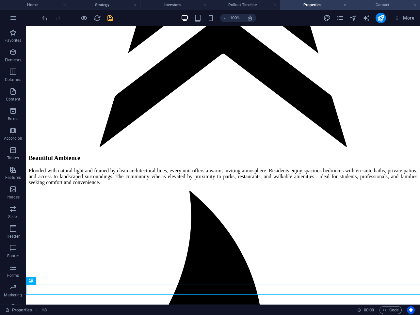
click at [376, 3] on h4 "Contact" at bounding box center [385, 4] width 70 height 7
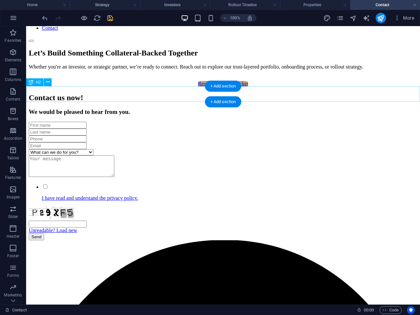
scroll to position [74, 0]
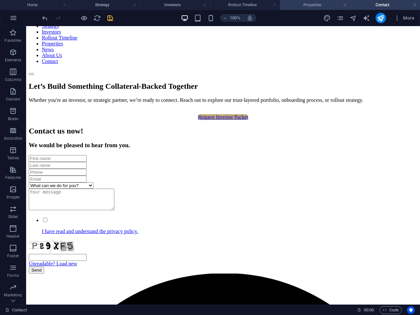
click at [306, 8] on h4 "Properties" at bounding box center [315, 4] width 70 height 7
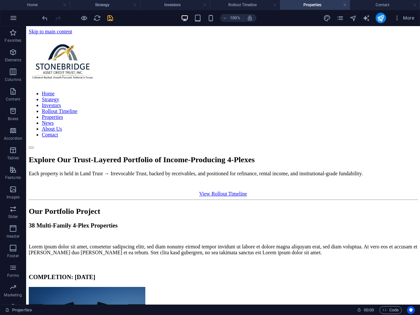
scroll to position [0, 0]
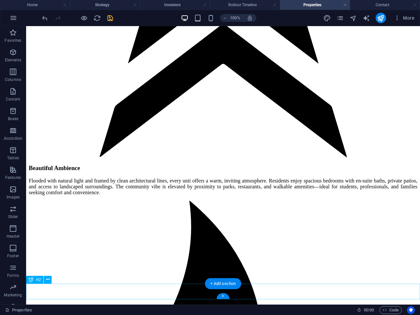
scroll to position [990, 0]
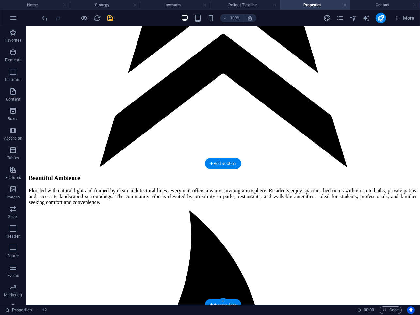
scroll to position [969, 0]
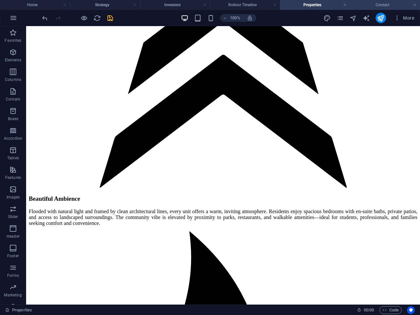
click at [372, 5] on h4 "Contact" at bounding box center [385, 4] width 70 height 7
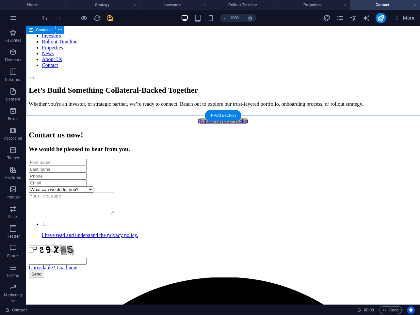
scroll to position [64, 0]
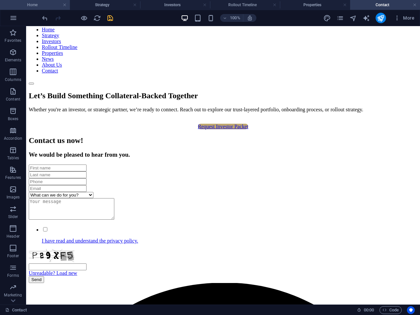
click at [43, 6] on h4 "Home" at bounding box center [35, 4] width 70 height 7
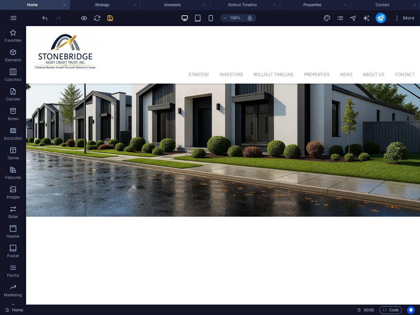
scroll to position [0, 0]
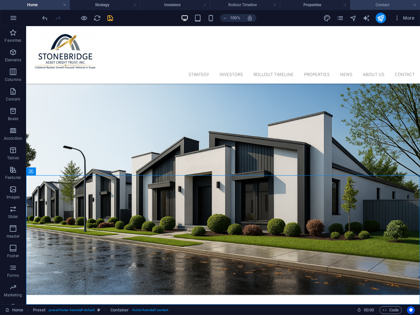
click at [367, 3] on h4 "Contact" at bounding box center [385, 4] width 70 height 7
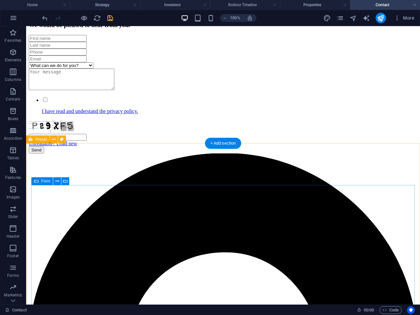
scroll to position [293, 0]
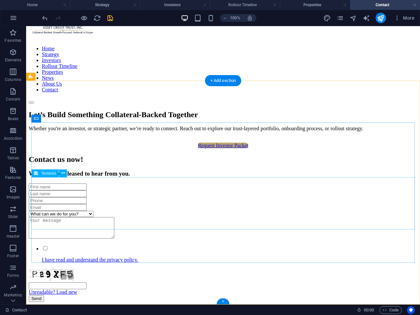
scroll to position [163, 0]
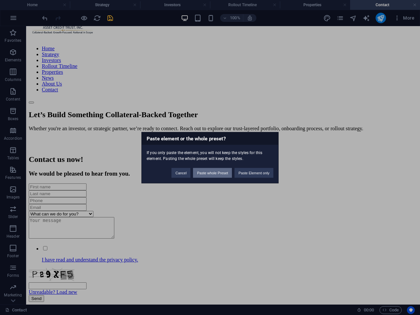
click at [225, 173] on button "Paste whole Preset" at bounding box center [212, 173] width 39 height 10
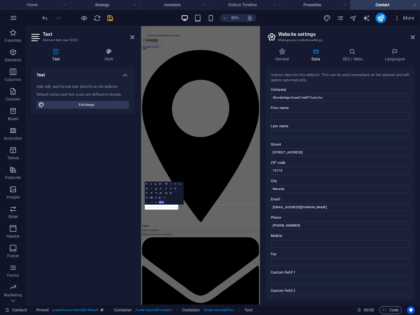
scroll to position [0, 0]
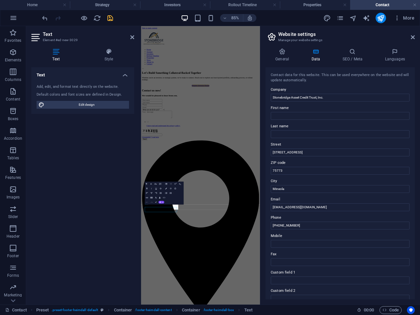
click at [165, 189] on icon "button" at bounding box center [166, 189] width 2 height 2
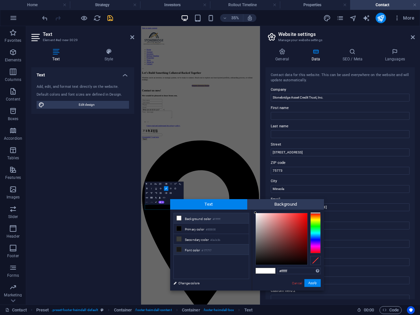
click at [179, 250] on icon at bounding box center [179, 249] width 5 height 5
click at [313, 284] on button "Apply" at bounding box center [313, 283] width 16 height 8
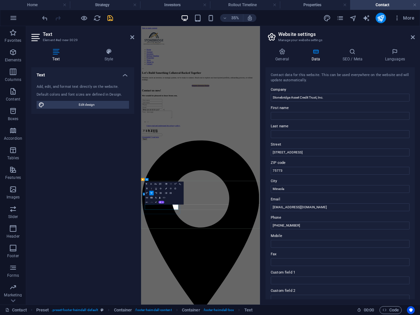
click at [166, 189] on icon "button" at bounding box center [166, 189] width 2 height 2
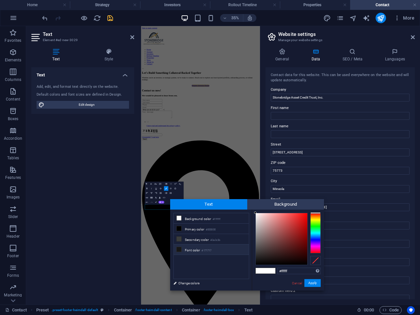
click at [178, 250] on icon at bounding box center [179, 249] width 5 height 5
type input "#171717"
click at [309, 283] on button "Apply" at bounding box center [313, 283] width 16 height 8
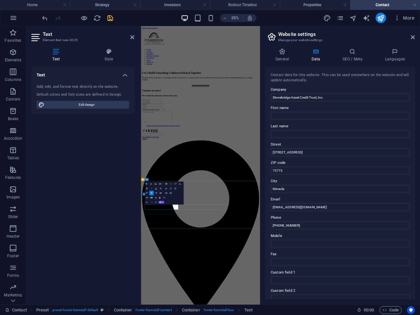
click at [166, 187] on button "Colors" at bounding box center [166, 188] width 4 height 5
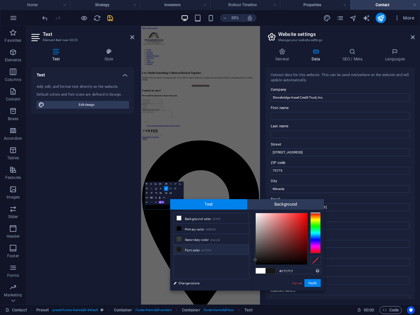
click at [179, 248] on icon at bounding box center [179, 249] width 5 height 5
click at [317, 286] on button "Apply" at bounding box center [313, 283] width 16 height 8
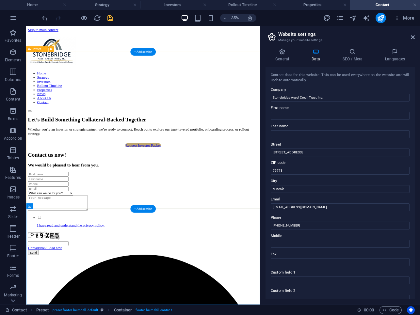
scroll to position [181, 0]
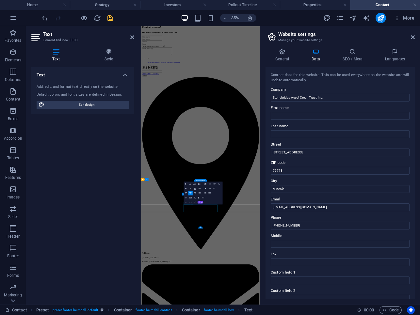
scroll to position [0, 0]
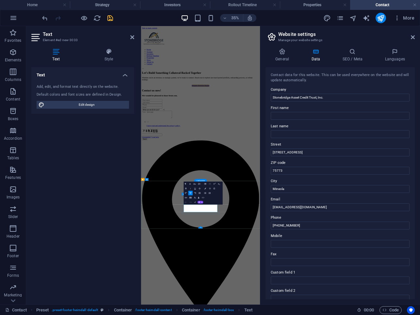
drag, startPoint x: 333, startPoint y: 540, endPoint x: 296, endPoint y: 540, distance: 36.3
click at [206, 188] on icon "button" at bounding box center [206, 189] width 2 height 2
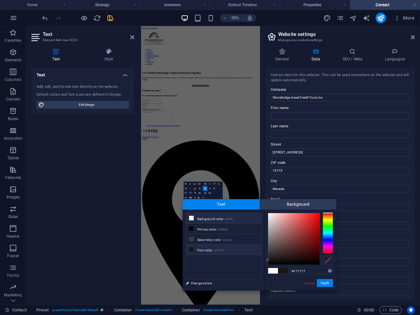
click at [192, 248] on icon at bounding box center [191, 249] width 5 height 5
click at [327, 283] on button "Apply" at bounding box center [325, 283] width 16 height 8
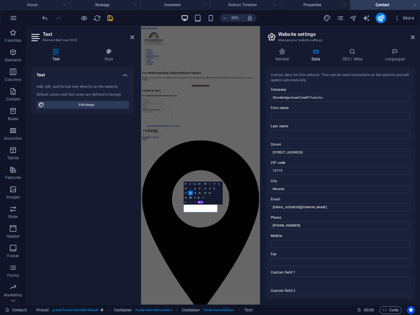
scroll to position [181, 0]
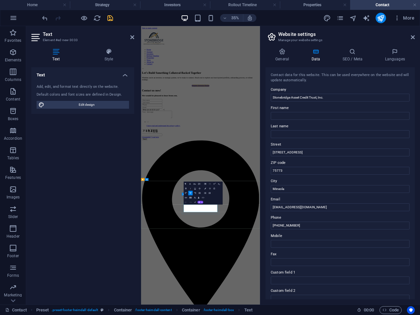
drag, startPoint x: 336, startPoint y: 545, endPoint x: 327, endPoint y: 545, distance: 9.2
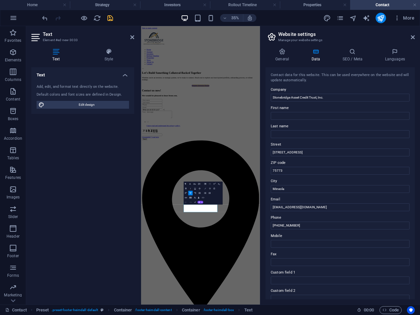
click at [205, 189] on icon "button" at bounding box center [206, 189] width 2 height 2
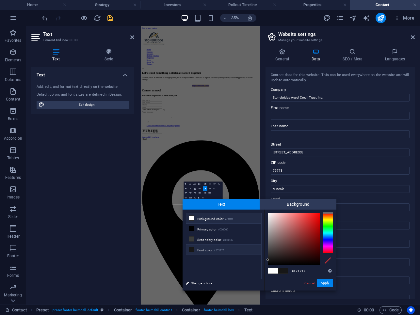
click at [192, 248] on icon at bounding box center [191, 249] width 5 height 5
click at [323, 285] on button "Apply" at bounding box center [325, 283] width 16 height 8
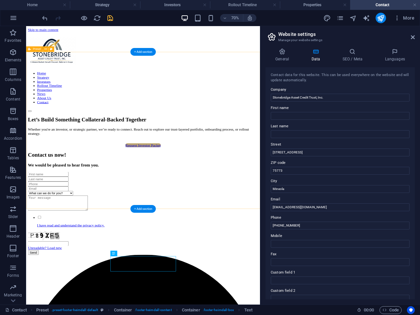
scroll to position [181, 0]
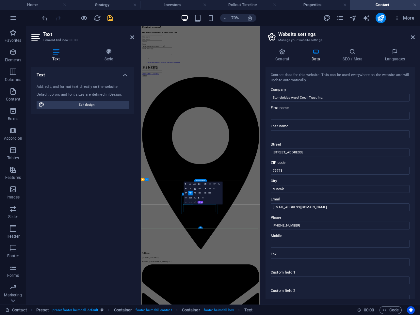
scroll to position [0, 0]
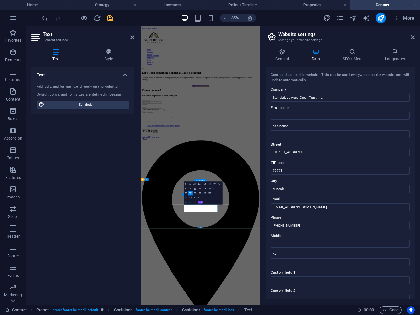
drag, startPoint x: 319, startPoint y: 539, endPoint x: 344, endPoint y: 539, distance: 24.8
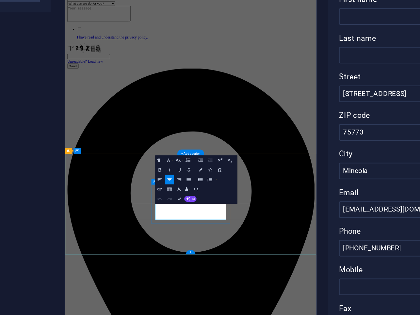
click at [205, 188] on icon "button" at bounding box center [206, 189] width 2 height 2
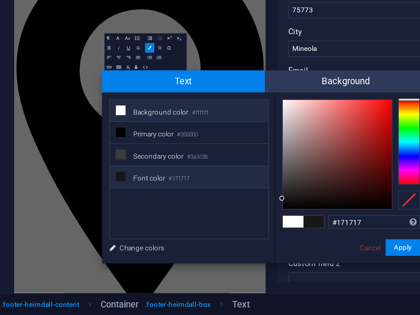
click at [193, 251] on icon at bounding box center [191, 249] width 5 height 5
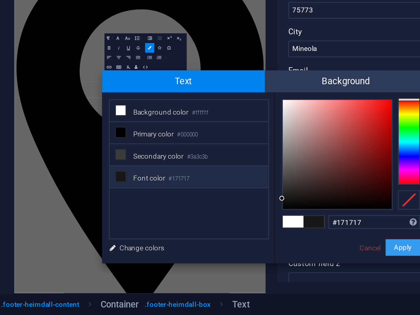
click at [323, 283] on button "Apply" at bounding box center [325, 283] width 16 height 8
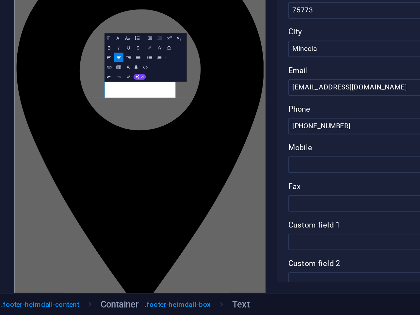
click at [204, 189] on button "Colors" at bounding box center [205, 188] width 4 height 5
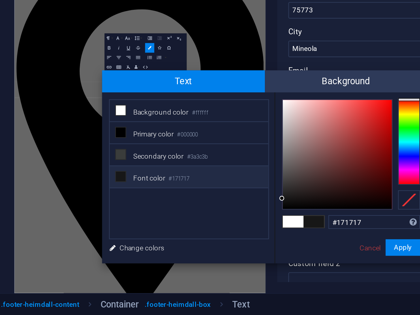
click at [193, 250] on icon at bounding box center [191, 249] width 5 height 5
click at [324, 284] on button "Apply" at bounding box center [325, 283] width 16 height 8
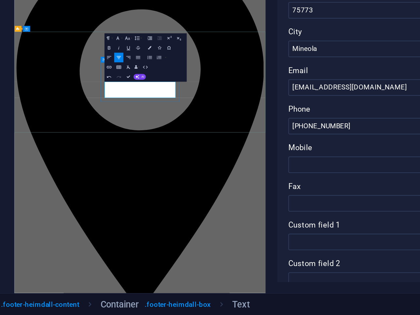
click at [205, 188] on icon "button" at bounding box center [206, 189] width 2 height 2
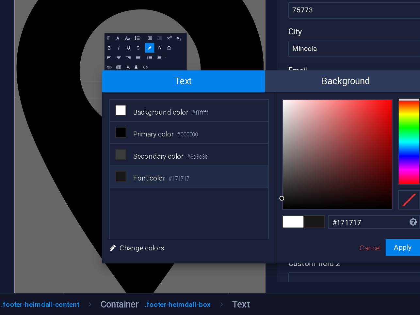
click at [192, 250] on icon at bounding box center [191, 249] width 5 height 5
click at [320, 281] on button "Apply" at bounding box center [325, 283] width 16 height 8
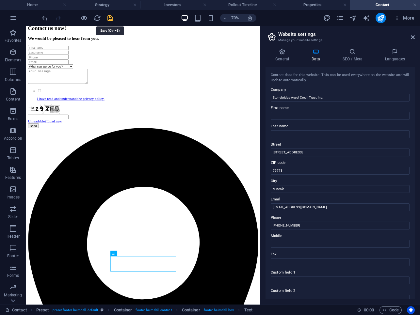
click at [109, 20] on icon "save" at bounding box center [111, 18] width 8 height 8
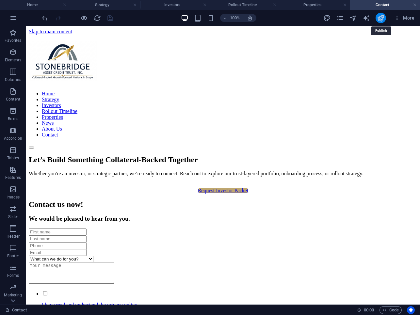
click at [381, 18] on icon "publish" at bounding box center [381, 18] width 8 height 8
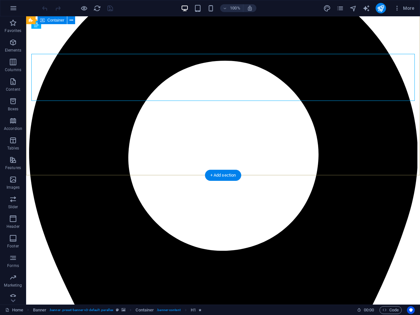
scroll to position [105, 0]
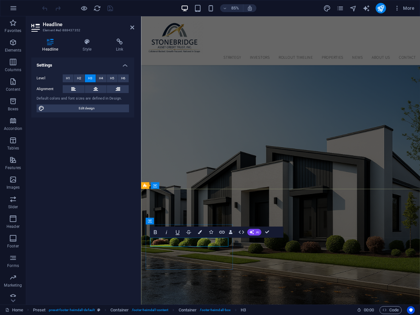
drag, startPoint x: 181, startPoint y: 283, endPoint x: 230, endPoint y: 284, distance: 49.0
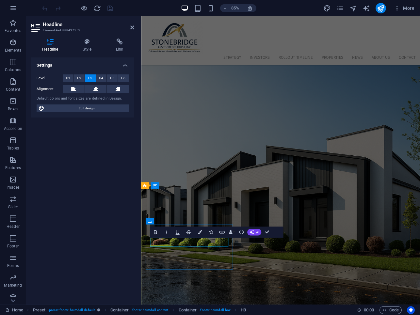
drag, startPoint x: 240, startPoint y: 282, endPoint x: 183, endPoint y: 285, distance: 56.6
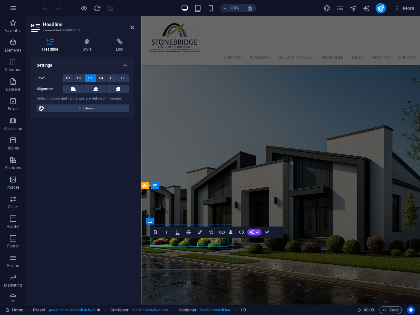
drag, startPoint x: 183, startPoint y: 284, endPoint x: 227, endPoint y: 284, distance: 44.1
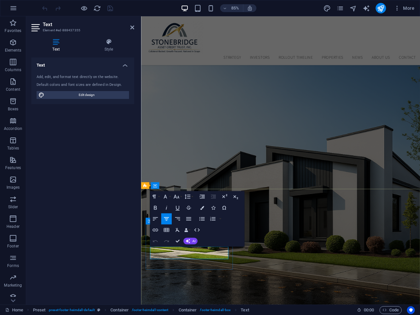
drag, startPoint x: 155, startPoint y: 291, endPoint x: 240, endPoint y: 294, distance: 85.7
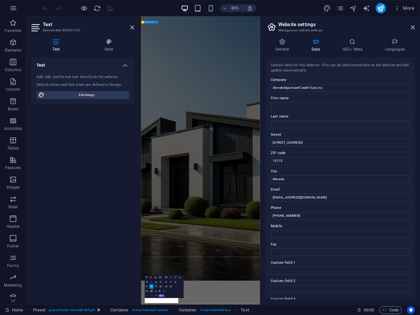
scroll to position [42, 0]
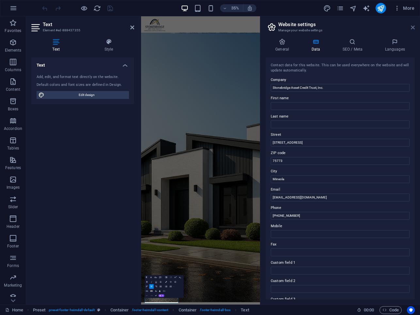
click at [413, 29] on icon at bounding box center [413, 27] width 4 height 5
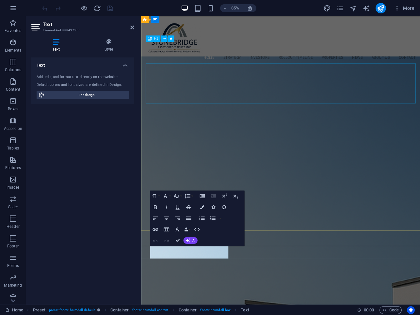
scroll to position [106, 0]
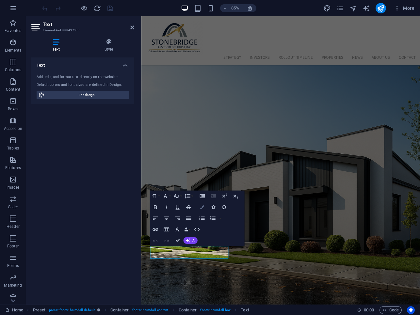
click at [203, 206] on icon "button" at bounding box center [202, 208] width 4 height 4
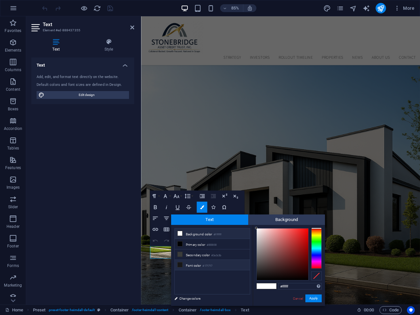
click at [180, 265] on icon at bounding box center [180, 265] width 5 height 5
type input "#171717"
click at [312, 298] on button "Apply" at bounding box center [314, 299] width 16 height 8
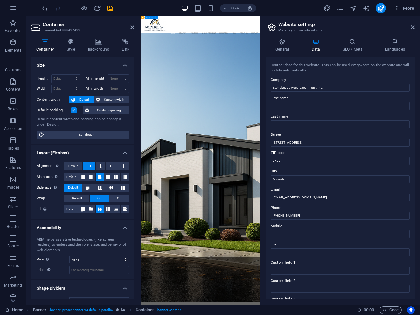
scroll to position [93, 0]
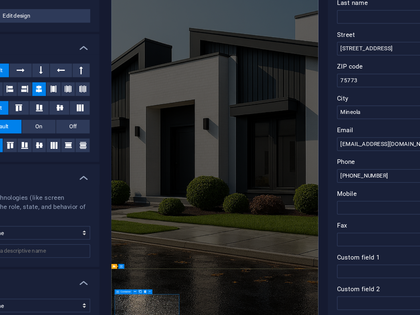
scroll to position [0, 0]
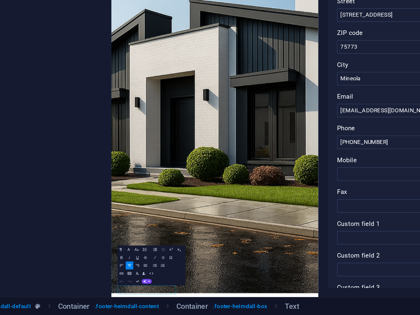
click at [166, 282] on icon "button" at bounding box center [166, 282] width 2 height 2
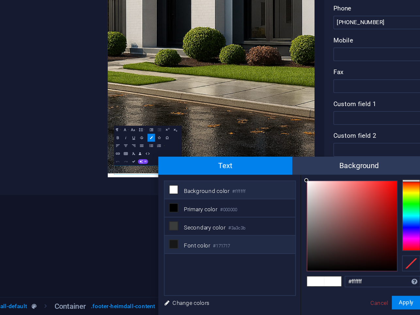
click at [179, 272] on icon at bounding box center [179, 274] width 5 height 5
type input "#171717"
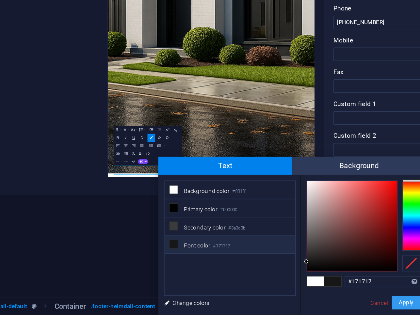
click at [310, 306] on button "Apply" at bounding box center [313, 308] width 16 height 8
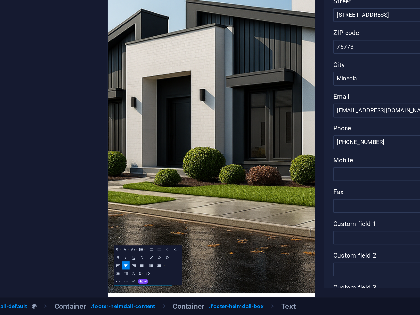
scroll to position [0, 0]
click at [166, 283] on icon "button" at bounding box center [166, 282] width 2 height 2
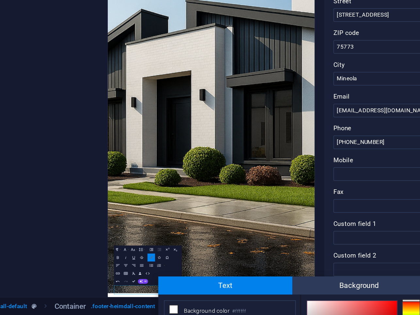
scroll to position [69, 0]
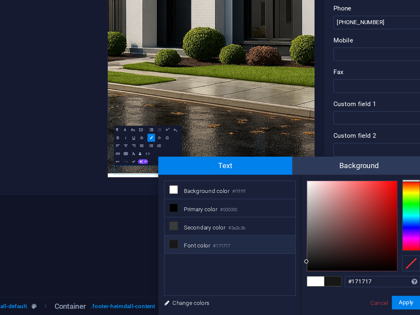
click at [178, 274] on icon at bounding box center [179, 274] width 5 height 5
click at [311, 308] on button "Apply" at bounding box center [313, 308] width 16 height 8
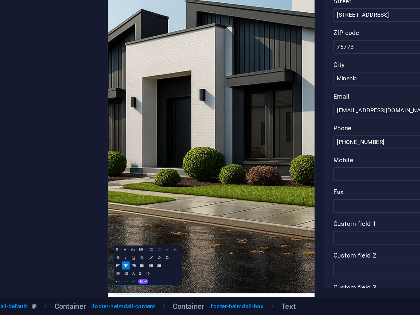
drag, startPoint x: 157, startPoint y: 295, endPoint x: 187, endPoint y: 398, distance: 107.3
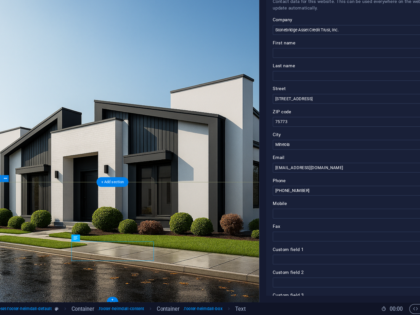
scroll to position [0, 0]
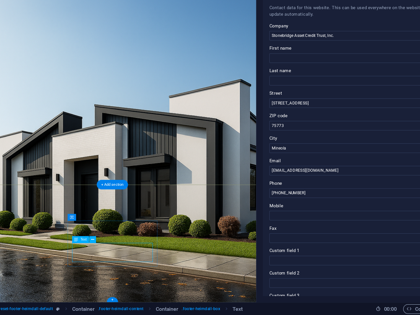
drag, startPoint x: 129, startPoint y: 294, endPoint x: 150, endPoint y: 294, distance: 21.2
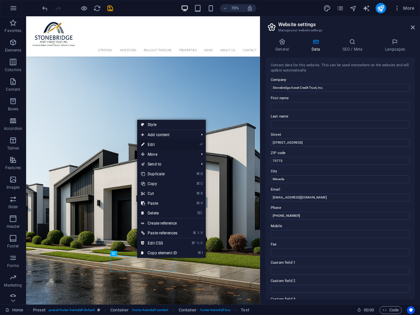
click at [159, 145] on link "⏎ Edit" at bounding box center [159, 145] width 44 height 10
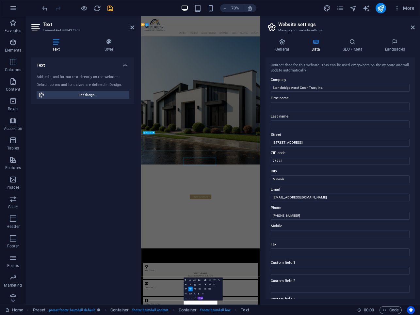
scroll to position [35, 0]
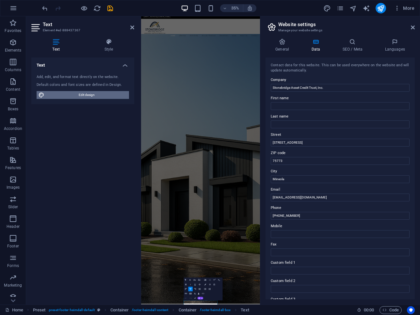
click at [116, 92] on span "Edit design" at bounding box center [86, 95] width 81 height 8
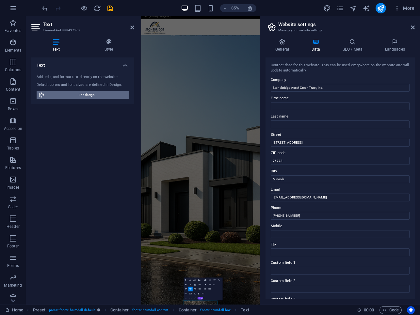
select select "px"
select select "400"
select select "px"
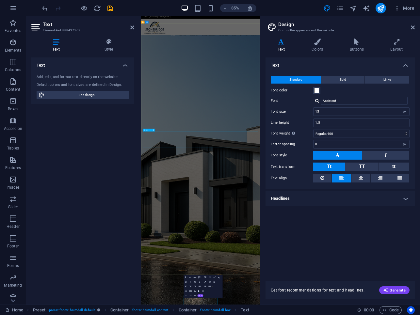
scroll to position [42, 0]
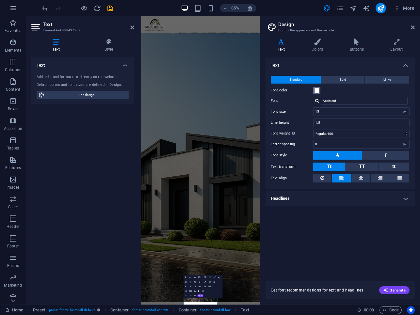
click at [318, 88] on span at bounding box center [316, 90] width 5 height 5
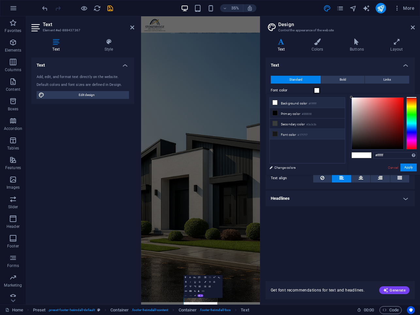
click at [275, 134] on icon at bounding box center [275, 134] width 5 height 5
type input "#171717"
click at [411, 168] on button "Apply" at bounding box center [409, 168] width 16 height 8
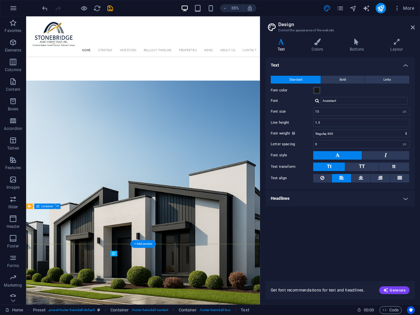
scroll to position [96, 0]
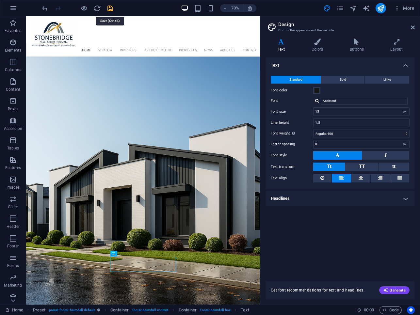
click at [111, 9] on icon "save" at bounding box center [111, 9] width 8 height 8
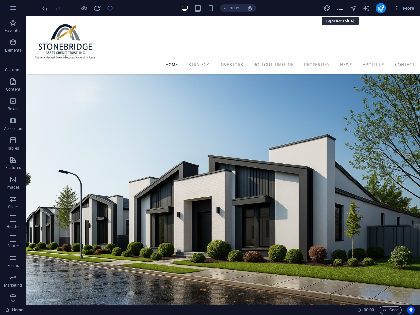
click at [342, 10] on icon "pages" at bounding box center [341, 9] width 8 height 8
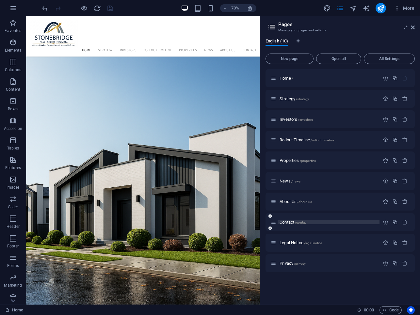
click at [297, 222] on span "/contact" at bounding box center [301, 223] width 12 height 4
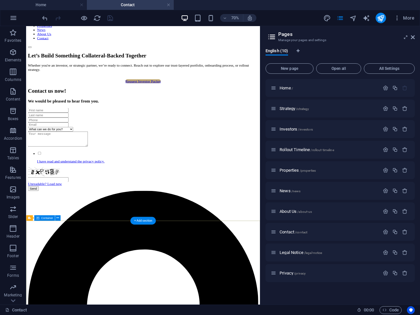
scroll to position [0, 0]
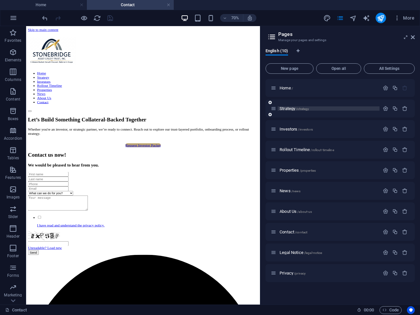
click at [294, 107] on span "Strategy /strategy" at bounding box center [294, 108] width 29 height 5
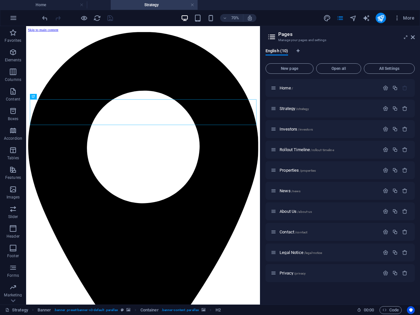
drag, startPoint x: 202, startPoint y: 7, endPoint x: 133, endPoint y: 7, distance: 69.3
drag, startPoint x: 196, startPoint y: 4, endPoint x: 122, endPoint y: 3, distance: 74.2
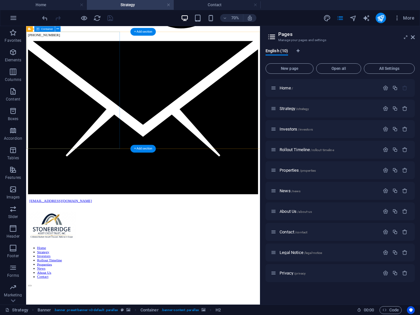
scroll to position [1070, 0]
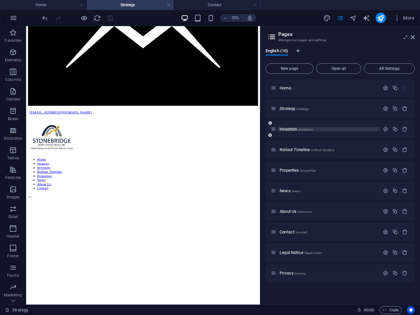
click at [295, 128] on span "Investors /investors" at bounding box center [296, 129] width 33 height 5
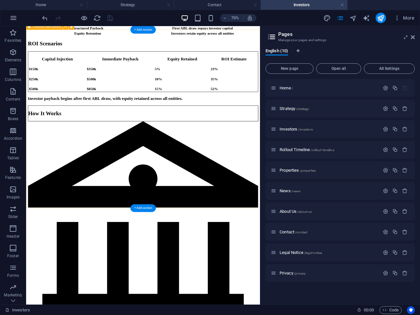
scroll to position [404, 0]
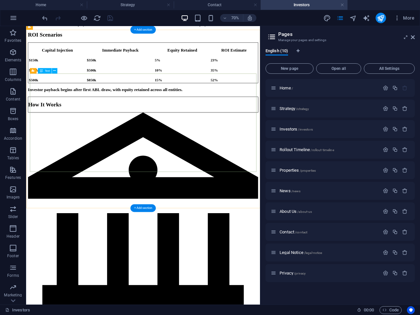
click at [75, 108] on div "Capital Injection Immediate Payback Equity Retained ROI Estimate $150k $350k 5%…" at bounding box center [193, 79] width 329 height 58
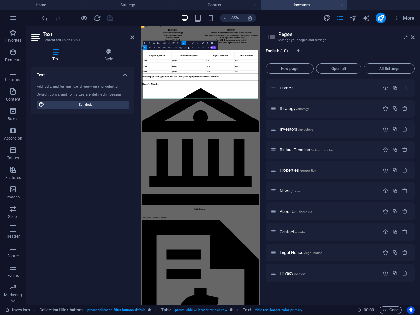
click at [159, 127] on strong "$150k" at bounding box center [151, 126] width 13 height 6
click at [206, 127] on td "$150k" at bounding box center [187, 125] width 84 height 7
drag, startPoint x: 206, startPoint y: 127, endPoint x: 171, endPoint y: 127, distance: 34.6
click at [171, 127] on td "$150k" at bounding box center [187, 125] width 84 height 7
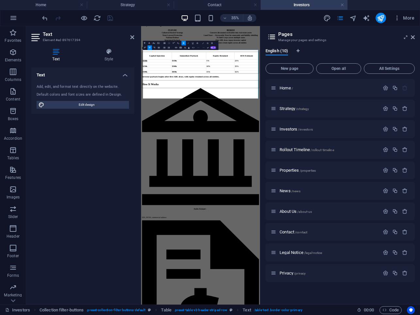
click at [204, 43] on button "Colors" at bounding box center [203, 43] width 4 height 5
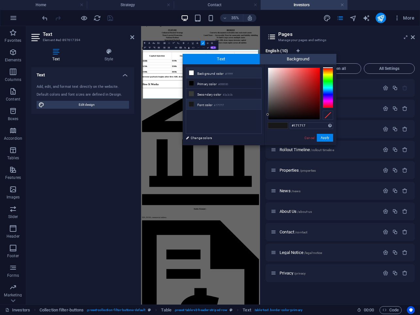
click at [191, 72] on icon at bounding box center [191, 73] width 5 height 5
click at [323, 136] on button "Apply" at bounding box center [325, 138] width 16 height 8
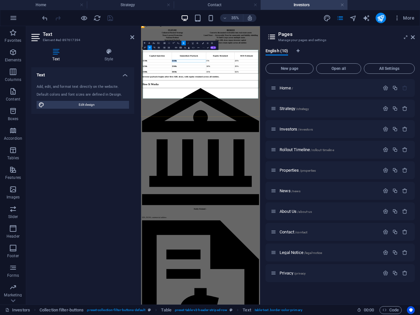
drag, startPoint x: 264, startPoint y: 125, endPoint x: 300, endPoint y: 128, distance: 36.4
click at [300, 128] on td "$350k" at bounding box center [278, 125] width 98 height 7
click at [204, 43] on button "Colors" at bounding box center [203, 43] width 4 height 5
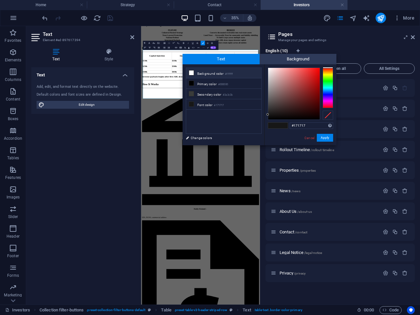
click at [192, 72] on icon at bounding box center [191, 73] width 5 height 5
click at [327, 139] on button "Apply" at bounding box center [325, 138] width 16 height 8
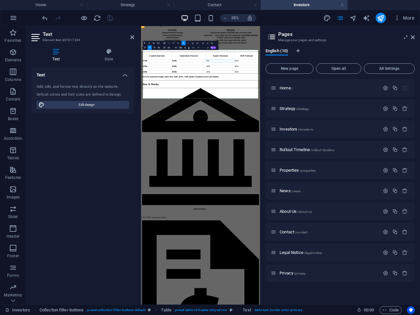
click at [358, 129] on td "5%" at bounding box center [367, 125] width 80 height 7
drag, startPoint x: 361, startPoint y: 126, endPoint x: 376, endPoint y: 128, distance: 15.2
click at [376, 128] on td "5%" at bounding box center [367, 125] width 80 height 7
click at [202, 44] on button "Colors" at bounding box center [203, 43] width 4 height 5
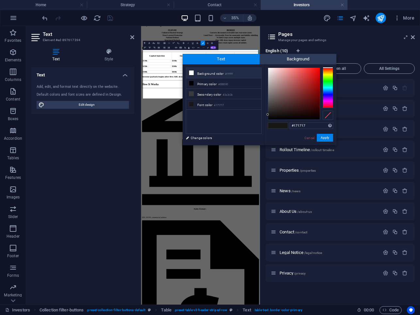
click at [193, 71] on icon at bounding box center [191, 73] width 5 height 5
click at [328, 138] on button "Apply" at bounding box center [325, 138] width 16 height 8
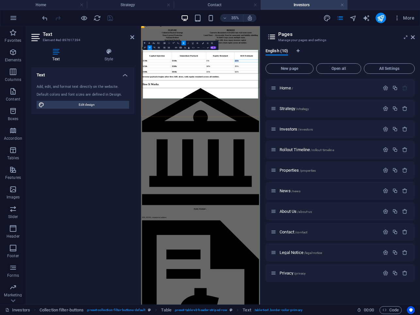
drag, startPoint x: 430, startPoint y: 127, endPoint x: 455, endPoint y: 127, distance: 24.8
click at [203, 42] on button "Colors" at bounding box center [203, 43] width 4 height 5
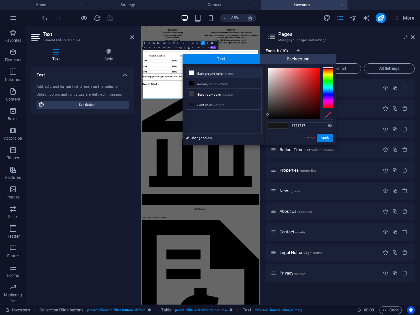
click at [192, 73] on icon at bounding box center [191, 73] width 5 height 5
click at [328, 138] on button "Apply" at bounding box center [325, 138] width 16 height 8
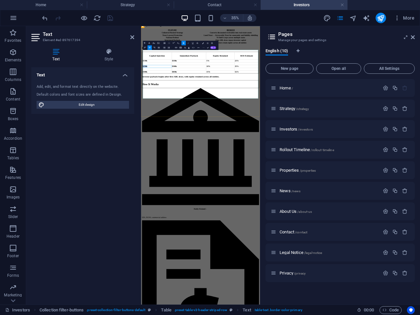
drag, startPoint x: 174, startPoint y: 172, endPoint x: 207, endPoint y: 174, distance: 33.1
click at [207, 145] on td "$250k" at bounding box center [187, 141] width 84 height 7
click at [203, 42] on button "Colors" at bounding box center [203, 43] width 4 height 5
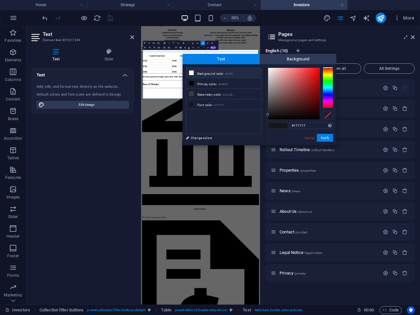
click at [191, 72] on icon at bounding box center [191, 73] width 5 height 5
click at [325, 138] on button "Apply" at bounding box center [325, 138] width 16 height 8
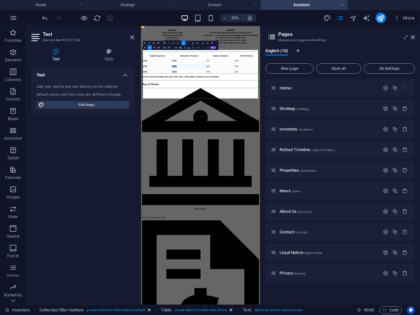
drag, startPoint x: 268, startPoint y: 172, endPoint x: 299, endPoint y: 173, distance: 31.1
click at [299, 145] on td "$500k" at bounding box center [278, 141] width 98 height 7
click at [203, 43] on icon "button" at bounding box center [203, 43] width 2 height 2
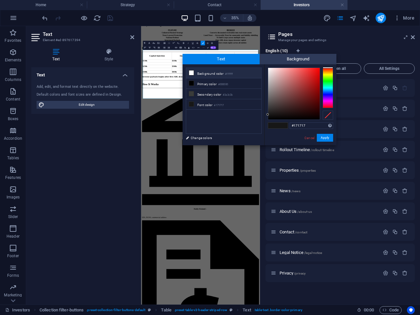
click at [193, 71] on icon at bounding box center [191, 73] width 5 height 5
click at [323, 142] on div "Cancel Apply" at bounding box center [318, 138] width 29 height 8
click at [323, 141] on button "Apply" at bounding box center [325, 138] width 16 height 8
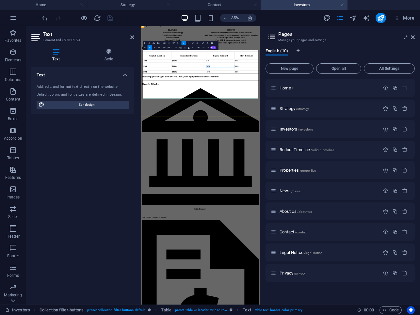
drag, startPoint x: 360, startPoint y: 172, endPoint x: 381, endPoint y: 174, distance: 21.6
click at [381, 145] on td "10%" at bounding box center [367, 141] width 80 height 7
click at [203, 42] on icon "button" at bounding box center [203, 43] width 2 height 2
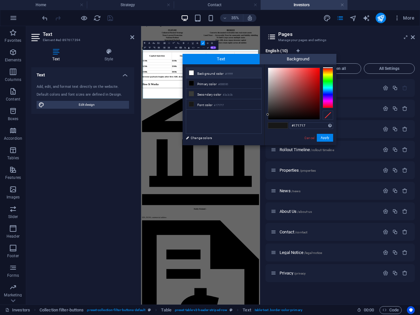
click at [191, 72] on icon at bounding box center [191, 73] width 5 height 5
click at [324, 140] on button "Apply" at bounding box center [325, 138] width 16 height 8
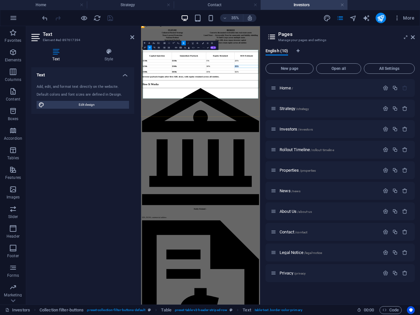
drag, startPoint x: 433, startPoint y: 174, endPoint x: 452, endPoint y: 174, distance: 19.6
click at [203, 42] on icon "button" at bounding box center [203, 43] width 2 height 2
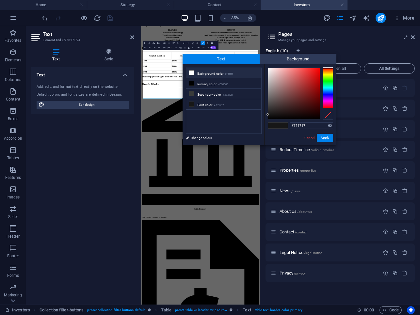
click at [192, 72] on icon at bounding box center [191, 73] width 5 height 5
click at [324, 138] on button "Apply" at bounding box center [325, 138] width 16 height 8
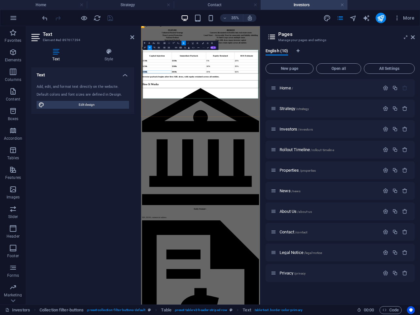
drag, startPoint x: 177, startPoint y: 218, endPoint x: 209, endPoint y: 222, distance: 31.6
click at [209, 161] on td "$500k" at bounding box center [187, 157] width 84 height 7
click at [203, 42] on icon "button" at bounding box center [203, 43] width 2 height 2
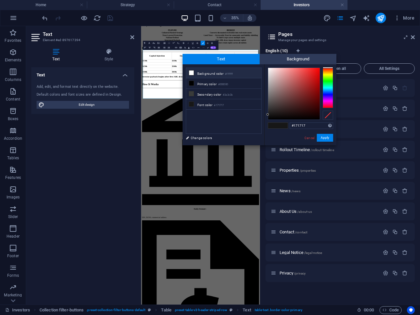
click at [193, 72] on icon at bounding box center [191, 73] width 5 height 5
click at [319, 136] on button "Apply" at bounding box center [325, 138] width 16 height 8
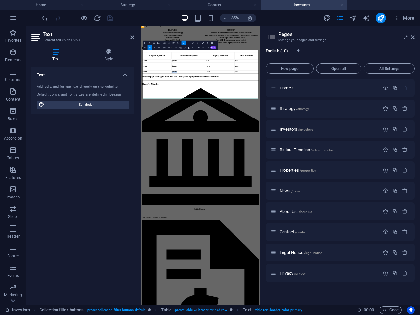
drag, startPoint x: 266, startPoint y: 222, endPoint x: 294, endPoint y: 222, distance: 28.4
click at [294, 161] on td "$850k" at bounding box center [278, 157] width 98 height 7
click at [203, 43] on icon "button" at bounding box center [203, 43] width 2 height 2
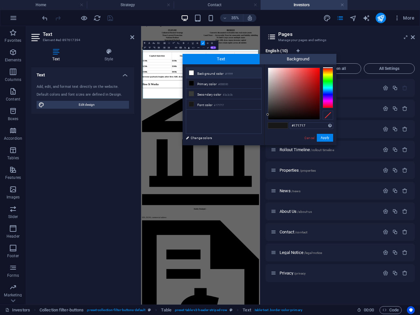
click at [193, 73] on icon at bounding box center [191, 73] width 5 height 5
click at [326, 139] on button "Apply" at bounding box center [325, 138] width 16 height 8
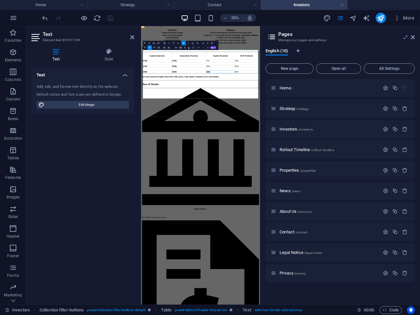
drag, startPoint x: 358, startPoint y: 221, endPoint x: 379, endPoint y: 221, distance: 20.9
click at [379, 161] on td "15%" at bounding box center [367, 157] width 80 height 7
click at [204, 43] on button "Colors" at bounding box center [203, 43] width 4 height 5
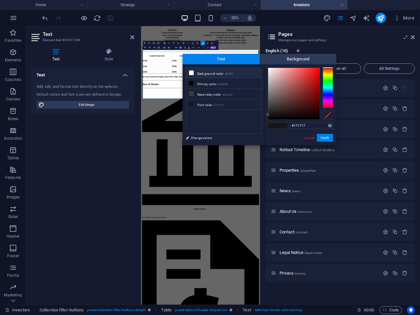
click at [193, 72] on icon at bounding box center [191, 73] width 5 height 5
click at [322, 137] on button "Apply" at bounding box center [325, 138] width 16 height 8
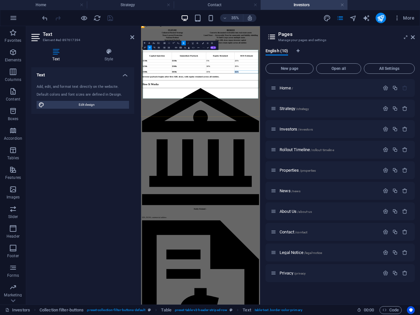
drag, startPoint x: 426, startPoint y: 220, endPoint x: 453, endPoint y: 222, distance: 27.5
click at [203, 44] on icon "button" at bounding box center [203, 43] width 2 height 2
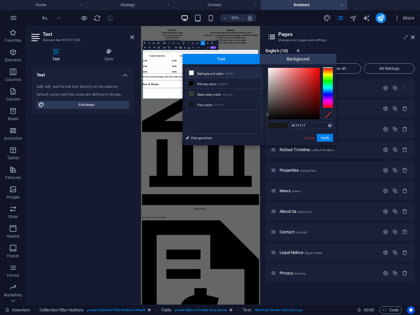
click at [204, 73] on li "Background color #ffffff" at bounding box center [223, 73] width 75 height 10
type input "#ffffff"
click at [329, 136] on button "Apply" at bounding box center [325, 138] width 16 height 8
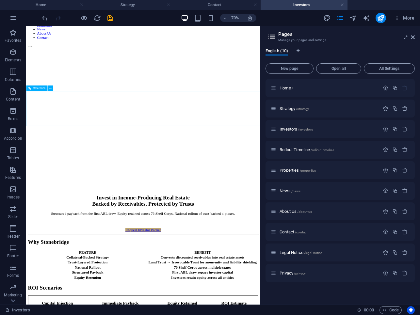
scroll to position [85, 0]
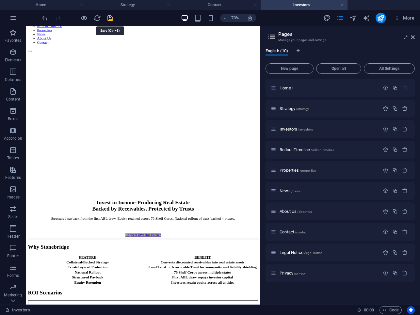
click at [109, 19] on icon "save" at bounding box center [111, 18] width 8 height 8
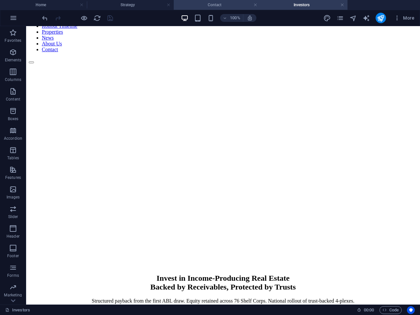
click at [221, 7] on h4 "Contact" at bounding box center [217, 4] width 87 height 7
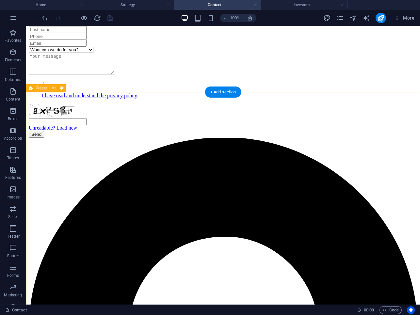
scroll to position [78, 0]
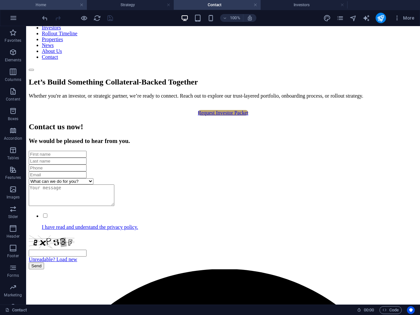
click at [59, 3] on h4 "Home" at bounding box center [43, 4] width 87 height 7
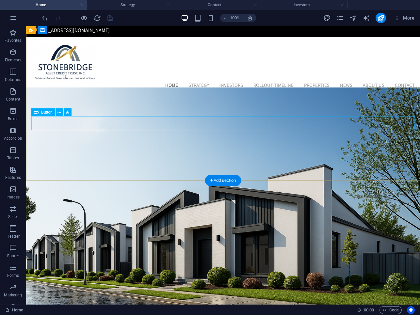
scroll to position [0, 0]
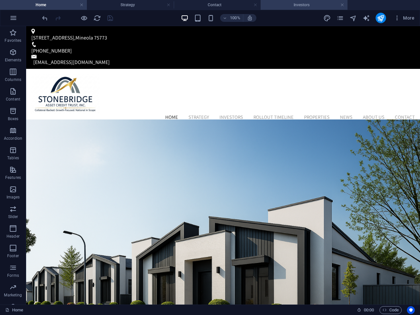
click at [311, 7] on h4 "Investors" at bounding box center [304, 4] width 87 height 7
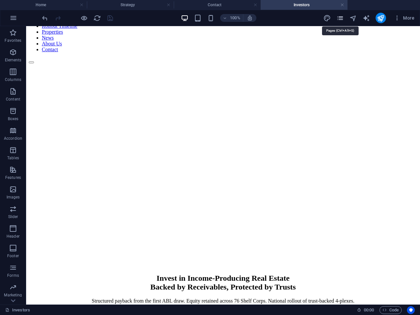
click at [341, 19] on icon "pages" at bounding box center [341, 18] width 8 height 8
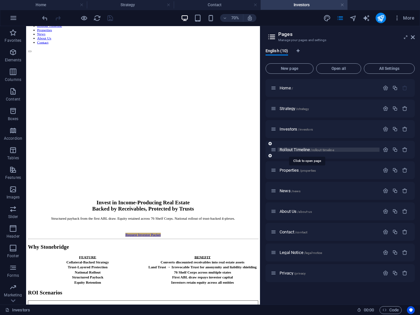
click at [293, 149] on span "Rollout Timeline /rollout-timeline" at bounding box center [307, 149] width 55 height 5
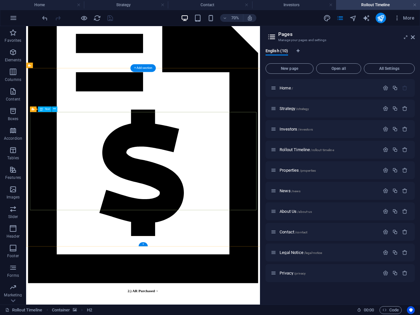
scroll to position [802, 0]
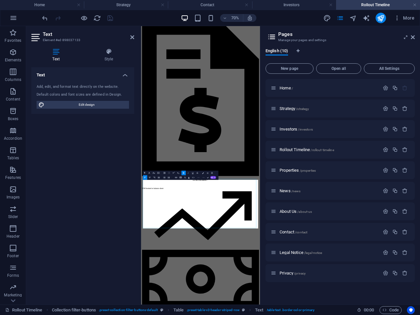
scroll to position [488, 0]
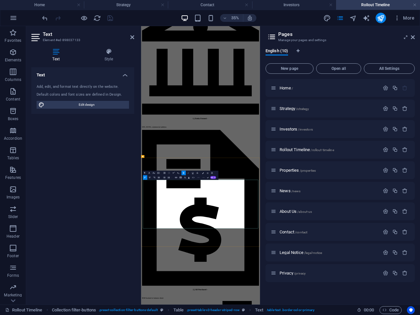
drag, startPoint x: 205, startPoint y: 498, endPoint x: 167, endPoint y: 498, distance: 37.6
click at [203, 173] on icon "button" at bounding box center [203, 173] width 2 height 2
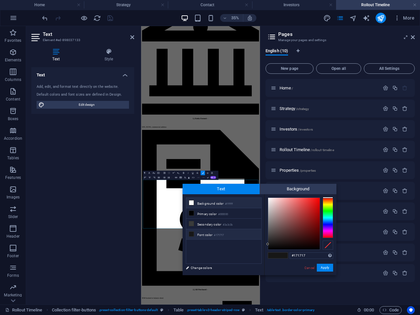
click at [192, 203] on icon at bounding box center [191, 203] width 5 height 5
click at [325, 270] on button "Apply" at bounding box center [325, 268] width 16 height 8
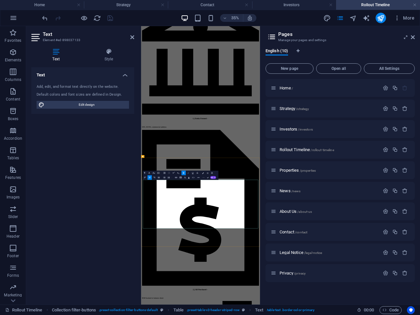
drag, startPoint x: 261, startPoint y: 500, endPoint x: 303, endPoint y: 500, distance: 41.2
click at [202, 173] on icon "button" at bounding box center [203, 173] width 2 height 2
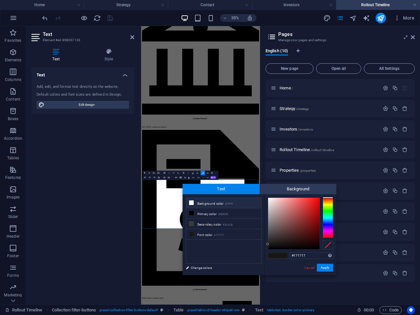
click at [191, 205] on span at bounding box center [191, 202] width 5 height 5
click at [320, 269] on button "Apply" at bounding box center [325, 268] width 16 height 8
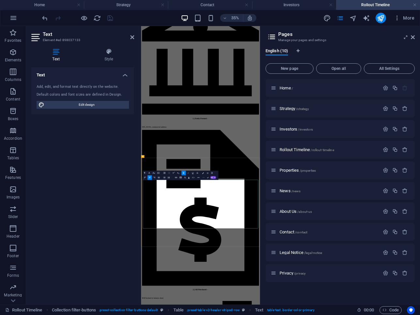
drag, startPoint x: 360, startPoint y: 500, endPoint x: 384, endPoint y: 500, distance: 23.5
click at [202, 172] on icon "button" at bounding box center [203, 173] width 2 height 2
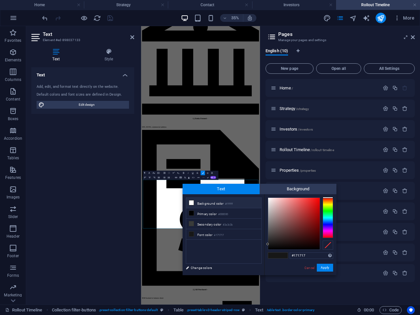
click at [190, 204] on icon at bounding box center [191, 203] width 5 height 5
click at [325, 269] on button "Apply" at bounding box center [325, 268] width 16 height 8
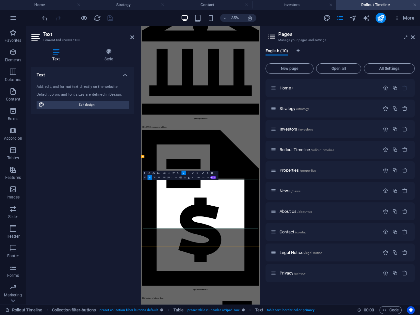
drag, startPoint x: 427, startPoint y: 498, endPoint x: 453, endPoint y: 498, distance: 26.1
click at [201, 174] on button "Colors" at bounding box center [203, 173] width 4 height 5
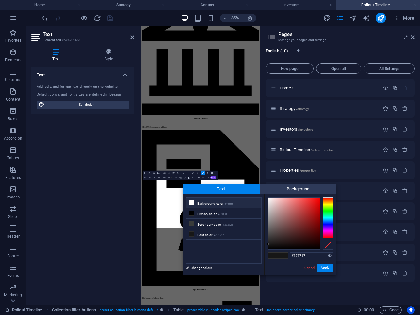
click at [191, 204] on icon at bounding box center [191, 203] width 5 height 5
click at [328, 269] on button "Apply" at bounding box center [325, 268] width 16 height 8
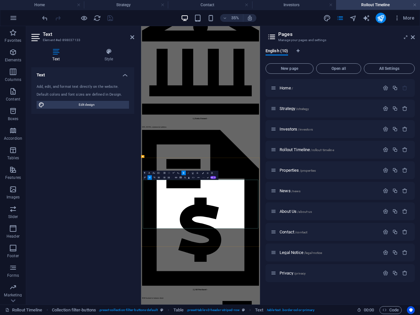
drag, startPoint x: 176, startPoint y: 542, endPoint x: 205, endPoint y: 544, distance: 29.1
click at [203, 172] on icon "button" at bounding box center [203, 173] width 2 height 2
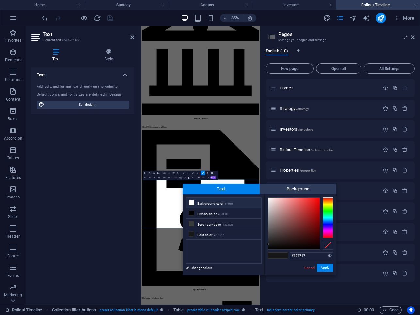
click at [192, 203] on icon at bounding box center [191, 203] width 5 height 5
click at [325, 267] on button "Apply" at bounding box center [325, 268] width 16 height 8
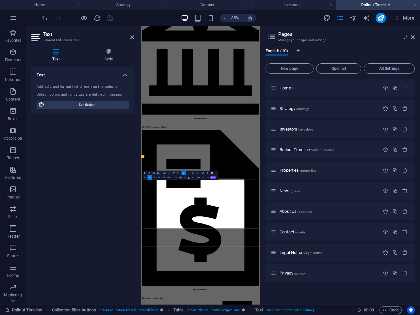
drag, startPoint x: 266, startPoint y: 547, endPoint x: 310, endPoint y: 547, distance: 44.5
click at [203, 174] on icon "button" at bounding box center [203, 173] width 2 height 2
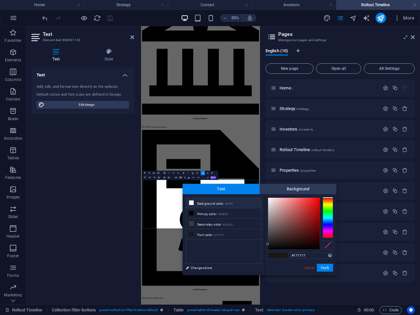
click at [191, 202] on icon at bounding box center [191, 203] width 5 height 5
click at [324, 269] on button "Apply" at bounding box center [325, 268] width 16 height 8
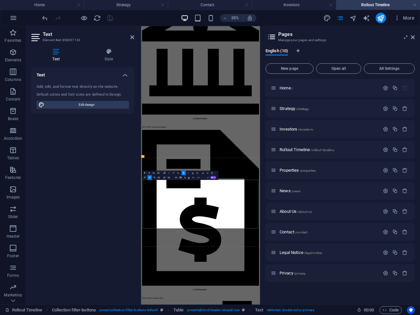
drag, startPoint x: 358, startPoint y: 546, endPoint x: 381, endPoint y: 547, distance: 23.6
click at [203, 173] on icon "button" at bounding box center [203, 173] width 2 height 2
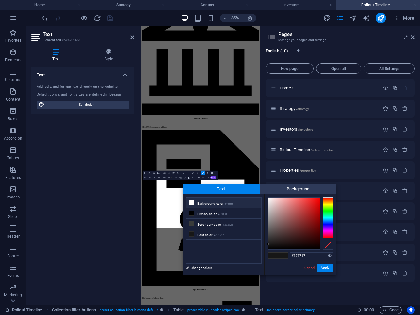
click at [193, 202] on icon at bounding box center [191, 203] width 5 height 5
click at [327, 267] on button "Apply" at bounding box center [325, 268] width 16 height 8
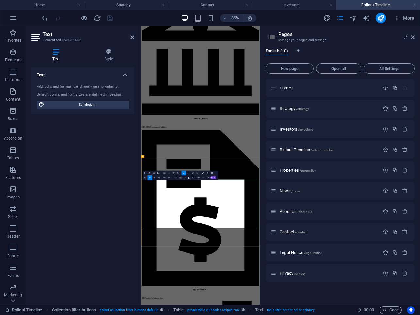
drag, startPoint x: 432, startPoint y: 543, endPoint x: 453, endPoint y: 543, distance: 20.6
click at [203, 173] on icon "button" at bounding box center [203, 173] width 2 height 2
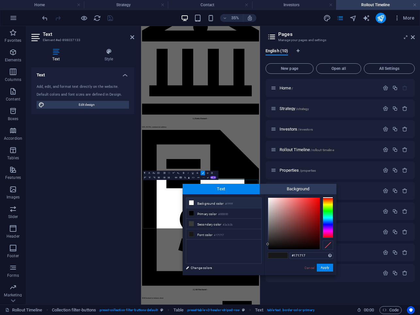
click at [190, 204] on icon at bounding box center [191, 203] width 5 height 5
click at [323, 266] on button "Apply" at bounding box center [325, 268] width 16 height 8
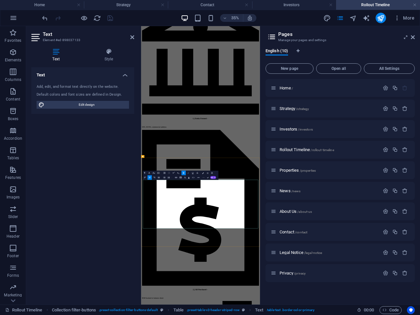
drag, startPoint x: 173, startPoint y: 590, endPoint x: 206, endPoint y: 592, distance: 32.4
click at [203, 173] on icon "button" at bounding box center [203, 173] width 2 height 2
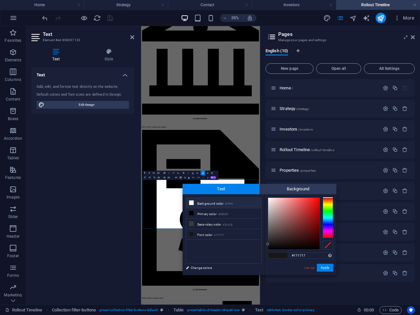
click at [190, 204] on icon at bounding box center [191, 203] width 5 height 5
click at [324, 268] on button "Apply" at bounding box center [325, 268] width 16 height 8
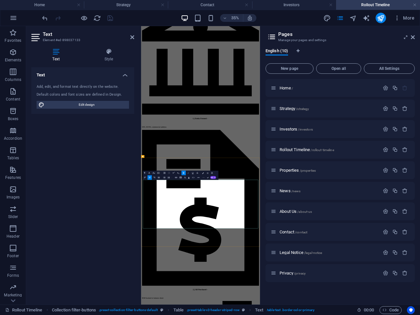
drag, startPoint x: 263, startPoint y: 592, endPoint x: 296, endPoint y: 592, distance: 33.7
click at [203, 174] on button "Colors" at bounding box center [203, 173] width 4 height 5
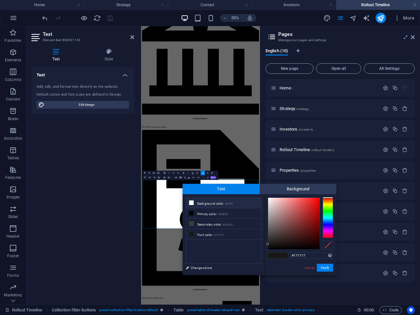
click at [192, 204] on icon at bounding box center [191, 203] width 5 height 5
click at [323, 267] on button "Apply" at bounding box center [325, 268] width 16 height 8
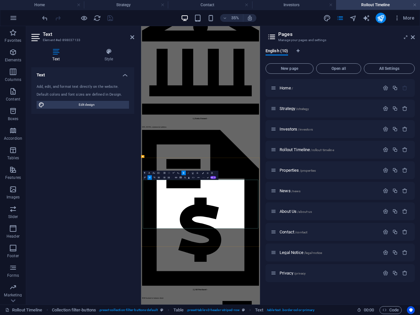
drag, startPoint x: 356, startPoint y: 594, endPoint x: 388, endPoint y: 594, distance: 31.7
click at [203, 174] on icon "button" at bounding box center [203, 173] width 2 height 2
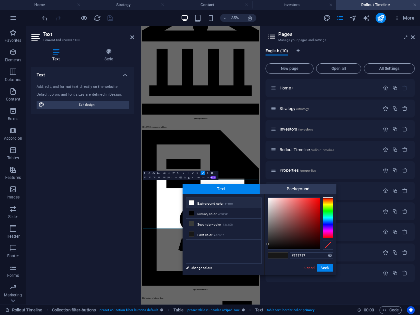
click at [193, 202] on icon at bounding box center [191, 203] width 5 height 5
click at [325, 266] on button "Apply" at bounding box center [325, 268] width 16 height 8
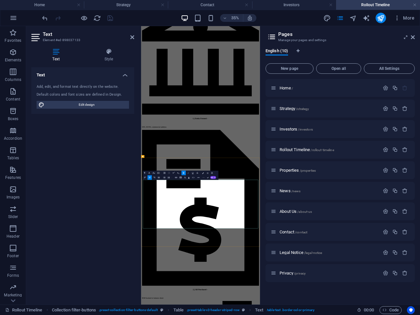
drag, startPoint x: 430, startPoint y: 591, endPoint x: 457, endPoint y: 591, distance: 26.1
click at [203, 174] on icon "button" at bounding box center [203, 173] width 2 height 2
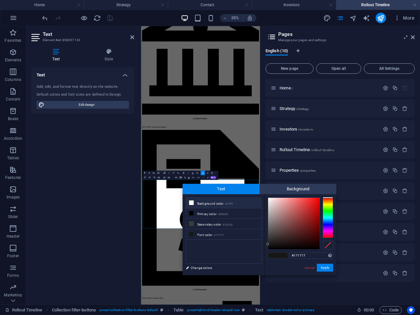
click at [192, 202] on icon at bounding box center [191, 203] width 5 height 5
type input "#ffffff"
click at [327, 269] on button "Apply" at bounding box center [325, 268] width 16 height 8
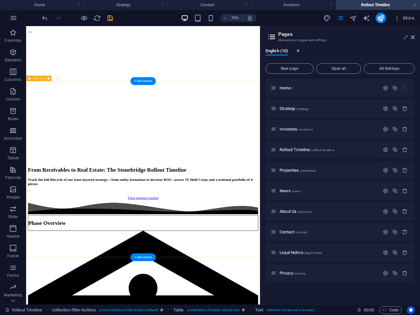
scroll to position [106, 0]
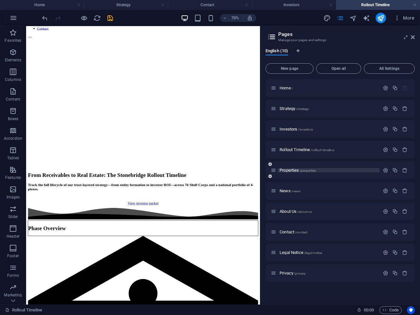
click at [289, 171] on span "Properties /properties" at bounding box center [298, 170] width 36 height 5
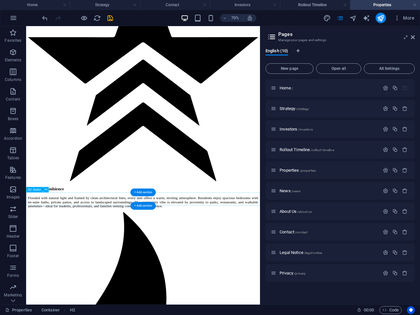
scroll to position [807, 0]
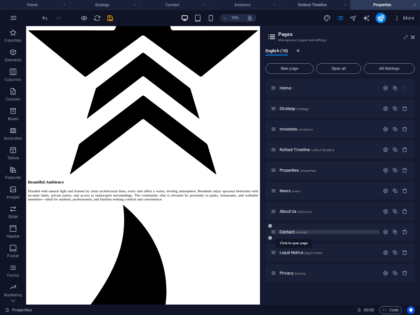
click at [294, 230] on span "Contact /contact" at bounding box center [294, 232] width 28 height 5
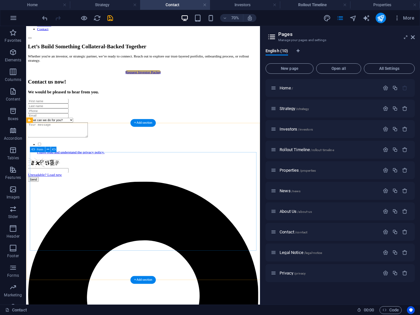
scroll to position [76, 0]
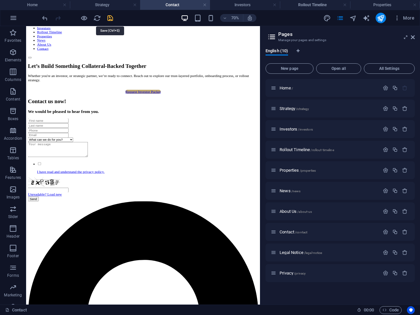
click at [110, 16] on icon "save" at bounding box center [111, 18] width 8 height 8
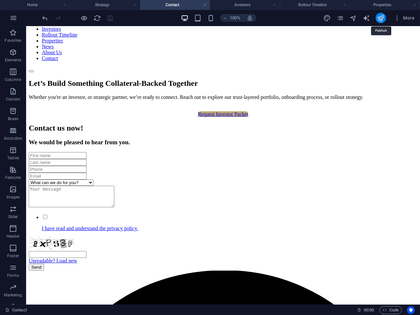
click at [381, 21] on icon "publish" at bounding box center [381, 18] width 8 height 8
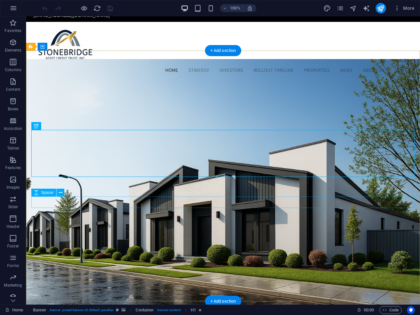
scroll to position [47, 0]
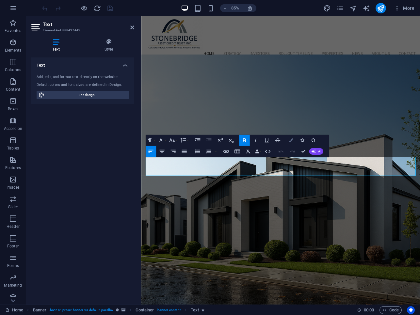
click at [290, 141] on icon "button" at bounding box center [291, 141] width 4 height 4
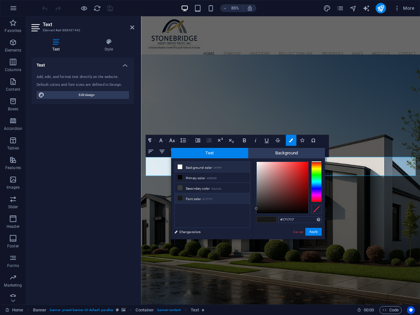
click at [179, 166] on icon at bounding box center [180, 167] width 5 height 5
type input "#ffffff"
click at [273, 221] on span at bounding box center [272, 220] width 10 height 6
click at [316, 231] on button "Apply" at bounding box center [314, 232] width 16 height 8
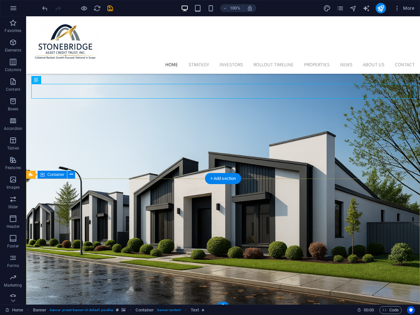
scroll to position [105, 0]
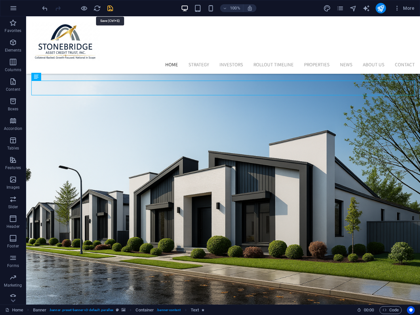
click at [108, 9] on icon "save" at bounding box center [111, 9] width 8 height 8
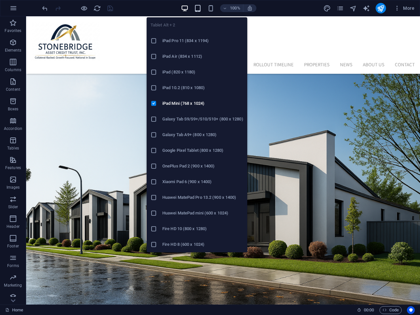
click at [198, 8] on icon "button" at bounding box center [198, 9] width 8 height 8
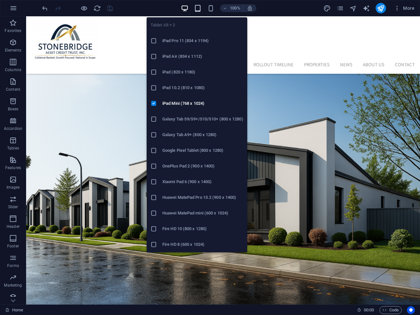
scroll to position [79, 0]
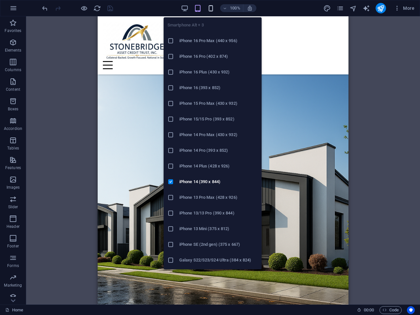
click at [212, 7] on icon "button" at bounding box center [211, 9] width 8 height 8
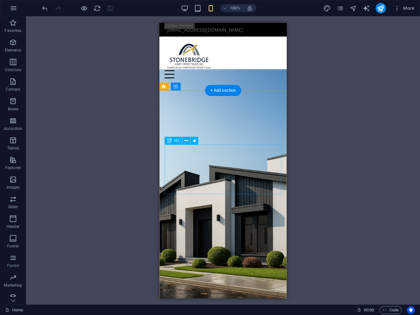
scroll to position [0, 0]
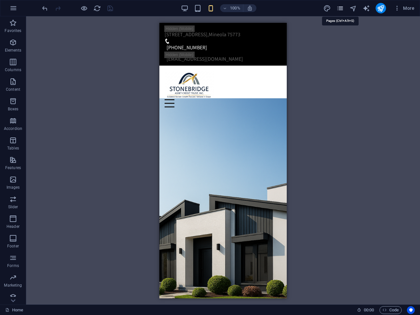
click at [339, 8] on icon "pages" at bounding box center [341, 9] width 8 height 8
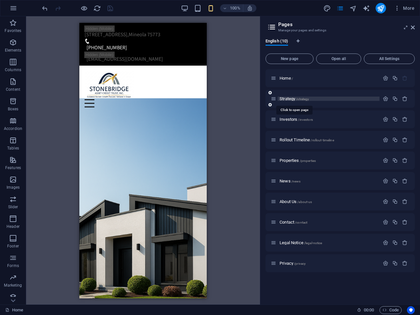
click at [292, 99] on span "Strategy /strategy" at bounding box center [294, 98] width 29 height 5
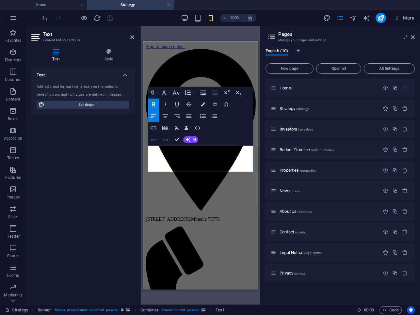
click at [136, 162] on div "Text Style Text Add, edit, and format text directly on the website. Default col…" at bounding box center [82, 174] width 113 height 262
click at [203, 104] on icon "button" at bounding box center [203, 104] width 4 height 4
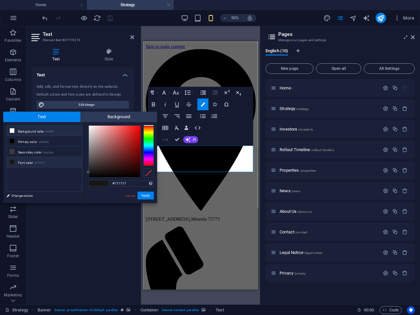
click at [12, 130] on icon at bounding box center [12, 130] width 5 height 5
type input "#ffffff"
click at [145, 196] on button "Apply" at bounding box center [146, 196] width 16 height 8
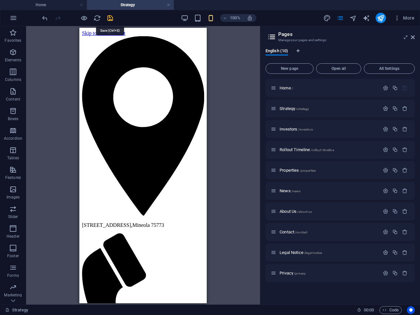
click at [112, 16] on icon "save" at bounding box center [111, 18] width 8 height 8
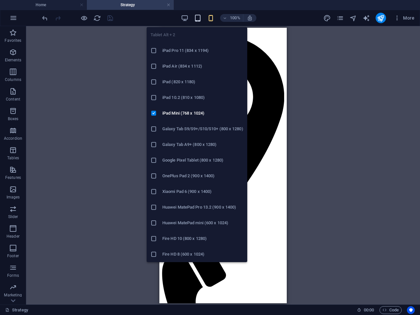
click at [197, 20] on icon "button" at bounding box center [198, 18] width 8 height 8
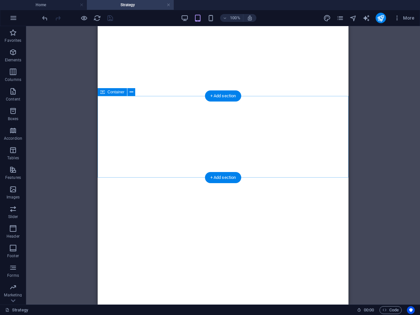
scroll to position [1046, 0]
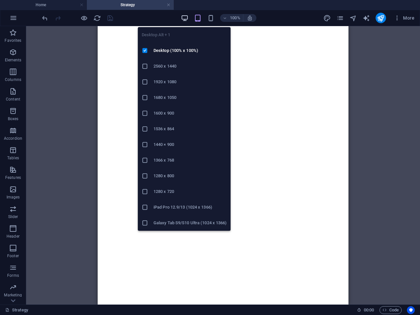
click at [184, 17] on icon "button" at bounding box center [185, 18] width 8 height 8
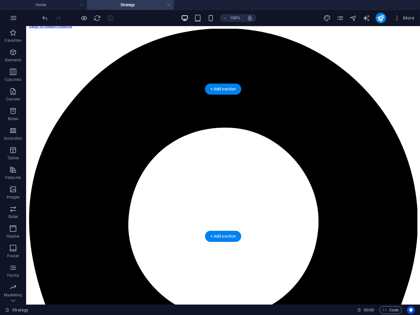
scroll to position [0, 0]
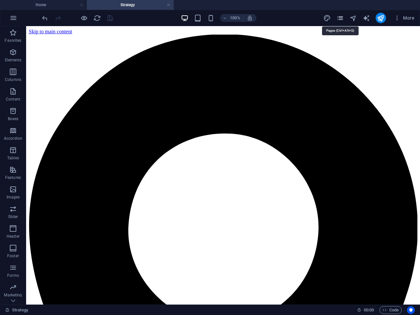
click at [343, 18] on icon "pages" at bounding box center [341, 18] width 8 height 8
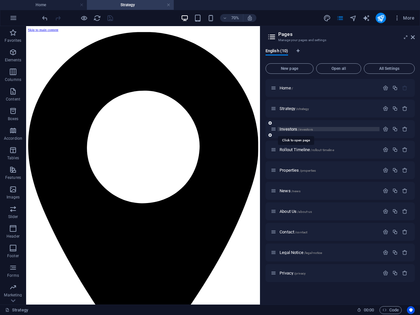
click at [293, 128] on span "Investors /investors" at bounding box center [296, 129] width 33 height 5
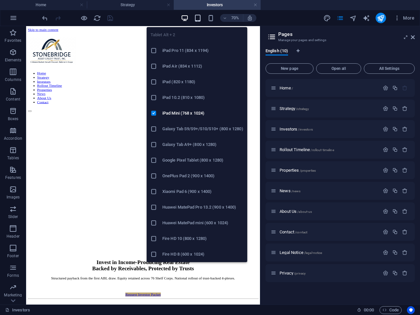
click at [201, 14] on icon "button" at bounding box center [198, 18] width 8 height 8
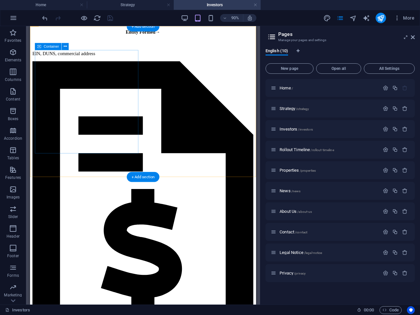
scroll to position [808, 0]
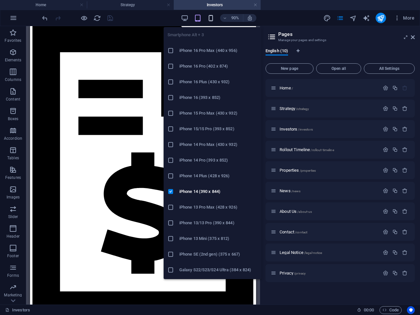
click at [210, 17] on icon "button" at bounding box center [211, 18] width 8 height 8
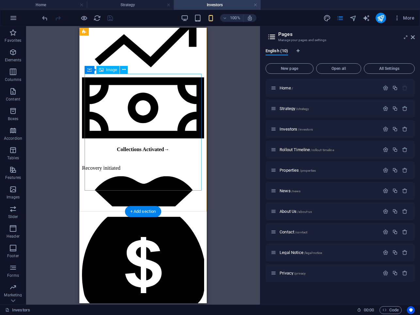
scroll to position [992, 0]
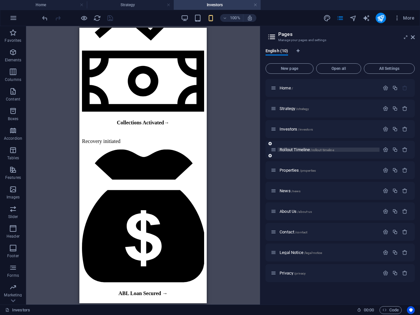
click at [290, 149] on span "Rollout Timeline /rollout-timeline" at bounding box center [307, 149] width 55 height 5
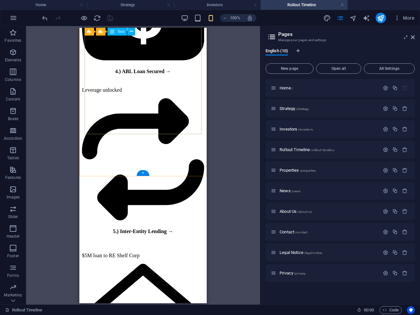
scroll to position [1007, 0]
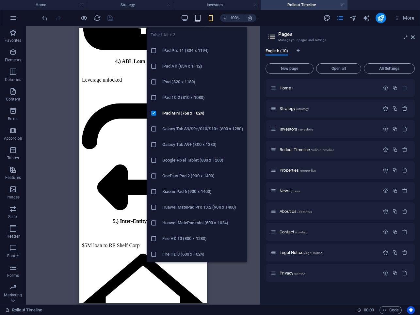
click at [200, 19] on icon "button" at bounding box center [198, 18] width 8 height 8
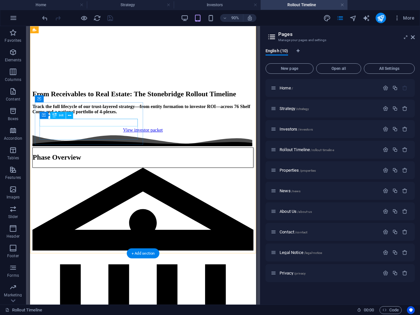
scroll to position [182, 0]
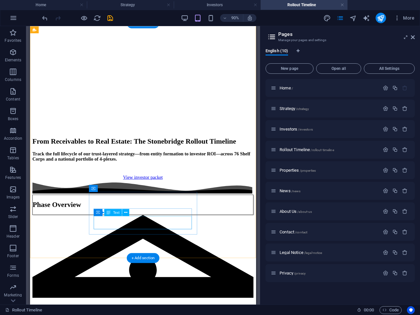
scroll to position [179, 0]
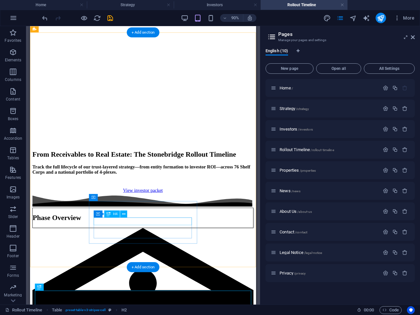
scroll to position [166, 0]
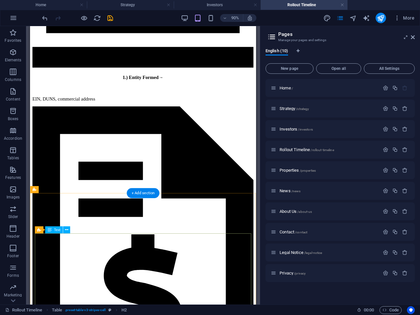
scroll to position [581, 0]
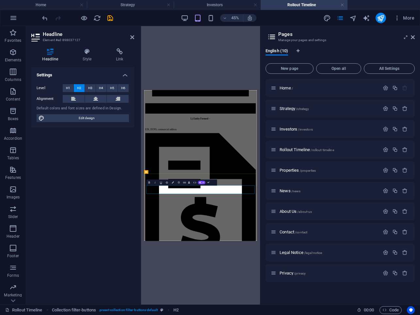
drag, startPoint x: 208, startPoint y: 183, endPoint x: 173, endPoint y: 174, distance: 36.0
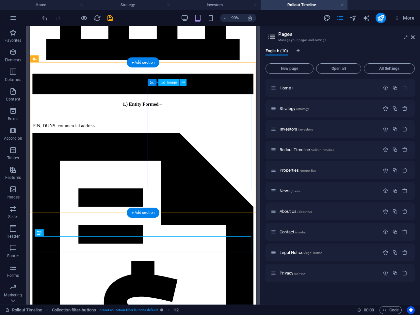
scroll to position [559, 0]
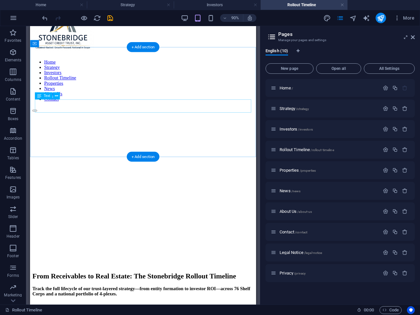
scroll to position [26, 0]
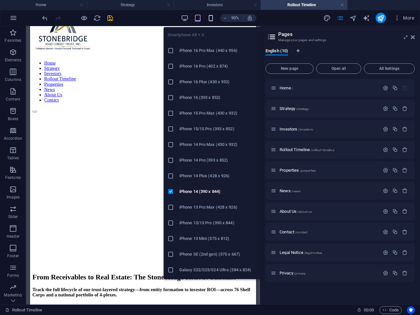
click at [211, 16] on icon "button" at bounding box center [211, 18] width 8 height 8
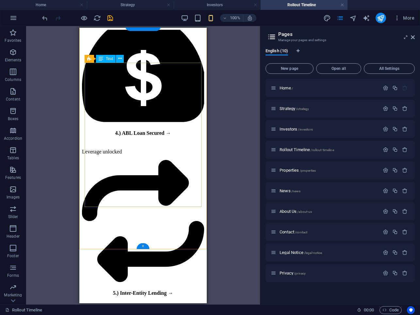
scroll to position [1007, 0]
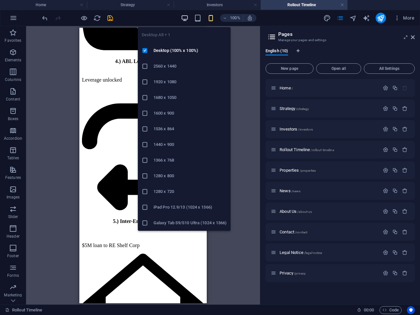
click at [187, 20] on icon "button" at bounding box center [185, 18] width 8 height 8
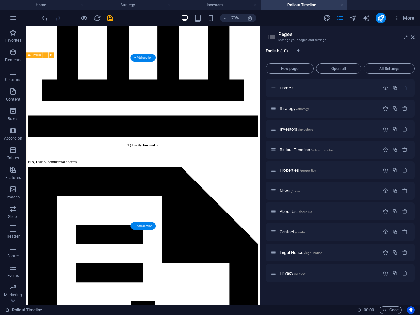
scroll to position [578, 0]
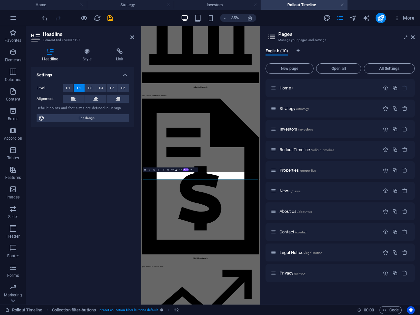
scroll to position [489, 0]
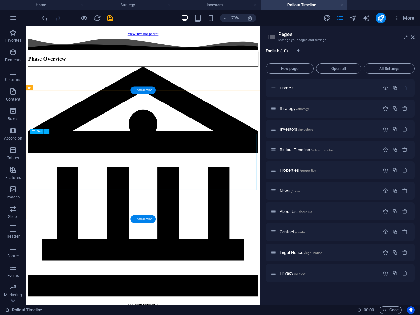
scroll to position [387, 0]
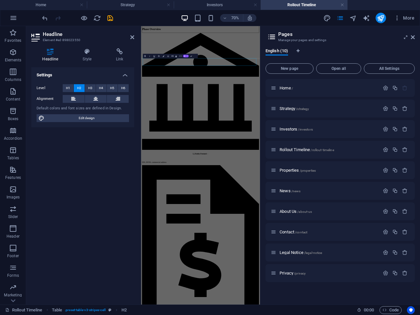
scroll to position [387, 0]
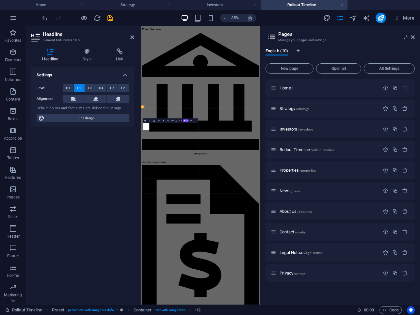
drag, startPoint x: 192, startPoint y: 120, endPoint x: 212, endPoint y: 178, distance: 61.1
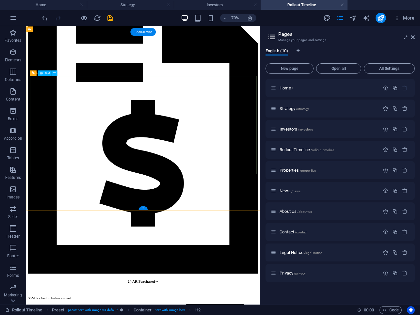
scroll to position [884, 0]
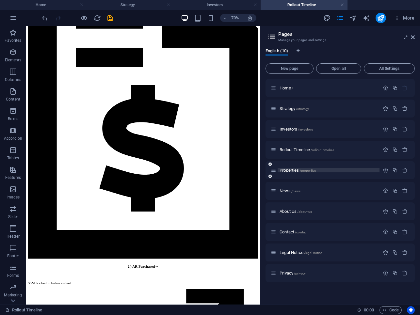
click at [290, 170] on span "Properties /properties" at bounding box center [298, 170] width 36 height 5
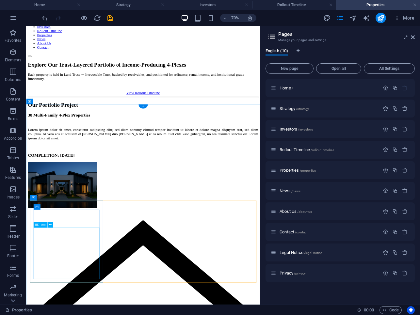
scroll to position [0, 0]
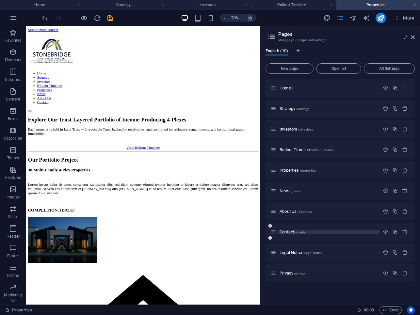
click at [285, 232] on span "Contact /contact" at bounding box center [294, 232] width 28 height 5
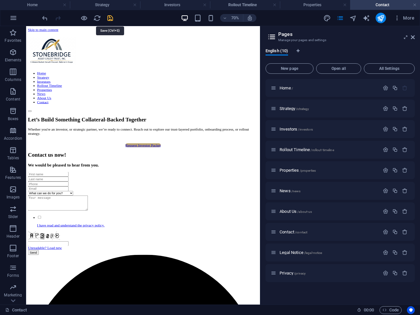
click at [110, 19] on icon "save" at bounding box center [111, 18] width 8 height 8
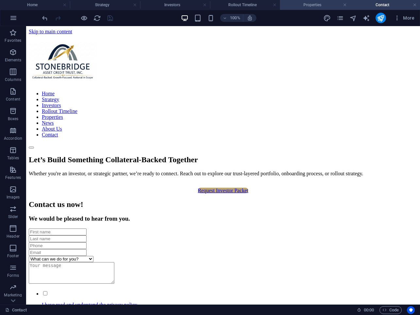
click at [306, 4] on h4 "Properties" at bounding box center [315, 4] width 70 height 7
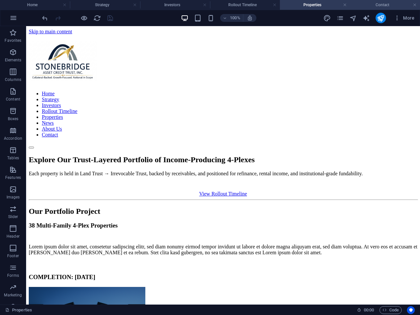
click at [366, 4] on h4 "Contact" at bounding box center [385, 4] width 70 height 7
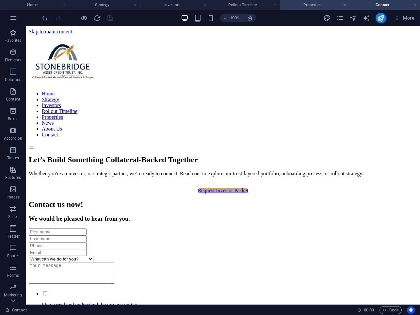
click at [322, 2] on h4 "Properties" at bounding box center [315, 4] width 70 height 7
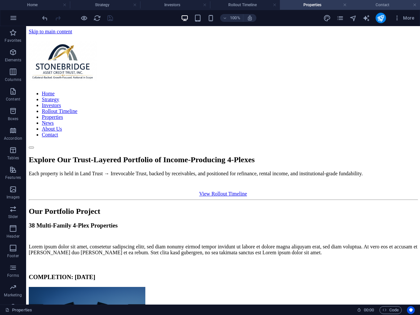
click at [371, 7] on h4 "Contact" at bounding box center [385, 4] width 70 height 7
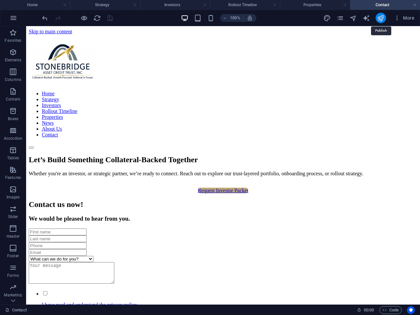
click at [383, 17] on icon "publish" at bounding box center [381, 18] width 8 height 8
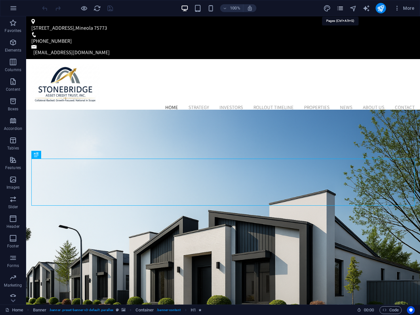
click at [343, 7] on icon "pages" at bounding box center [341, 9] width 8 height 8
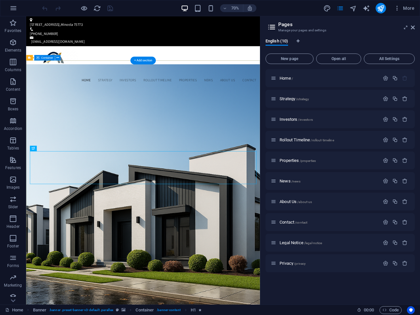
click at [412, 29] on icon at bounding box center [413, 27] width 4 height 5
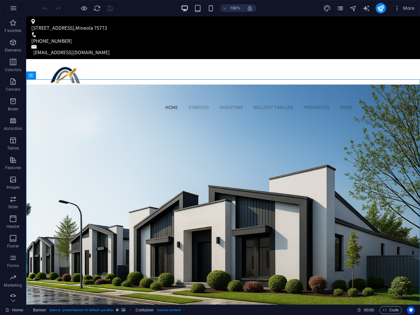
click at [341, 11] on icon "pages" at bounding box center [341, 9] width 8 height 8
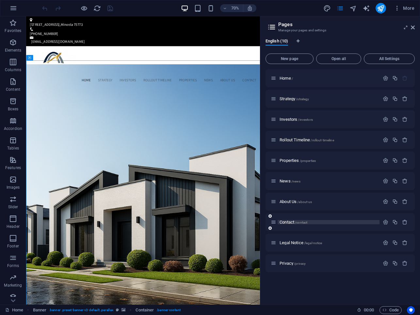
click at [289, 224] on span "Contact /contact" at bounding box center [294, 222] width 28 height 5
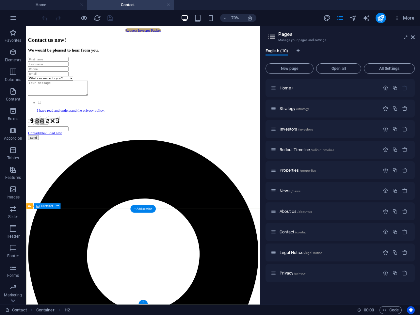
scroll to position [181, 0]
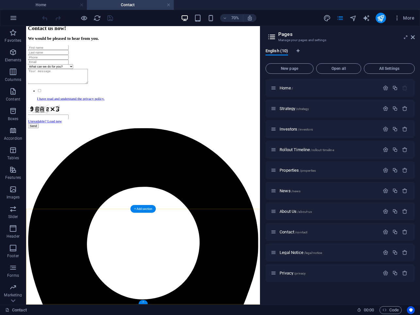
click at [143, 302] on div "+" at bounding box center [143, 303] width 9 height 4
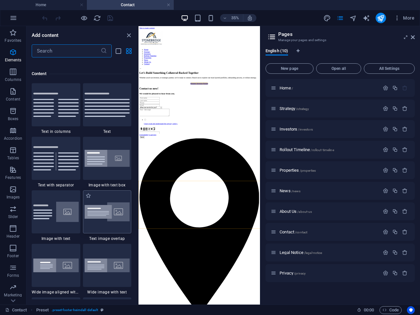
scroll to position [1144, 0]
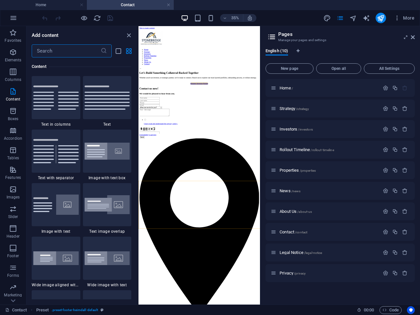
click at [57, 53] on input "text" at bounding box center [66, 50] width 69 height 13
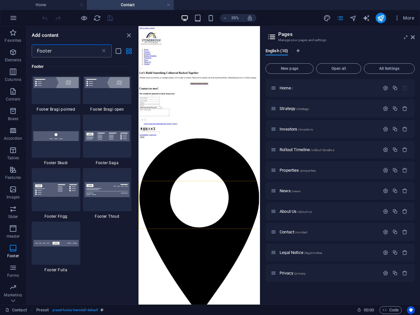
scroll to position [231, 0]
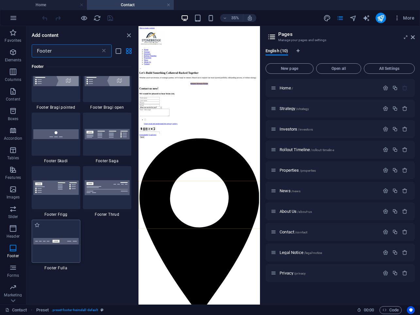
type input "Footer"
click at [68, 239] on img at bounding box center [55, 241] width 45 height 7
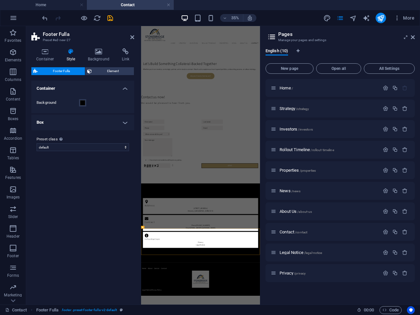
click at [413, 40] on header "Pages Manage your pages and settings" at bounding box center [341, 34] width 148 height 17
click at [413, 39] on icon at bounding box center [413, 37] width 4 height 5
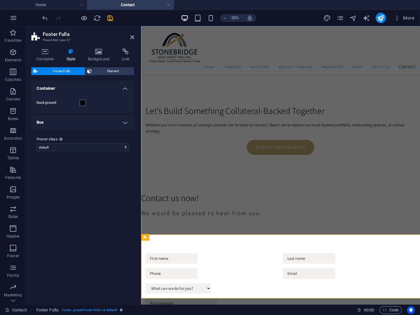
scroll to position [334, 0]
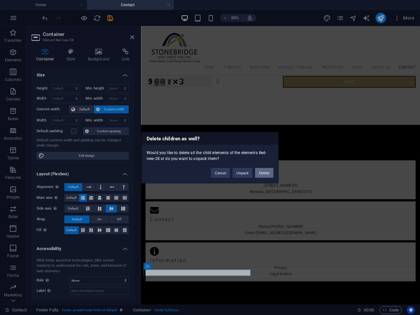
click at [267, 173] on button "Delete" at bounding box center [264, 173] width 18 height 10
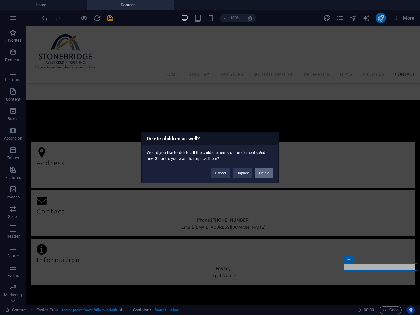
click at [266, 171] on button "Delete" at bounding box center [264, 173] width 18 height 10
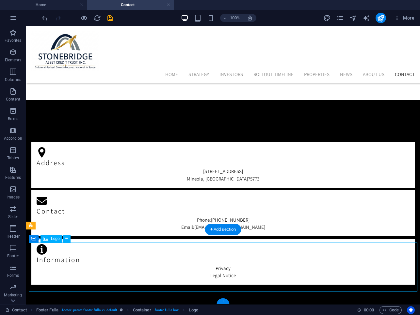
select select "px"
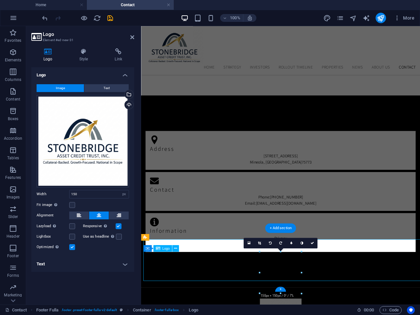
scroll to position [334, 0]
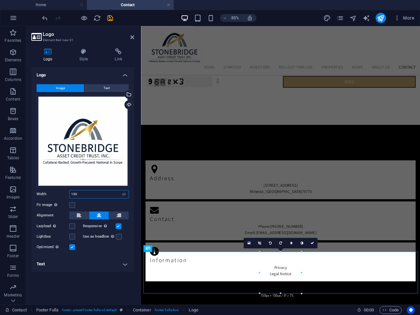
click at [104, 193] on input "150" at bounding box center [99, 195] width 59 height 8
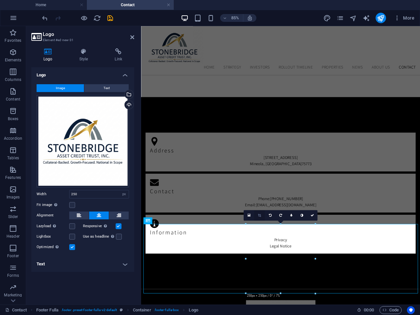
click at [260, 216] on icon at bounding box center [259, 215] width 3 height 3
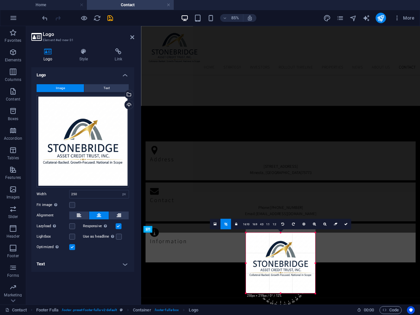
drag, startPoint x: 281, startPoint y: 225, endPoint x: 281, endPoint y: 235, distance: 9.8
click at [281, 235] on div "180 170 160 150 140 130 120 110 100 90 80 70 60 50 40 30 20 10 0 -10 -20 -30 -4…" at bounding box center [281, 263] width 70 height 61
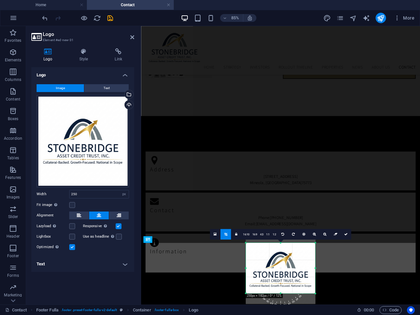
scroll to position [344, 0]
drag, startPoint x: 281, startPoint y: 293, endPoint x: 280, endPoint y: 280, distance: 12.8
click at [280, 280] on div "180 170 160 150 140 130 120 110 100 90 80 70 60 50 40 30 20 10 0 -10 -20 -30 -4…" at bounding box center [281, 268] width 70 height 50
click at [344, 236] on link at bounding box center [346, 235] width 10 height 10
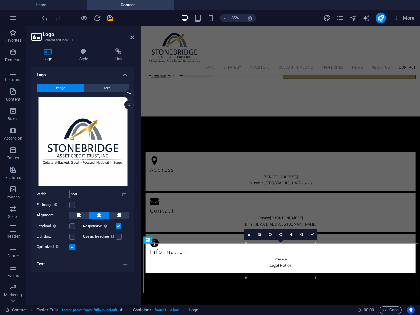
click at [83, 195] on input "250" at bounding box center [99, 195] width 59 height 8
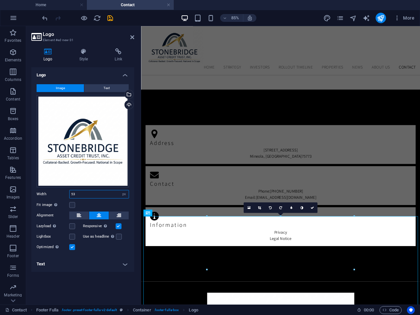
type input "5"
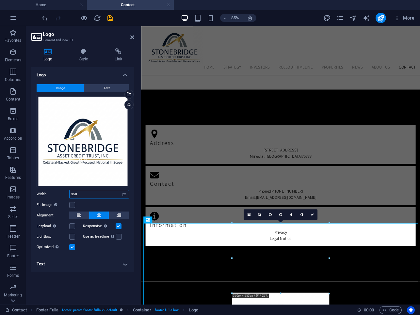
scroll to position [368, 0]
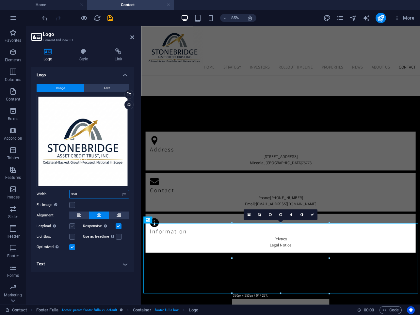
type input "350"
click at [73, 227] on label at bounding box center [72, 227] width 6 height 6
click at [0, 0] on input "Lazyload Loading images after the page loads improves page speed." at bounding box center [0, 0] width 0 height 0
click at [73, 235] on label at bounding box center [72, 237] width 6 height 6
click at [0, 0] on input "Lightbox" at bounding box center [0, 0] width 0 height 0
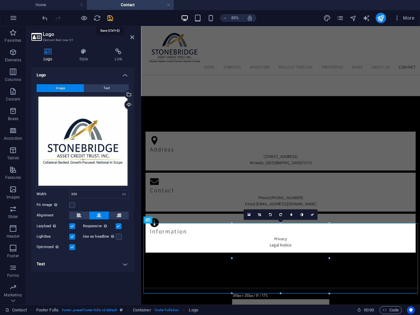
click at [109, 17] on icon "save" at bounding box center [111, 18] width 8 height 8
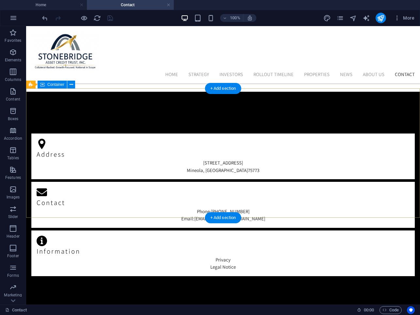
scroll to position [376, 0]
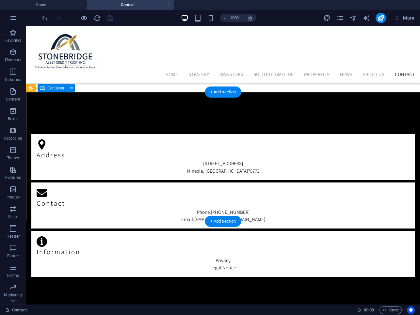
click at [182, 211] on div "Address [STREET_ADDRESS] Contact Phone: [PHONE_NUMBER] Email: [EMAIL_ADDRESS][D…" at bounding box center [223, 205] width 394 height 226
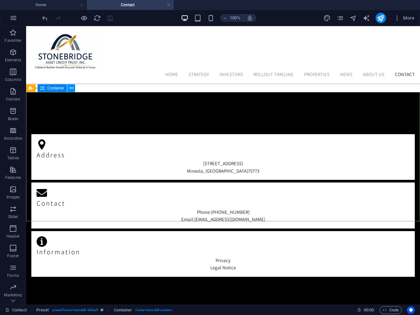
click at [70, 90] on icon at bounding box center [72, 88] width 4 height 7
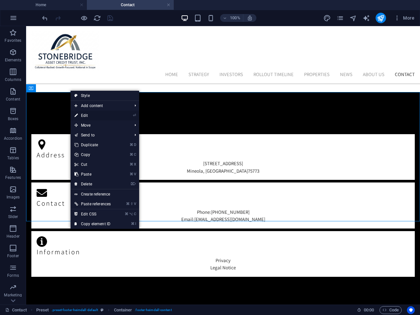
click at [83, 114] on link "⏎ Edit" at bounding box center [93, 116] width 44 height 10
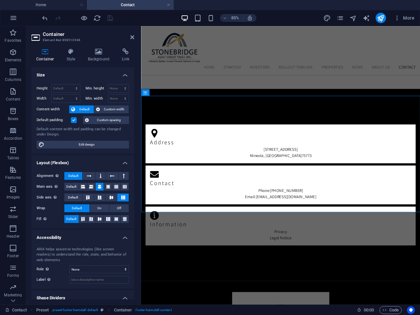
scroll to position [368, 0]
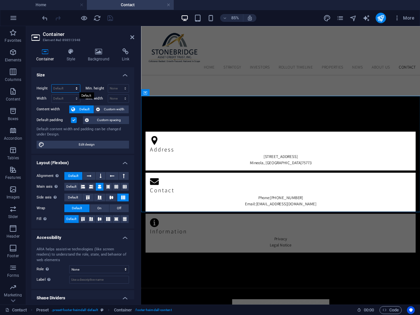
click at [71, 89] on select "Default px rem % vh vw" at bounding box center [66, 89] width 28 height 8
click at [112, 88] on select "None px rem % vh vw" at bounding box center [118, 89] width 21 height 8
click at [73, 88] on select "Default px rem % vh vw" at bounding box center [66, 89] width 28 height 8
select select "px"
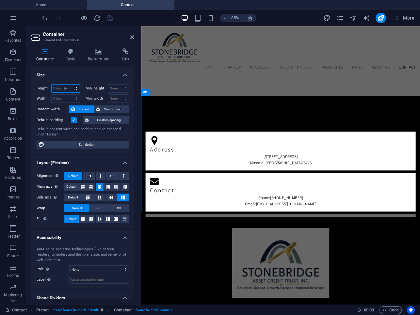
click at [70, 85] on select "Default px rem % vh vw" at bounding box center [66, 89] width 28 height 8
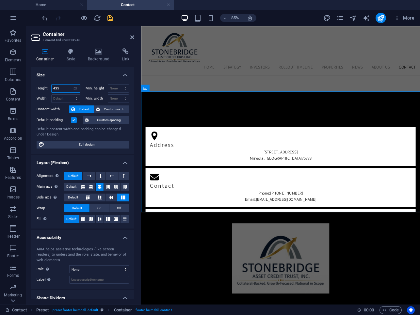
click at [56, 89] on input "435" at bounding box center [66, 89] width 28 height 8
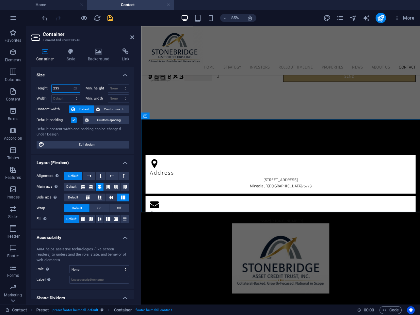
scroll to position [308, 0]
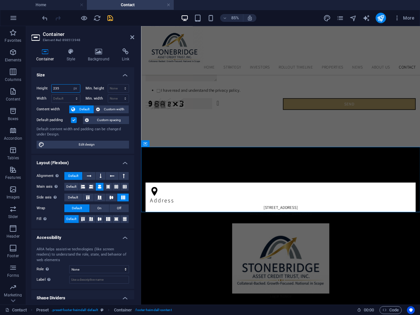
type input "235"
click at [118, 35] on h2 "Container" at bounding box center [89, 34] width 92 height 6
click at [133, 36] on icon at bounding box center [132, 37] width 4 height 5
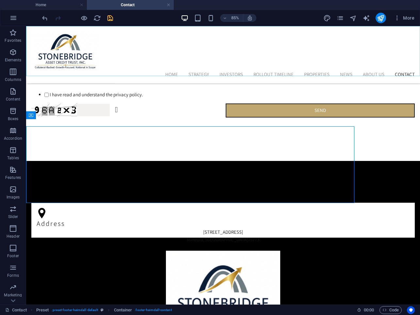
scroll to position [349, 0]
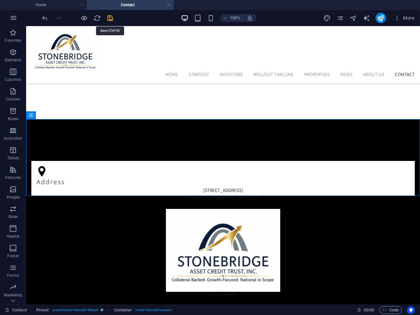
click at [109, 20] on icon "save" at bounding box center [111, 18] width 8 height 8
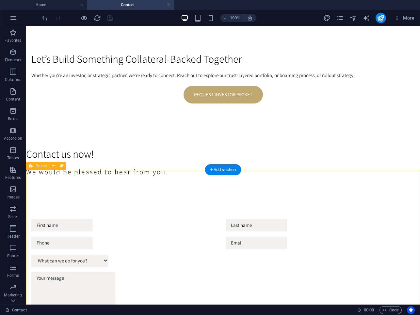
scroll to position [0, 0]
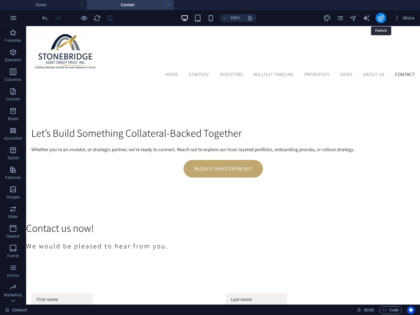
click at [382, 17] on icon "publish" at bounding box center [381, 18] width 8 height 8
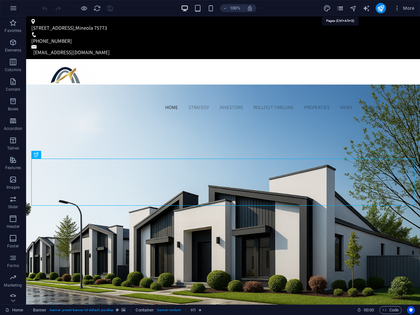
click at [340, 7] on icon "pages" at bounding box center [341, 9] width 8 height 8
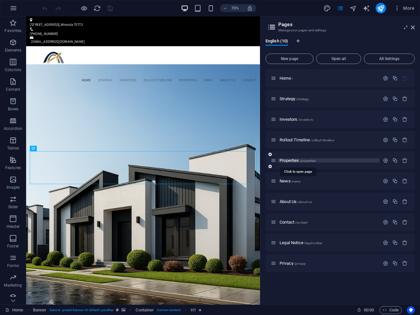
click at [292, 162] on span "Properties /properties" at bounding box center [298, 160] width 36 height 5
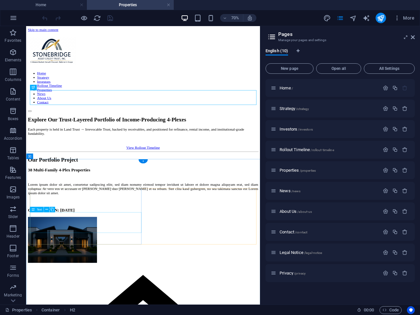
click at [110, 268] on div "Lorem ipsum dolor sit amet, consetetur sadipscing elitr, sed diam nonumy eirmod…" at bounding box center [193, 259] width 329 height 18
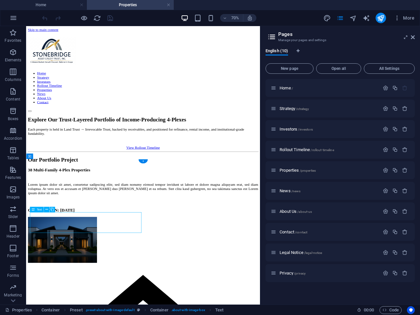
click at [110, 268] on div "Lorem ipsum dolor sit amet, consetetur sadipscing elitr, sed diam nonumy eirmod…" at bounding box center [193, 259] width 329 height 18
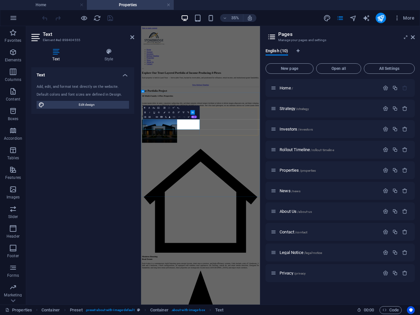
click at [225, 262] on p "Lorem ipsum dolor sit amet, consetetur sadipscing elitr, sed diam nonumy eirmod…" at bounding box center [311, 253] width 335 height 18
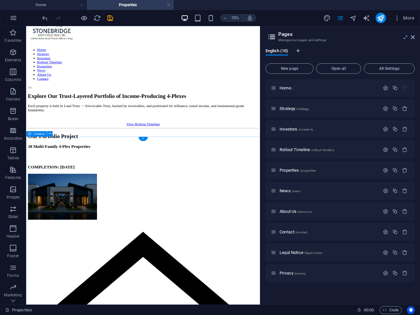
scroll to position [34, 0]
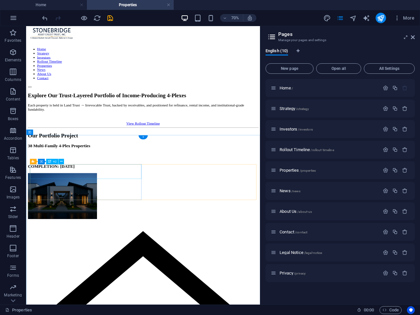
click at [46, 188] on div "Our Portfolio Project" at bounding box center [193, 183] width 329 height 9
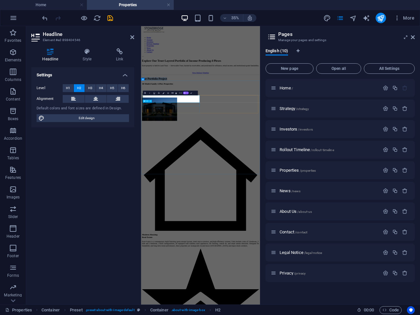
click at [255, 195] on div "38 Multi-Family 4-Plex Properties" at bounding box center [311, 191] width 335 height 7
click at [226, 211] on div at bounding box center [311, 208] width 335 height 7
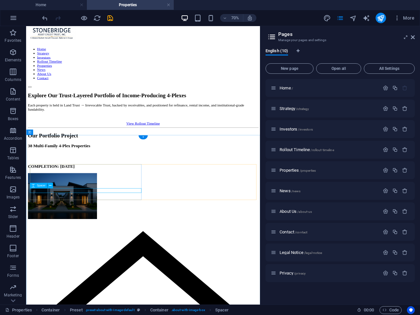
click at [94, 217] on div at bounding box center [193, 213] width 329 height 7
select select "px"
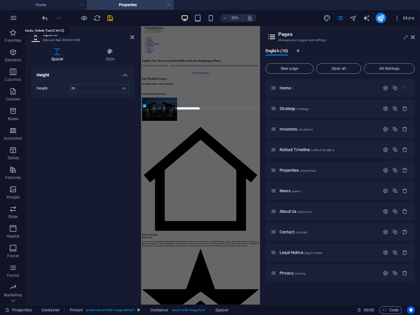
click at [44, 19] on icon "undo" at bounding box center [45, 18] width 8 height 8
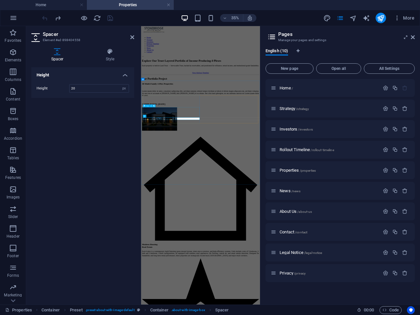
click at [219, 227] on div "Lorem ipsum dolor sit amet, consetetur sadipscing elitr, sed diam nonumy eirmod…" at bounding box center [311, 219] width 335 height 18
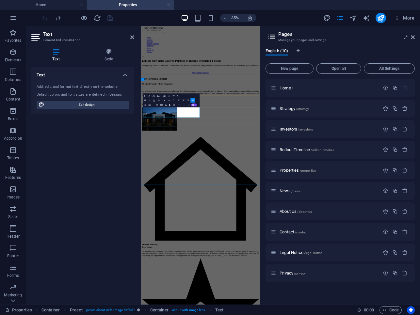
click at [219, 227] on p "Lorem ipsum dolor sit amet, consetetur sadipscing elitr, sed diam nonumy eirmod…" at bounding box center [311, 219] width 335 height 18
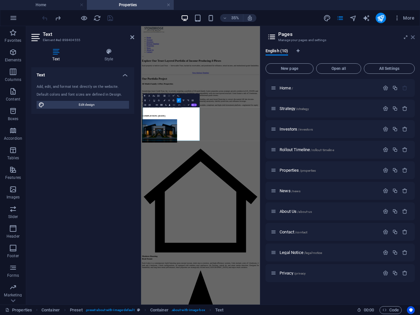
click at [413, 36] on icon at bounding box center [413, 37] width 4 height 5
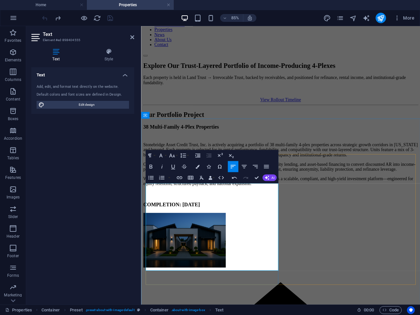
scroll to position [89, 0]
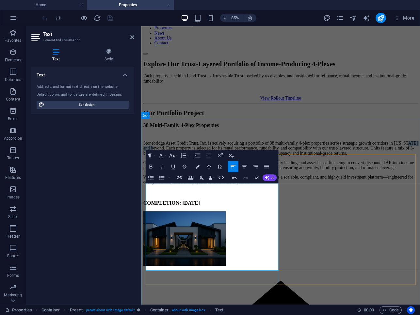
drag, startPoint x: 293, startPoint y: 224, endPoint x: 162, endPoint y: 231, distance: 130.3
click at [162, 179] on p "Stonebridge Asset Credit Trust, Inc. is actively acquiring a portfolio of 38 mu…" at bounding box center [305, 170] width 323 height 18
click at [148, 196] on p "Our acquisition strategy leverages receivables-backed Shelf Corps, inter-entity…" at bounding box center [305, 190] width 323 height 12
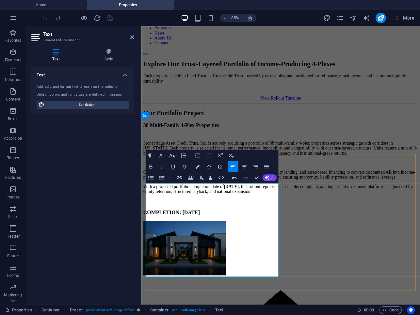
click at [152, 190] on p at bounding box center [305, 187] width 323 height 6
click at [167, 207] on p "Our acquisition strategy leverages receivables-backed Shelf Corps, inter-entity…" at bounding box center [305, 201] width 323 height 12
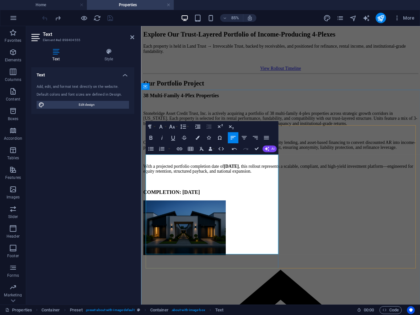
scroll to position [124, 0]
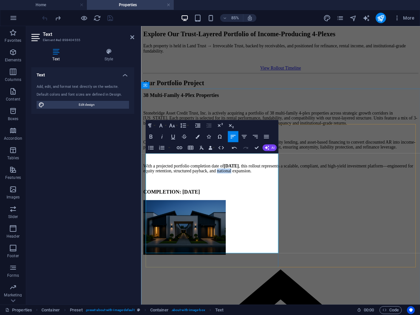
drag, startPoint x: 279, startPoint y: 291, endPoint x: 263, endPoint y: 293, distance: 16.1
click at [263, 200] on p "With a projected portfolio completion date of September 2026 , this rollout rep…" at bounding box center [305, 194] width 323 height 12
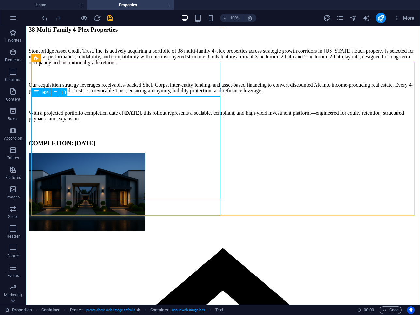
scroll to position [218, 0]
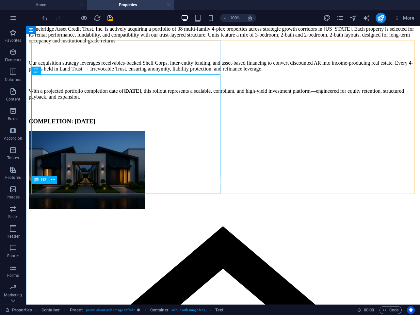
click at [45, 125] on div "COMPLETION: September 2026" at bounding box center [223, 121] width 389 height 7
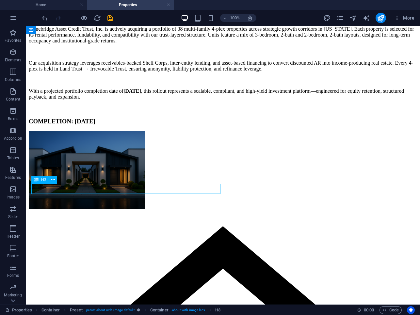
click at [45, 125] on div "COMPLETION: September 2026" at bounding box center [223, 121] width 389 height 7
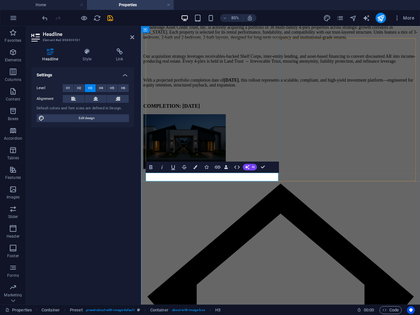
click at [191, 124] on h3 "COMPLETION: September 2026" at bounding box center [305, 119] width 323 height 7
drag, startPoint x: 192, startPoint y: 205, endPoint x: 152, endPoint y: 206, distance: 39.9
click at [152, 124] on h3 "COMPLETION: September 2026" at bounding box center [305, 119] width 323 height 7
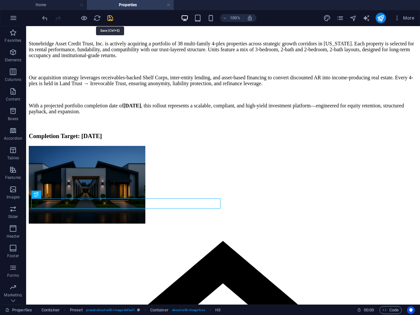
click at [111, 18] on icon "save" at bounding box center [111, 18] width 8 height 8
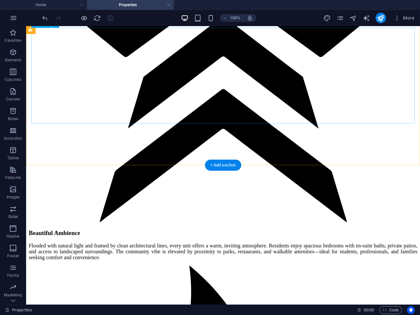
scroll to position [1043, 0]
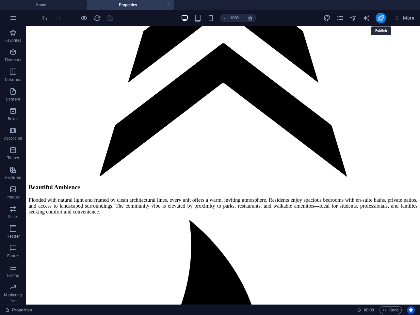
click at [383, 18] on icon "publish" at bounding box center [381, 18] width 8 height 8
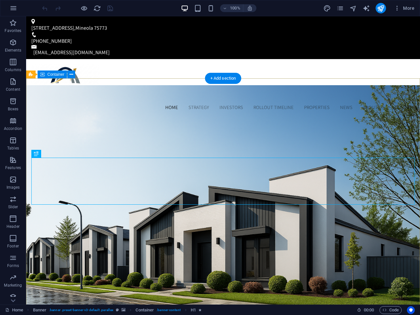
scroll to position [1, 0]
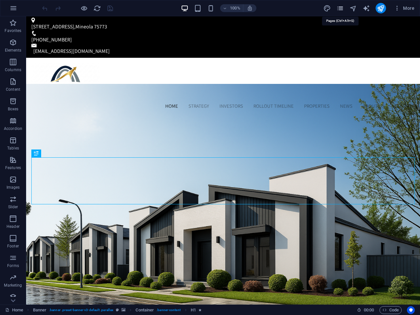
click at [341, 8] on icon "pages" at bounding box center [341, 9] width 8 height 8
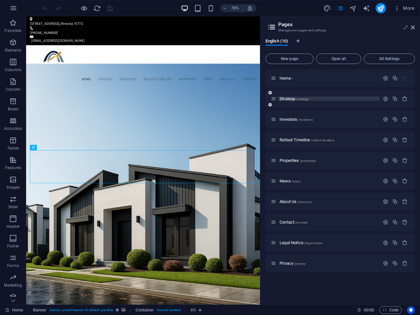
click at [293, 98] on span "Strategy /strategy" at bounding box center [294, 98] width 29 height 5
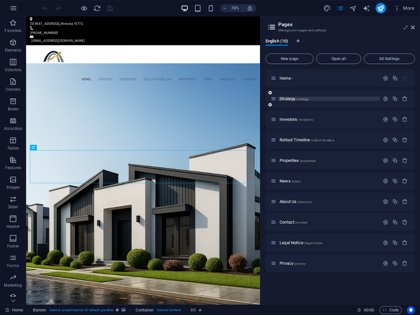
scroll to position [0, 0]
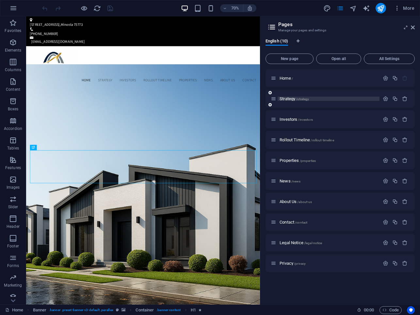
click at [293, 98] on div "Strategy /strategy" at bounding box center [340, 99] width 149 height 18
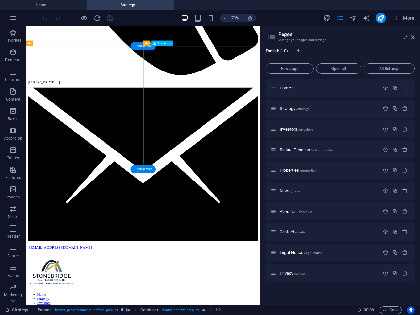
scroll to position [873, 0]
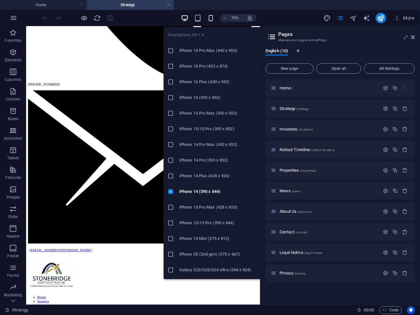
click at [209, 20] on icon "button" at bounding box center [211, 18] width 8 height 8
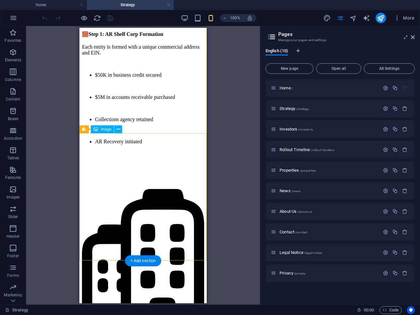
scroll to position [1074, 0]
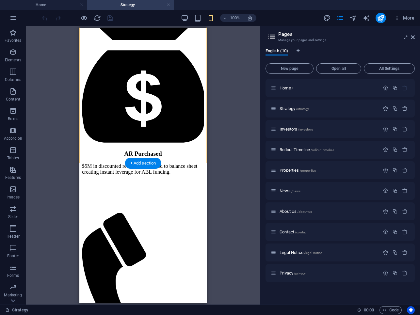
scroll to position [1447, 0]
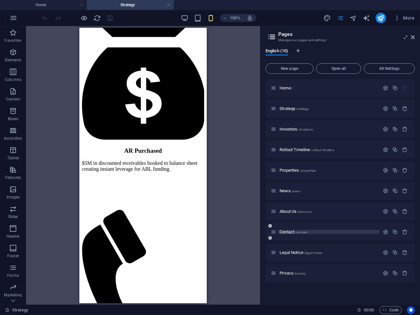
click at [288, 231] on span "Contact /contact" at bounding box center [294, 232] width 28 height 5
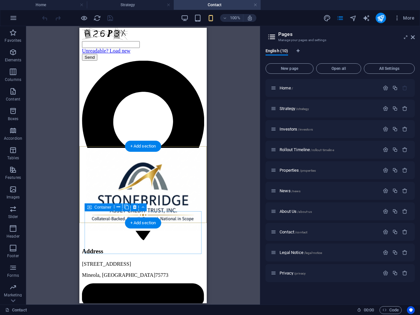
scroll to position [295, 0]
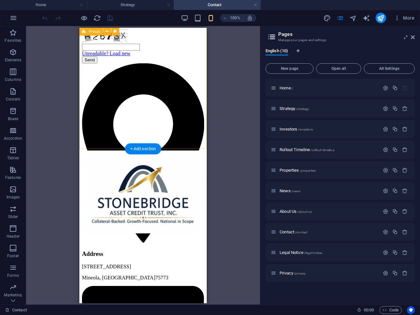
click at [121, 63] on div "What can we do for you? Please call me. Please contact me via E-mail. I have re…" at bounding box center [143, 3] width 122 height 119
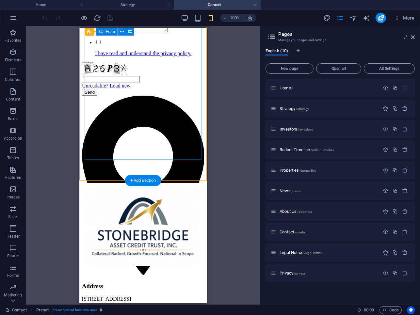
scroll to position [261, 0]
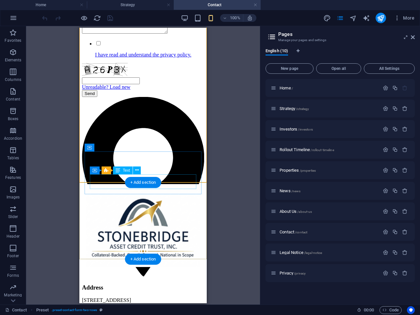
click at [117, 297] on div "[STREET_ADDRESS]" at bounding box center [143, 305] width 122 height 17
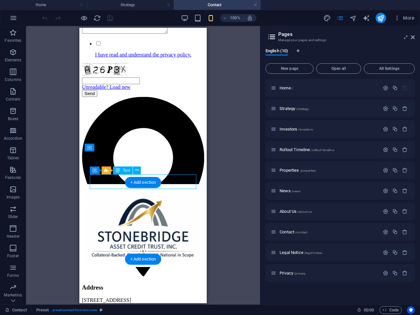
click at [117, 297] on div "[STREET_ADDRESS]" at bounding box center [143, 305] width 122 height 17
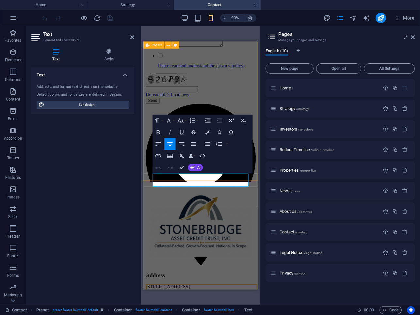
click at [196, 110] on div "What can we do for you? Please call me. Please contact me via E-mail. I have re…" at bounding box center [207, 51] width 122 height 119
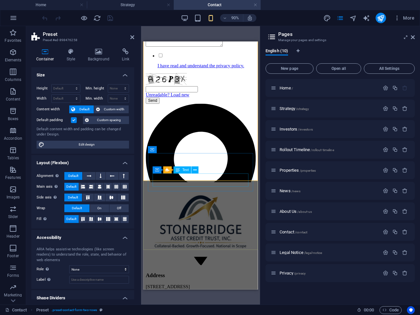
click at [182, 311] on div "[STREET_ADDRESS]" at bounding box center [207, 319] width 122 height 17
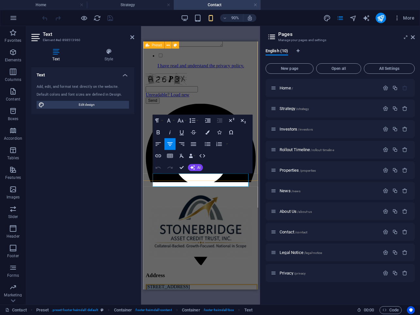
drag, startPoint x: 186, startPoint y: 199, endPoint x: 186, endPoint y: 192, distance: 6.9
click at [186, 192] on div "Home Strategy Investors Rollout Timeline Properties News About Us Contact Let’s…" at bounding box center [207, 43] width 122 height 497
click at [198, 110] on div "What can we do for you? Please call me. Please contact me via E-mail. I have re…" at bounding box center [207, 51] width 122 height 119
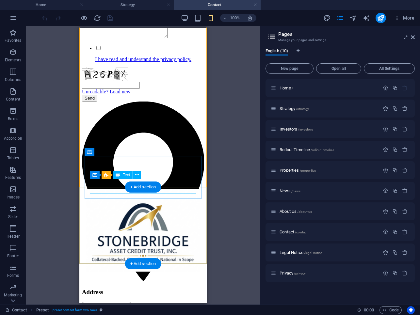
scroll to position [257, 0]
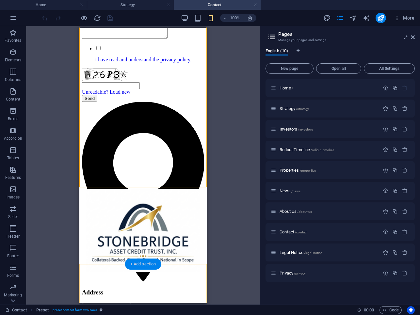
click at [155, 265] on div "+ Add section" at bounding box center [143, 264] width 36 height 11
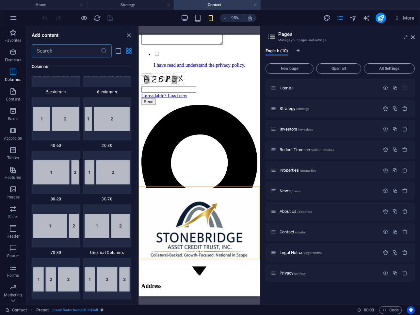
scroll to position [0, 0]
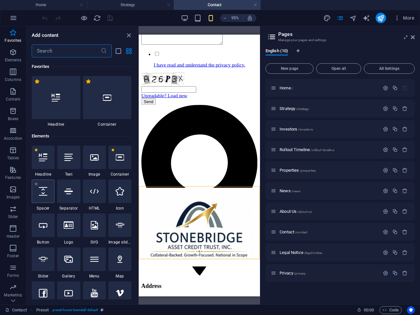
click at [48, 191] on div at bounding box center [43, 192] width 23 height 24
select select "px"
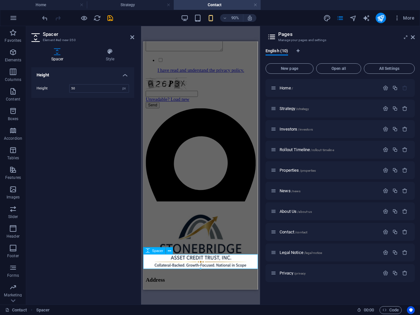
click at [182, 209] on div at bounding box center [207, 200] width 122 height 16
drag, startPoint x: 321, startPoint y: 309, endPoint x: 181, endPoint y: 283, distance: 142.6
drag, startPoint x: 344, startPoint y: 309, endPoint x: 206, endPoint y: 283, distance: 140.4
click at [206, 209] on div at bounding box center [207, 200] width 122 height 16
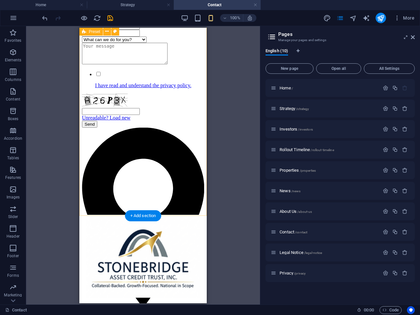
scroll to position [223, 0]
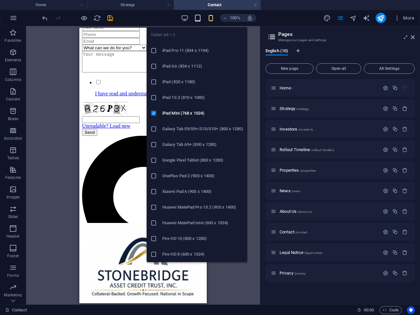
click at [200, 19] on icon "button" at bounding box center [198, 18] width 8 height 8
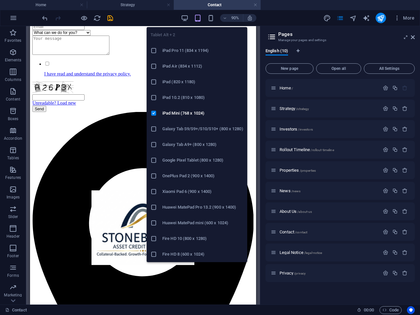
scroll to position [234, 0]
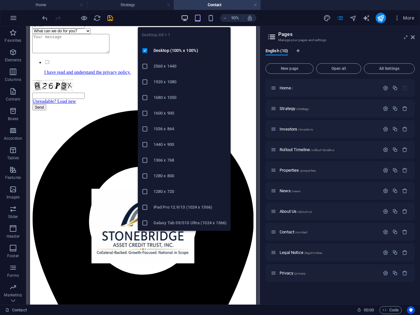
click at [185, 19] on icon "button" at bounding box center [185, 18] width 8 height 8
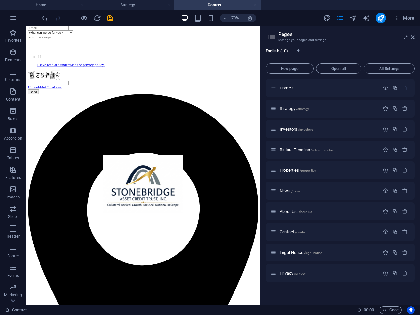
click at [256, 4] on link at bounding box center [256, 5] width 4 height 6
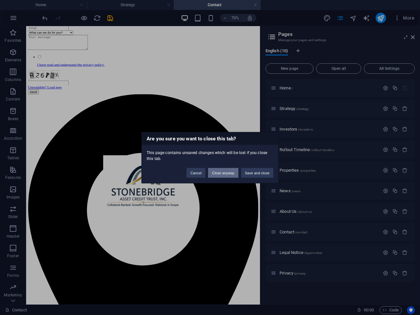
click at [216, 175] on button "Close anyway" at bounding box center [223, 173] width 30 height 10
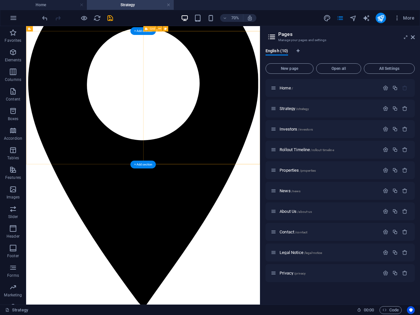
scroll to position [0, 0]
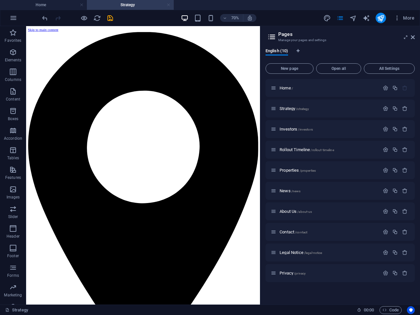
click at [168, 4] on link at bounding box center [169, 5] width 4 height 6
